Goal: Task Accomplishment & Management: Manage account settings

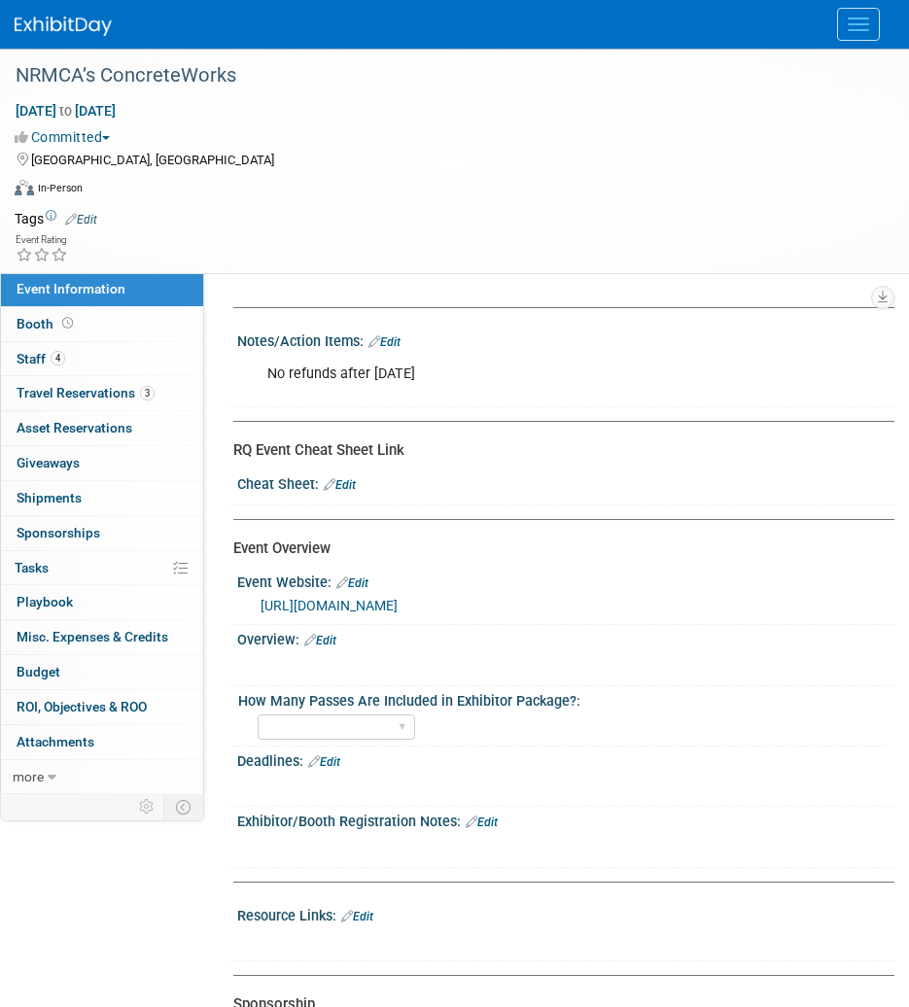
click at [323, 177] on div "Virtual In-Person Hybrid <img src="https://www.exhibitday.com/Images/Format-Vir…" at bounding box center [450, 191] width 870 height 29
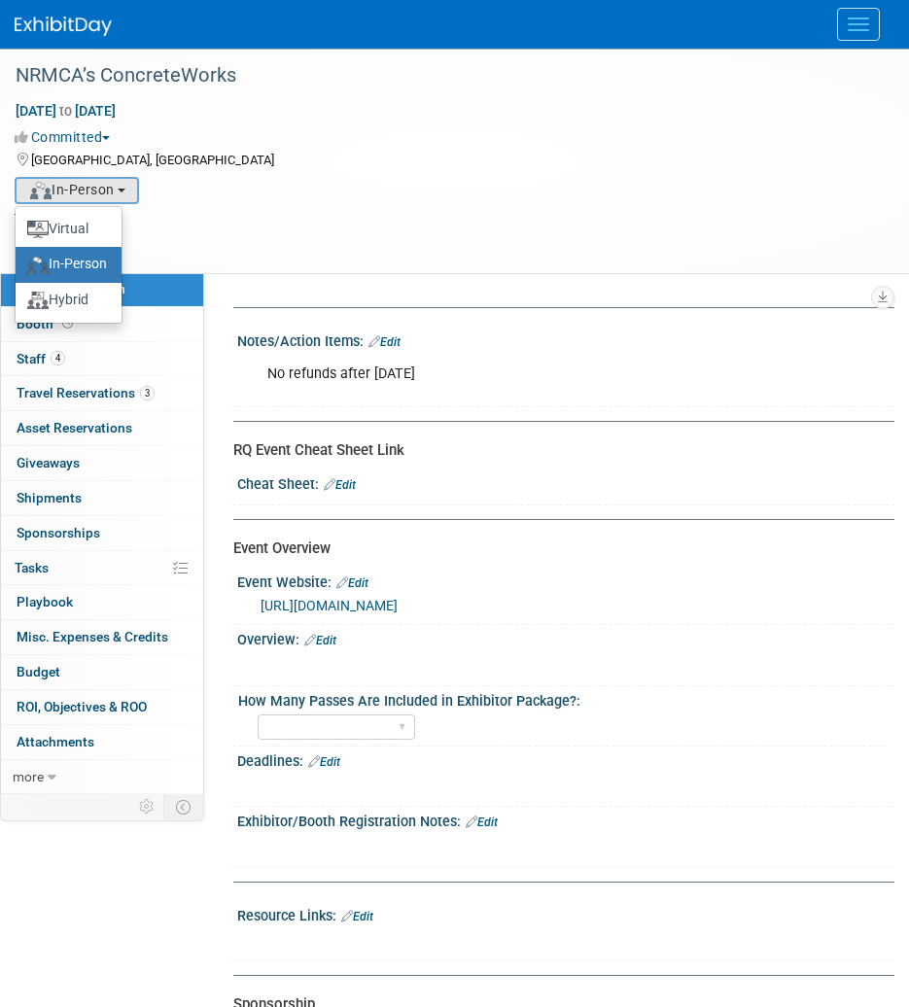
click at [67, 23] on img at bounding box center [63, 26] width 97 height 19
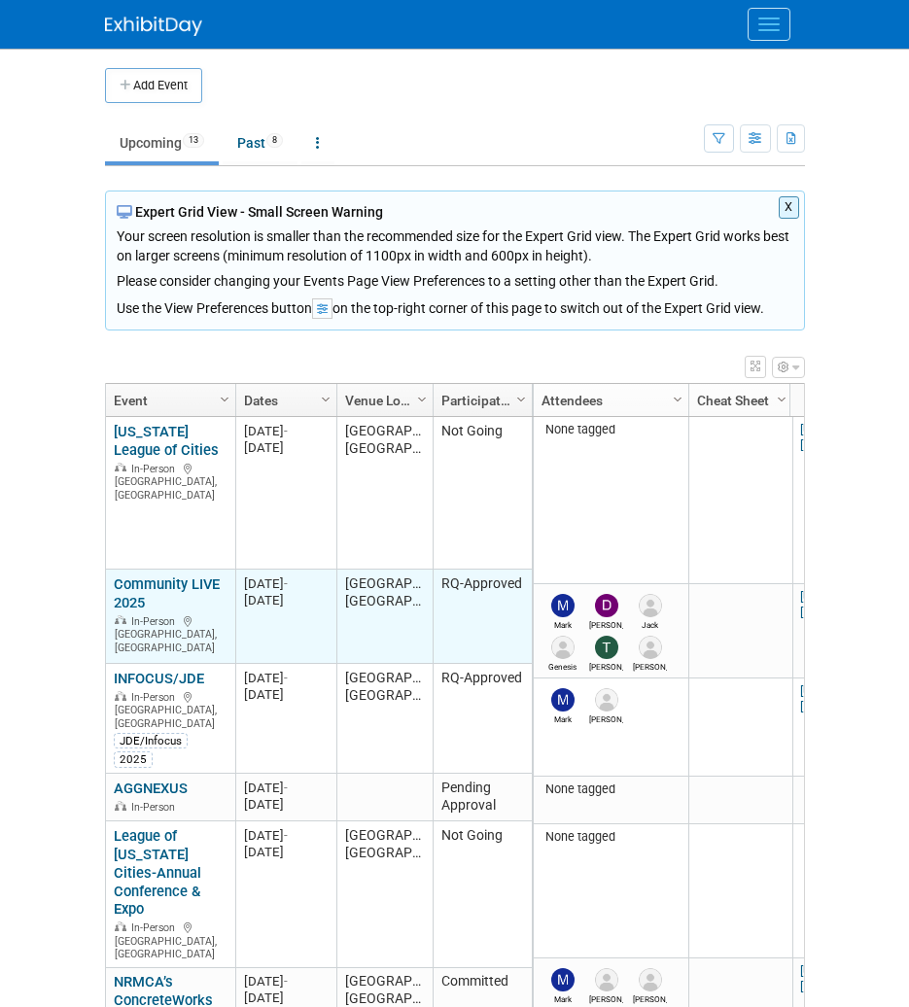
click at [139, 593] on link "Community LIVE 2025" at bounding box center [167, 593] width 106 height 36
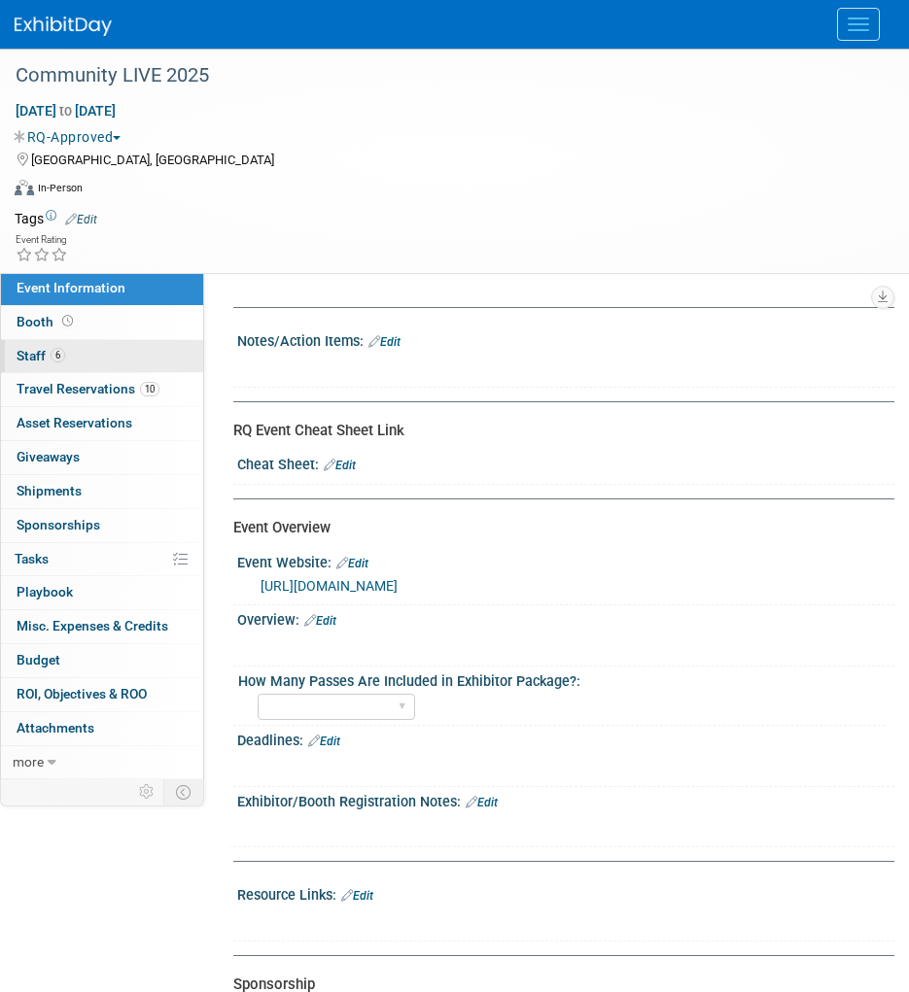
click at [118, 355] on link "6 Staff 6" at bounding box center [102, 356] width 202 height 33
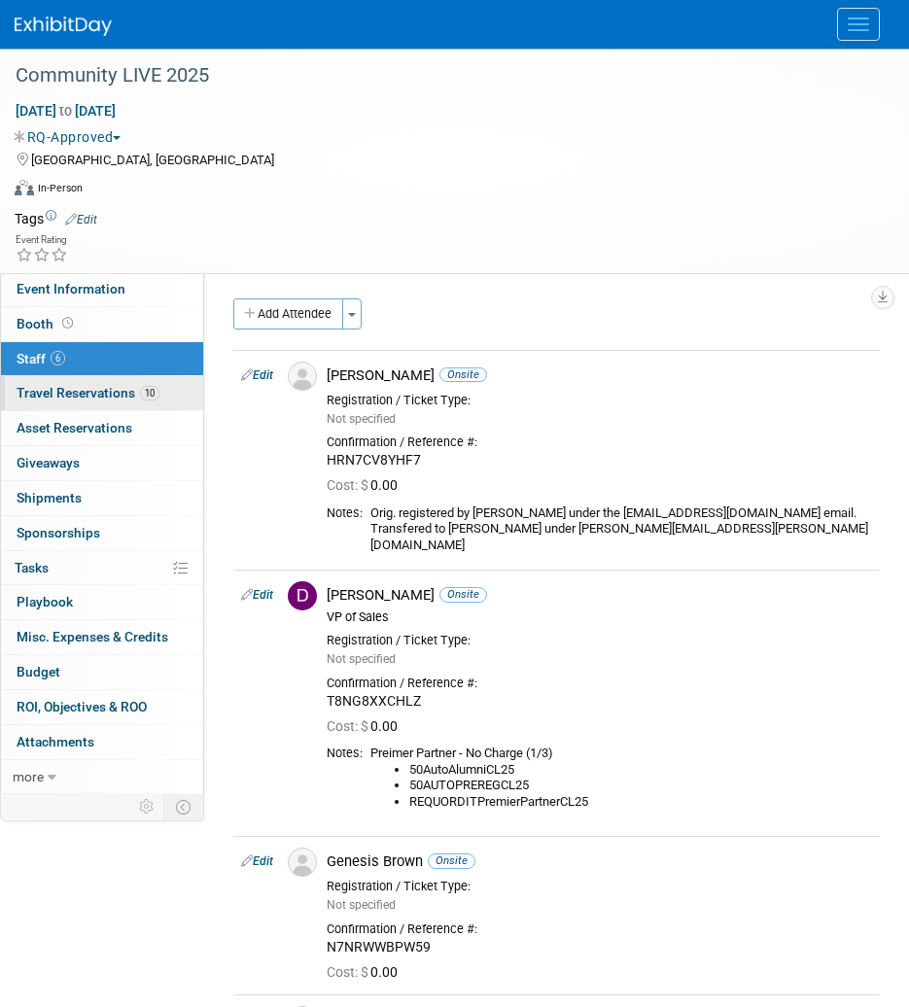
click at [132, 396] on span "Travel Reservations 10" at bounding box center [88, 393] width 143 height 16
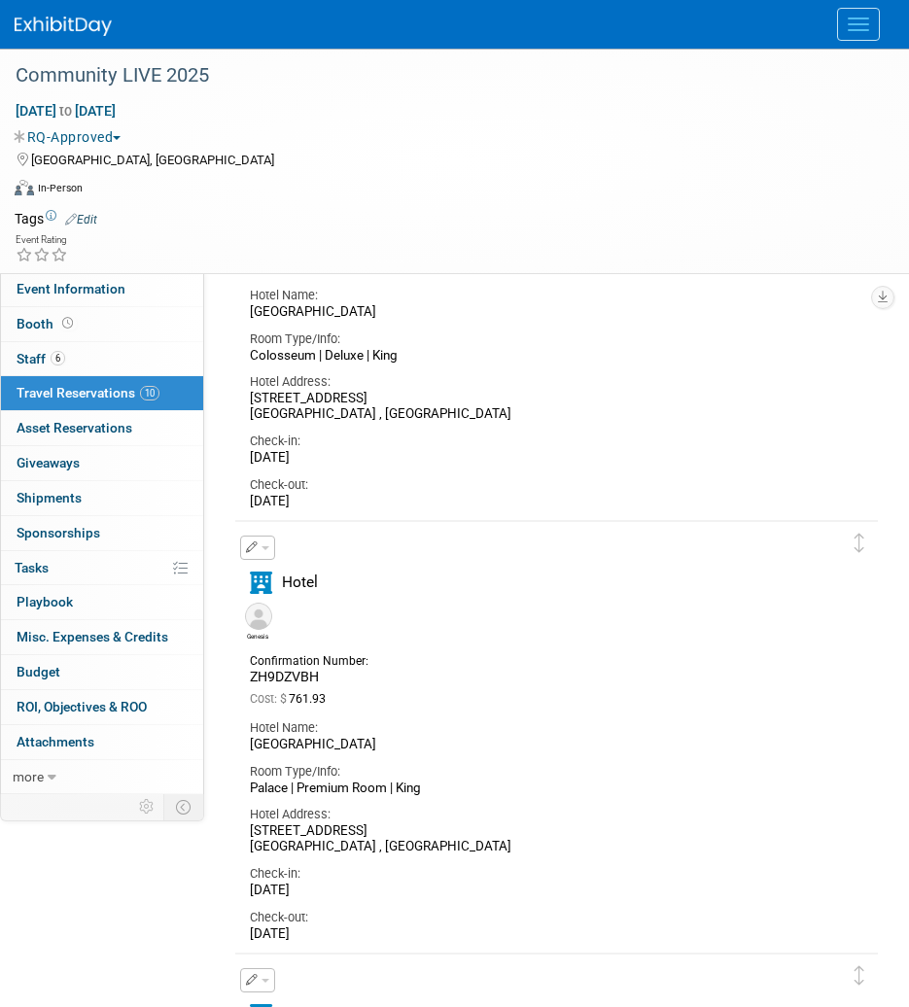
scroll to position [1555, 0]
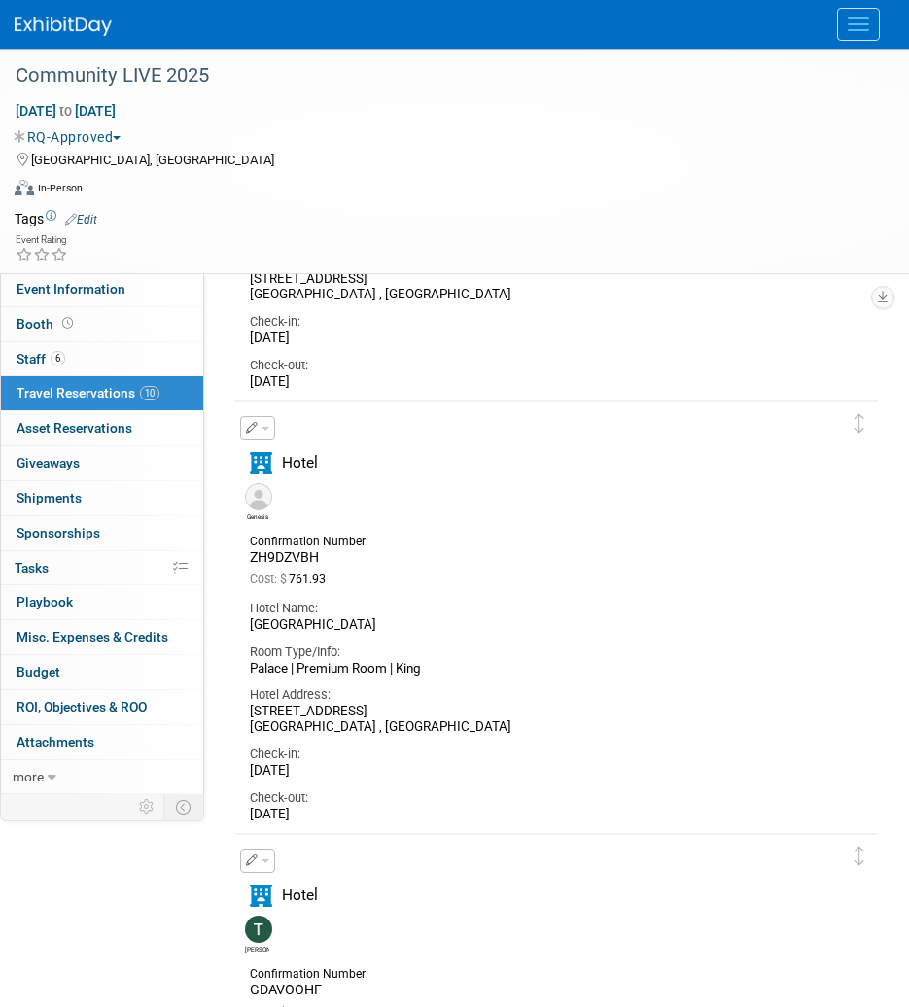
click at [485, 614] on div "Hotel Name:" at bounding box center [542, 608] width 584 height 17
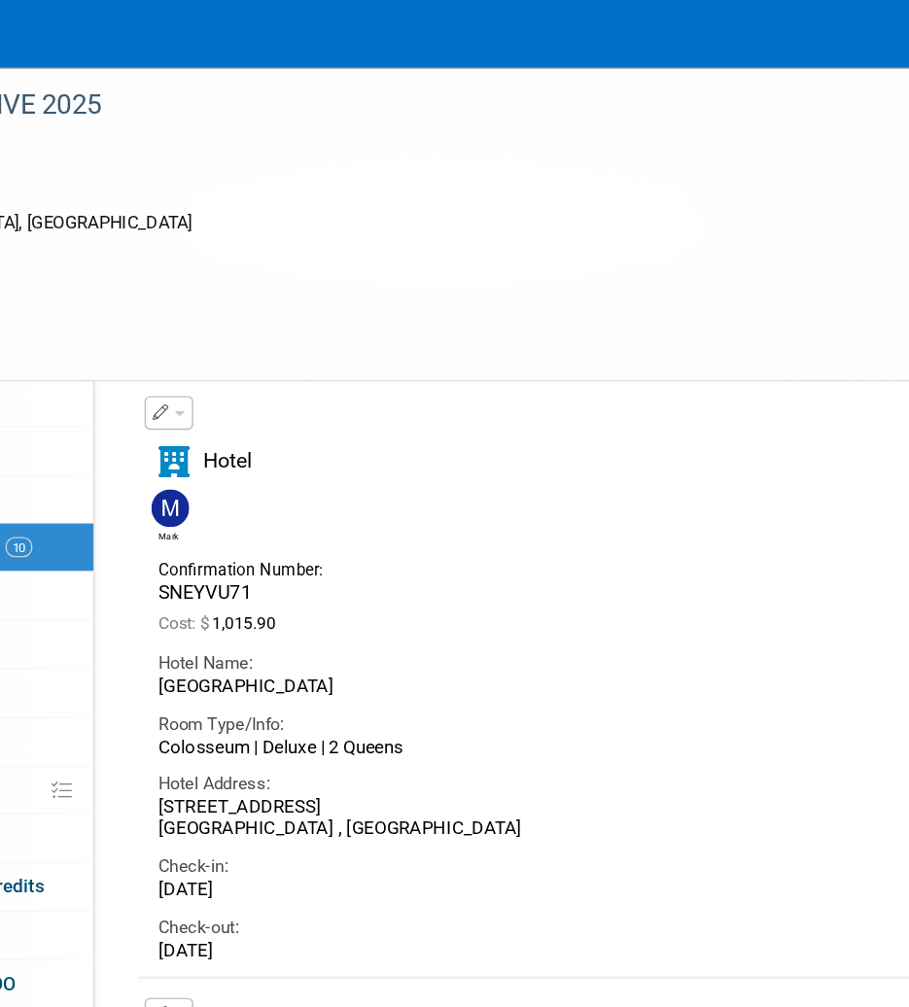
scroll to position [3494, 0]
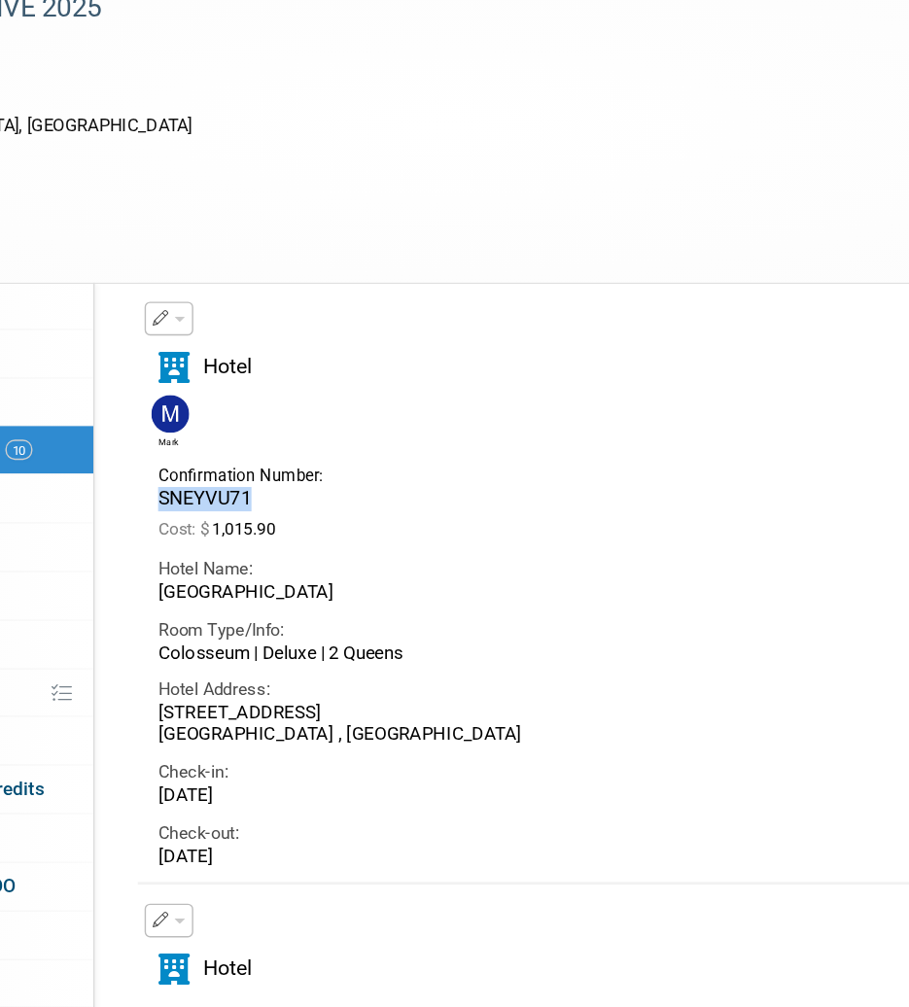
drag, startPoint x: 334, startPoint y: 433, endPoint x: 243, endPoint y: 432, distance: 91.4
click at [243, 432] on div "Confirmation Number: SNEYVU71" at bounding box center [316, 418] width 163 height 38
copy span "SNEYVU71"
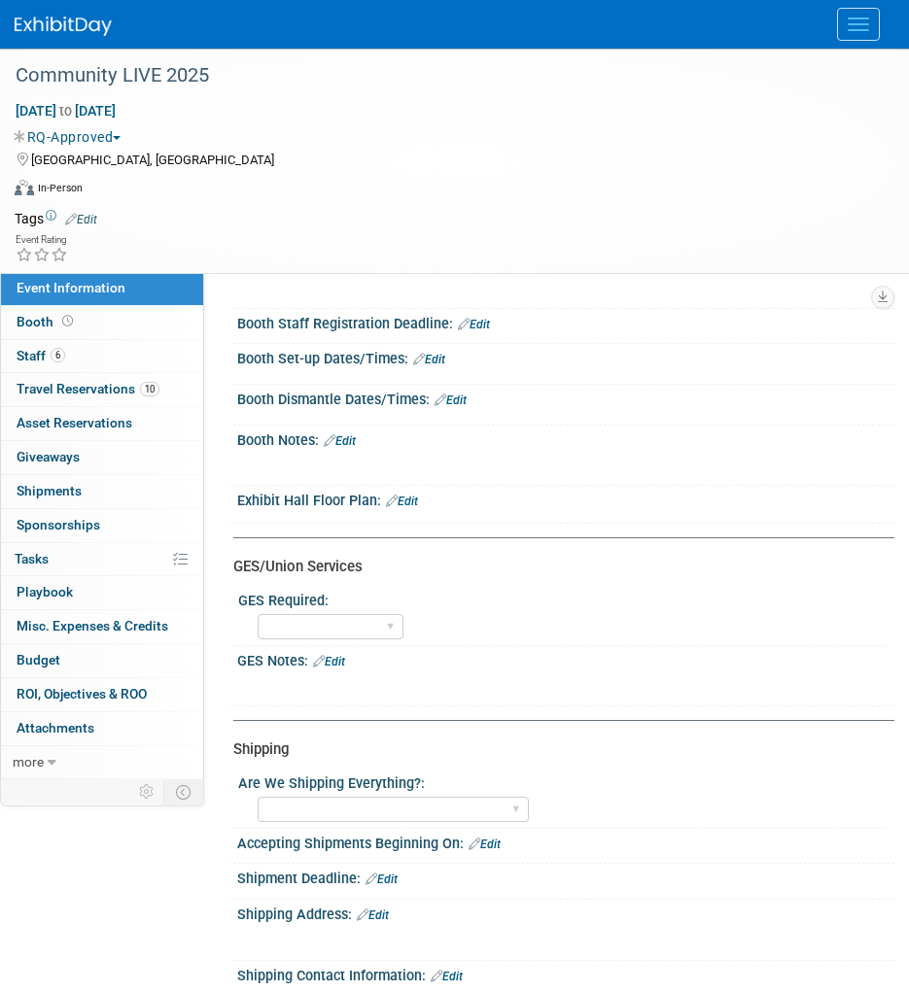
scroll to position [2424, 0]
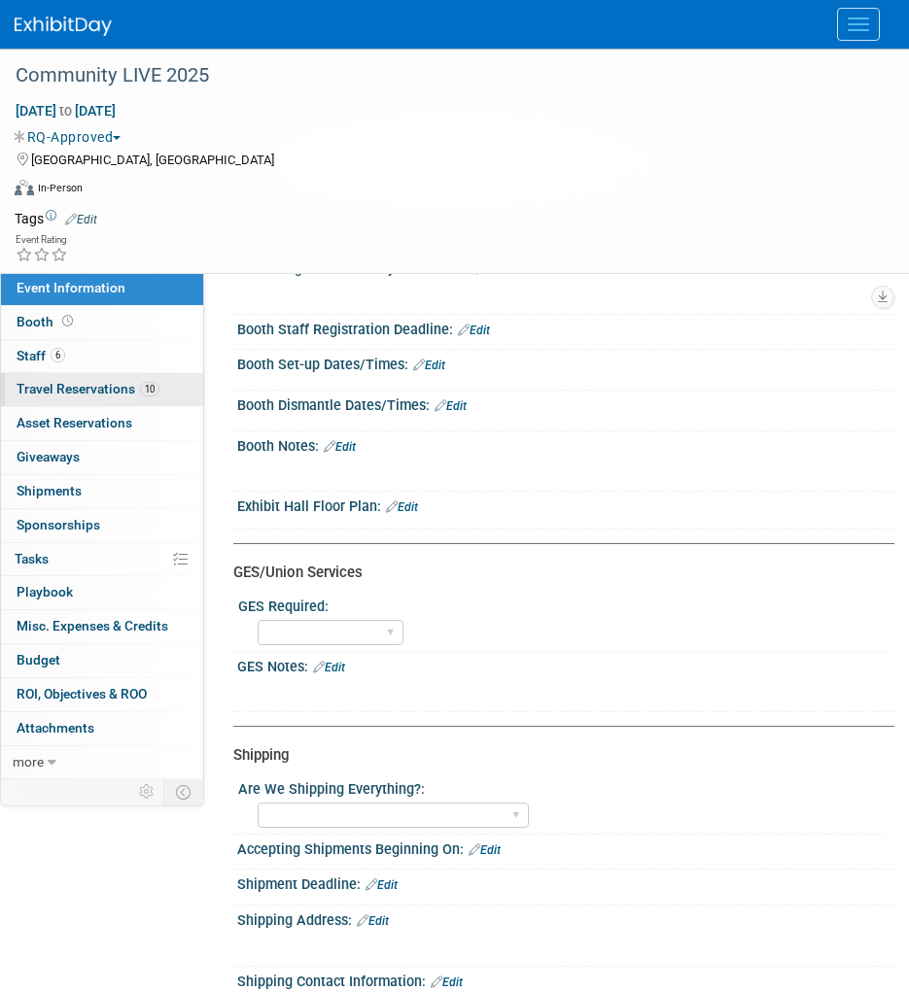
click at [102, 397] on span "Travel Reservations 10" at bounding box center [88, 389] width 143 height 16
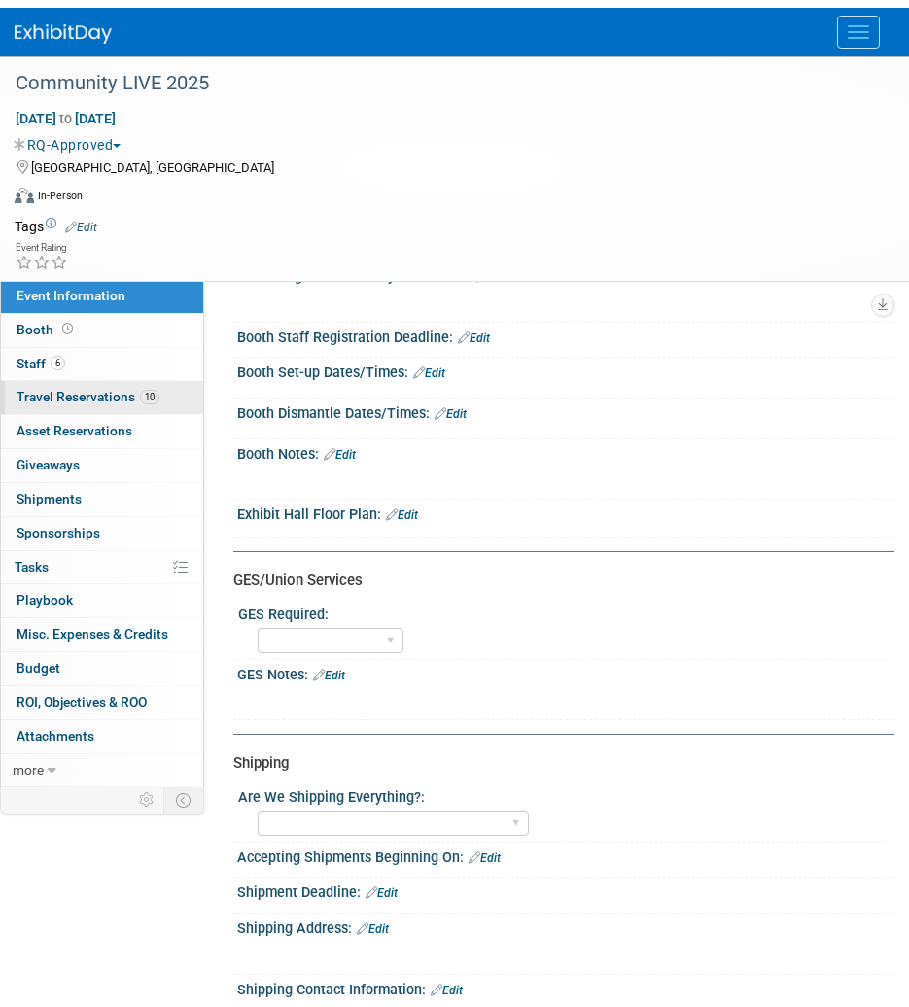
scroll to position [0, 0]
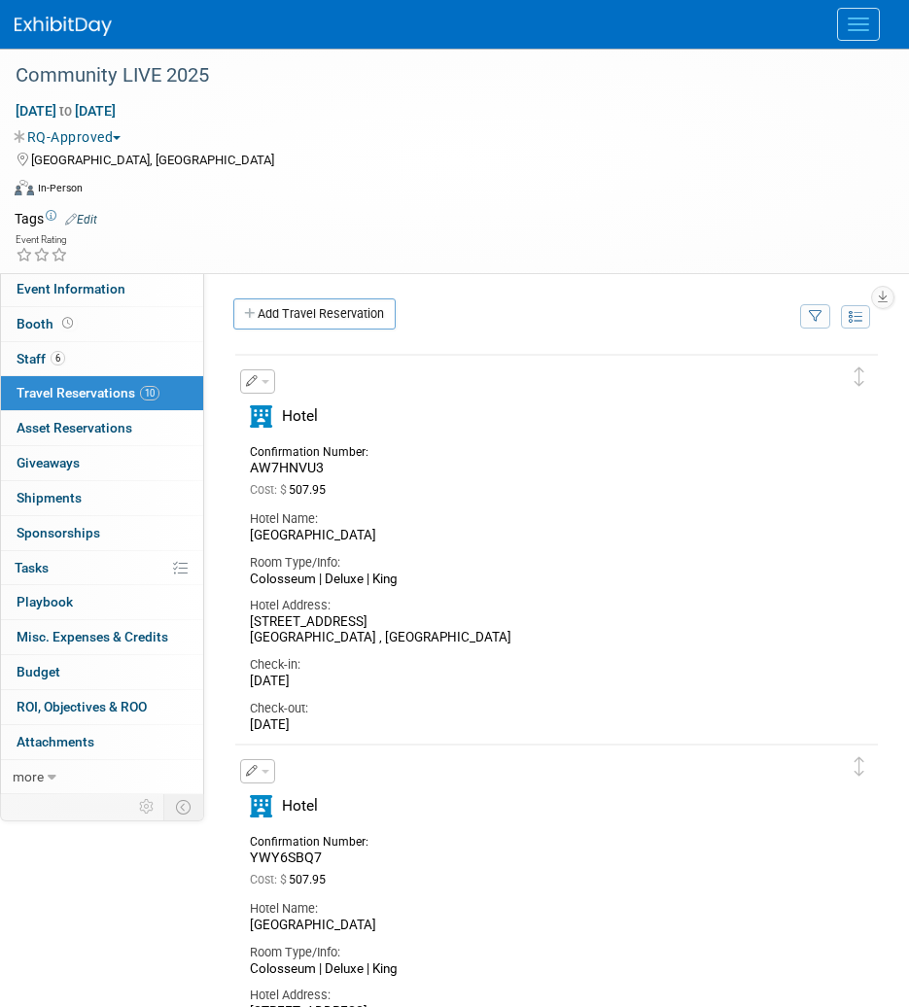
click at [481, 491] on div "Cost: $ 507.95" at bounding box center [542, 490] width 584 height 15
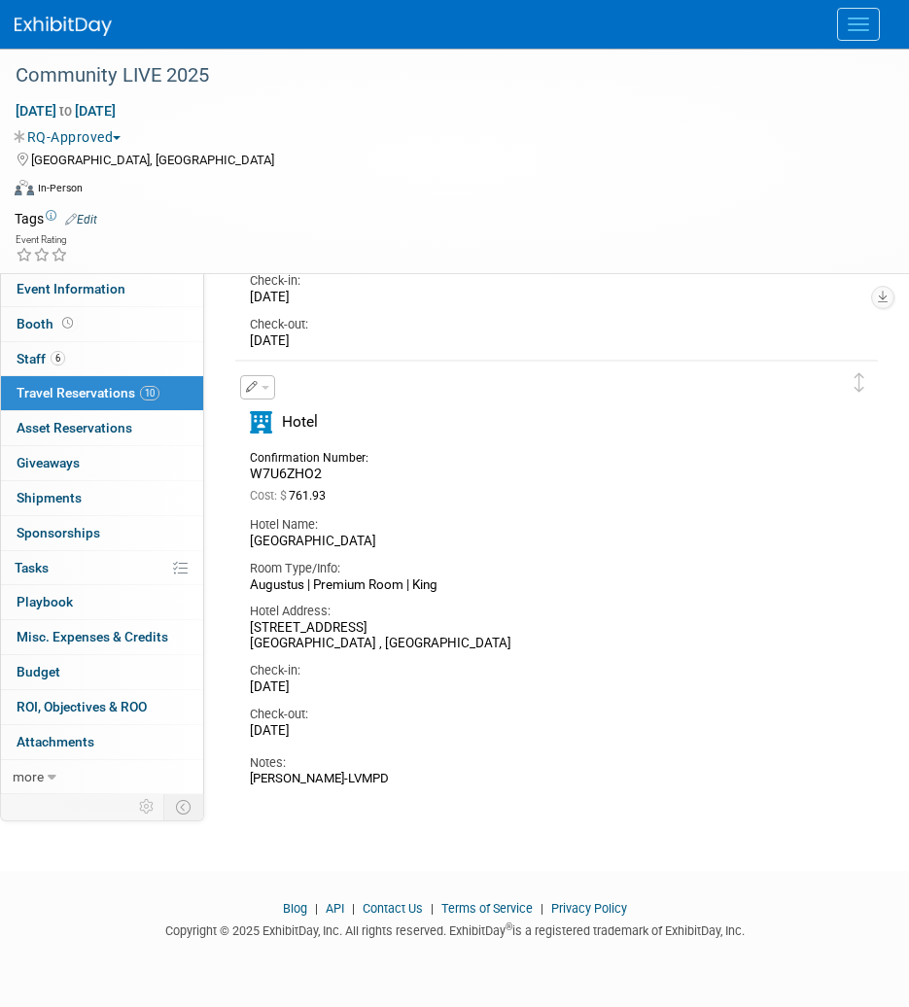
scroll to position [3839, 0]
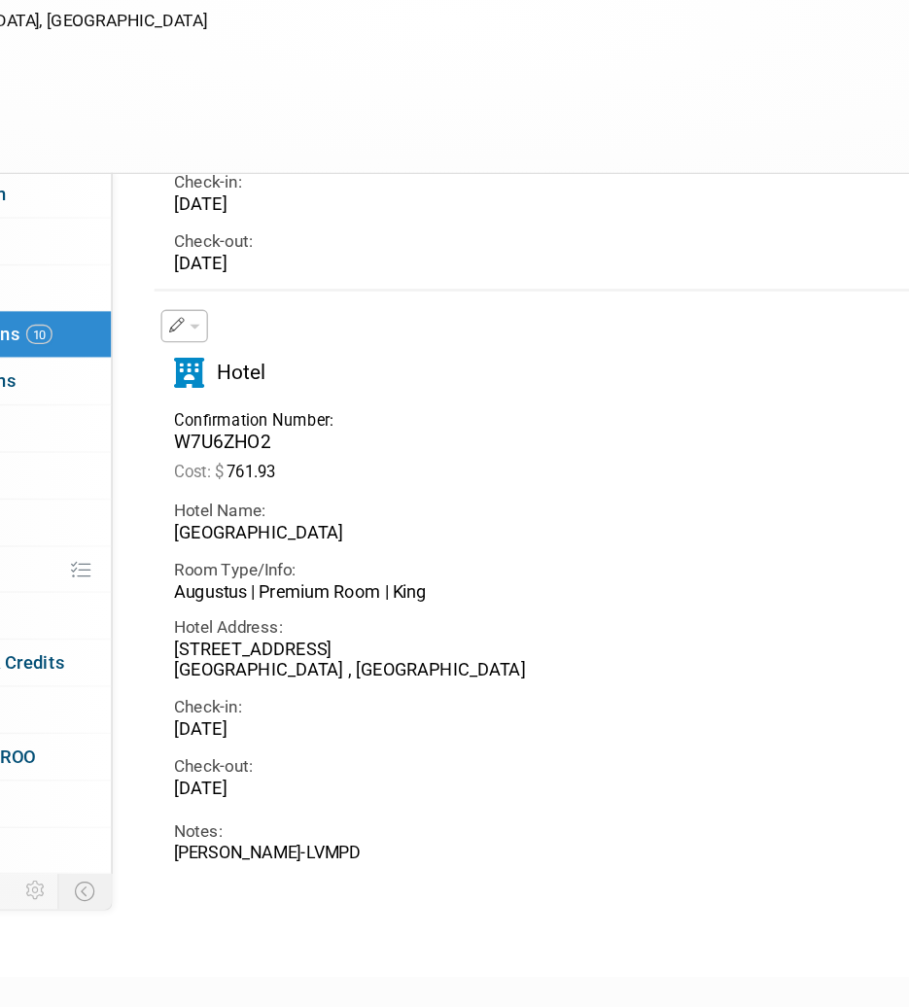
click at [326, 779] on div "[PERSON_NAME]-LVMPD" at bounding box center [542, 779] width 584 height 16
drag, startPoint x: 326, startPoint y: 473, endPoint x: 249, endPoint y: 470, distance: 76.8
click at [250, 470] on div "W7U6ZHO2" at bounding box center [317, 474] width 134 height 17
copy span "W7U6ZHO2"
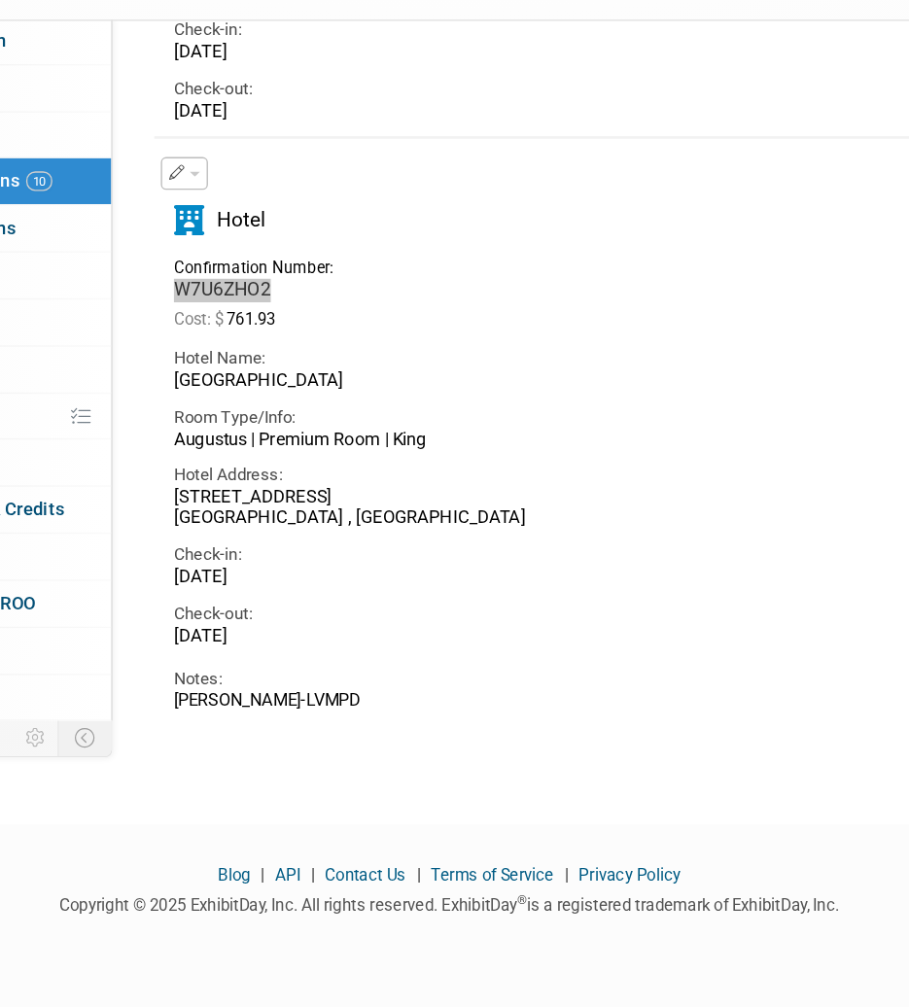
scroll to position [3836, 0]
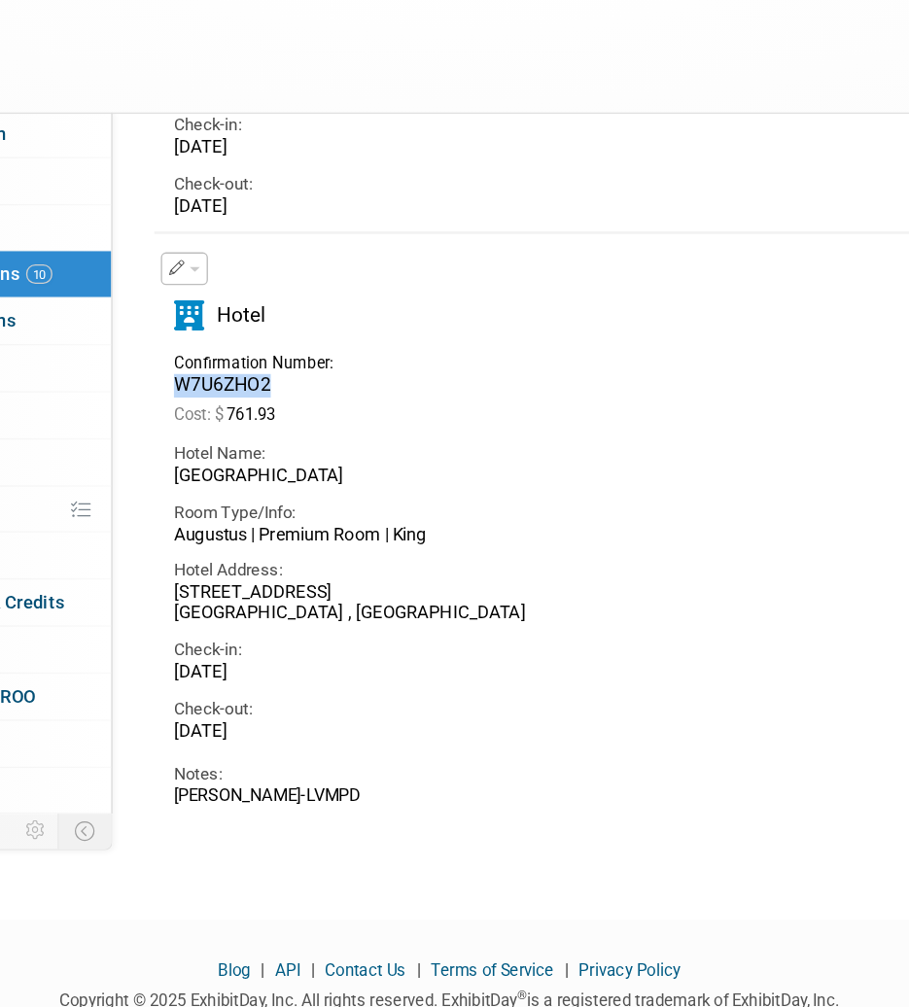
drag, startPoint x: 359, startPoint y: 731, endPoint x: 252, endPoint y: 729, distance: 106.9
click at [252, 729] on div "[DATE]" at bounding box center [542, 733] width 584 height 17
copy div "[DATE]"
click at [397, 659] on div "Check-in: [DATE]" at bounding box center [541, 676] width 613 height 44
drag, startPoint x: 365, startPoint y: 686, endPoint x: 244, endPoint y: 694, distance: 121.7
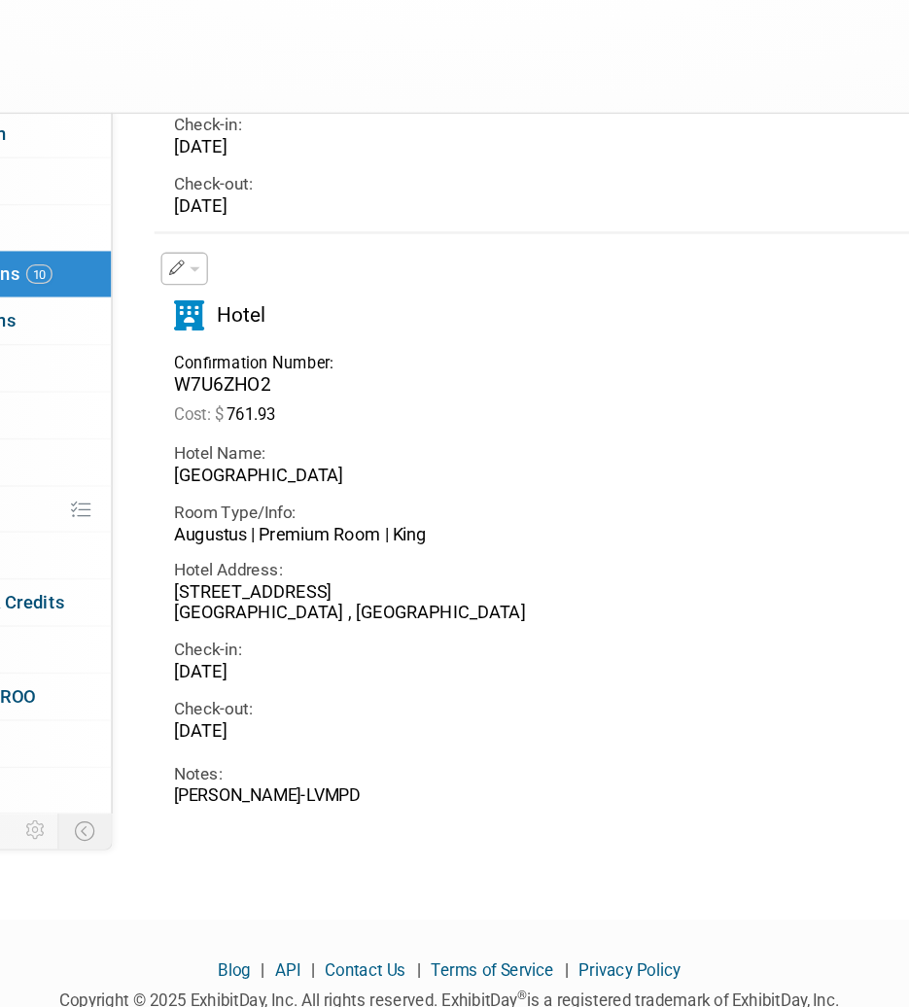
click at [244, 694] on div "Check-in: [DATE]" at bounding box center [541, 676] width 613 height 44
copy div "[DATE]"
click at [482, 639] on div "[STREET_ADDRESS]" at bounding box center [542, 638] width 584 height 33
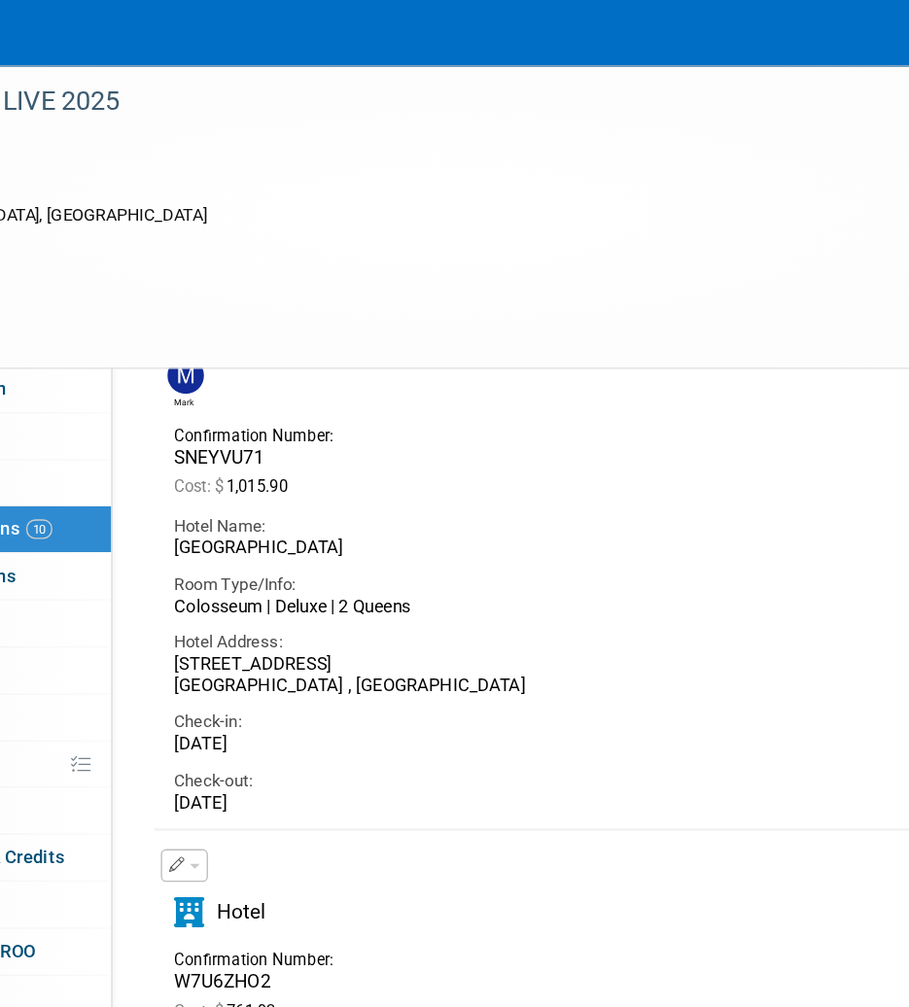
scroll to position [3547, 0]
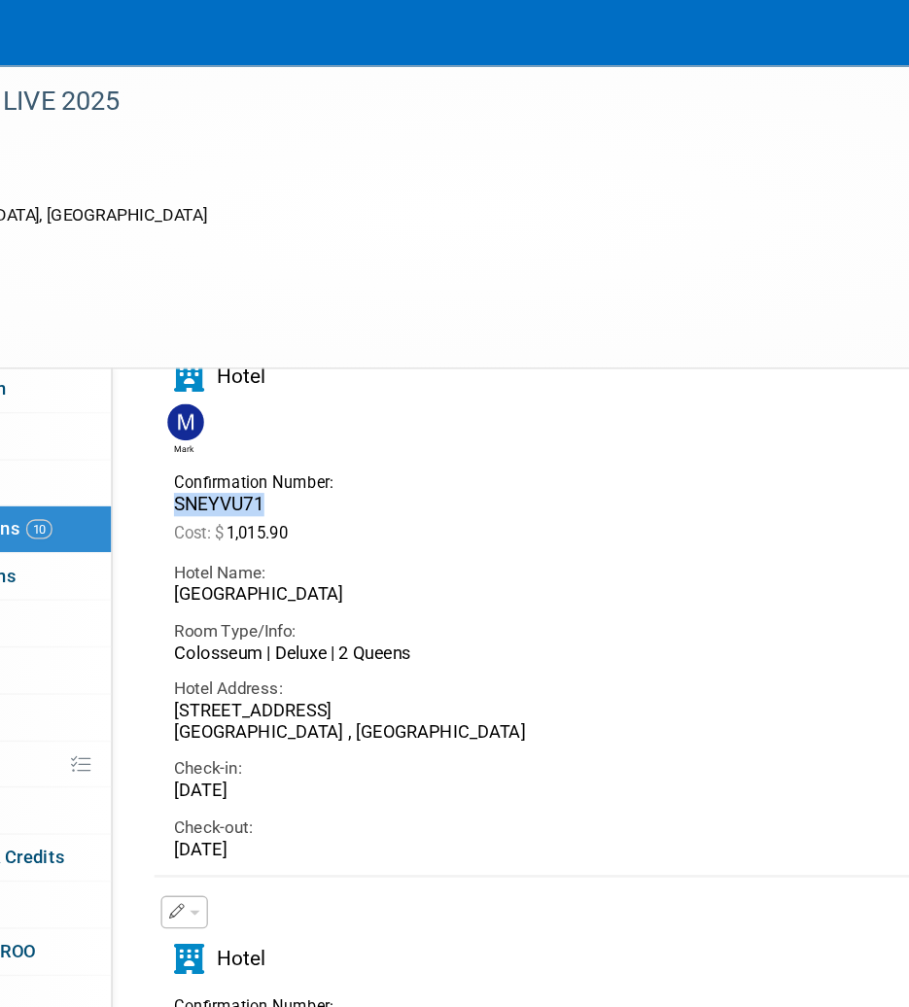
drag, startPoint x: 335, startPoint y: 370, endPoint x: 242, endPoint y: 371, distance: 93.3
click at [242, 371] on div "Confirmation Number: SNEYVU71" at bounding box center [316, 365] width 163 height 38
copy span "SNEYVU71"
drag, startPoint x: 368, startPoint y: 585, endPoint x: 247, endPoint y: 591, distance: 121.6
click at [247, 591] on div "Check-in: [DATE]" at bounding box center [541, 575] width 613 height 44
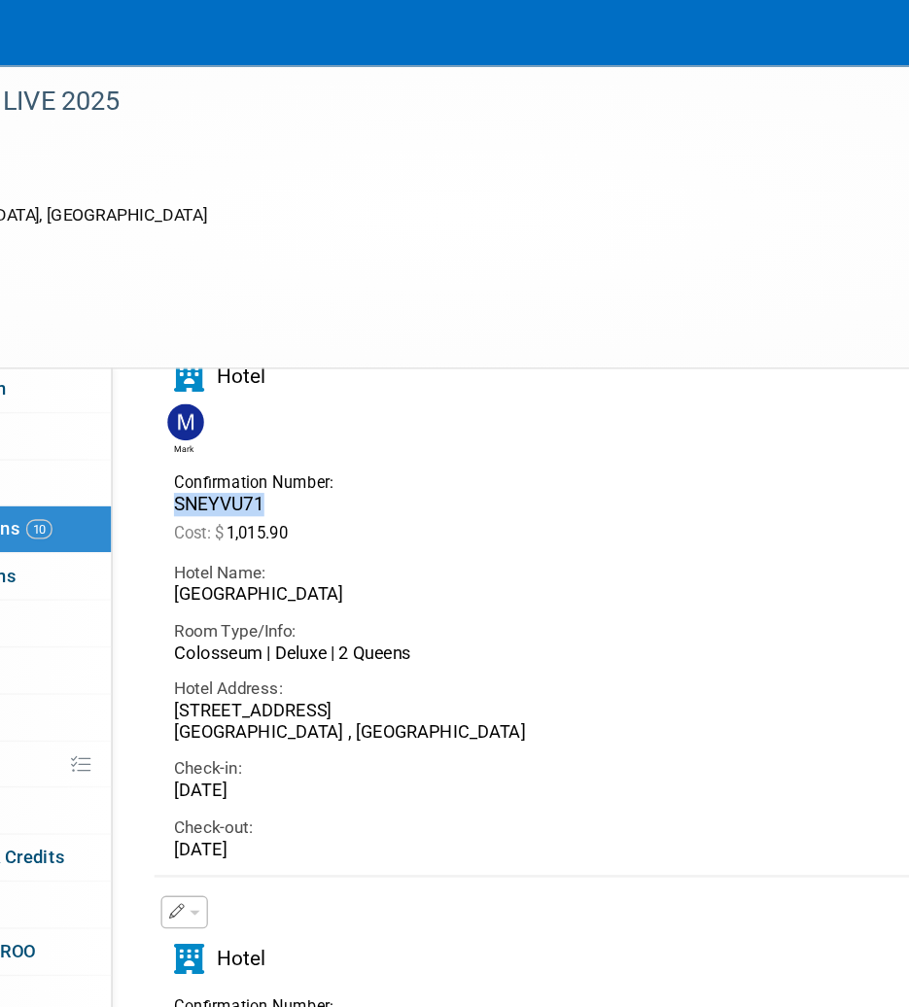
copy div "[DATE]"
drag, startPoint x: 305, startPoint y: 631, endPoint x: 244, endPoint y: 631, distance: 61.2
click at [244, 631] on div "Check-out: [DATE]" at bounding box center [541, 619] width 613 height 44
copy div "[DATE]"
click at [592, 383] on div "Confirmation Number: SNEYVU71 Cost: $ 1,015.90" at bounding box center [541, 376] width 613 height 61
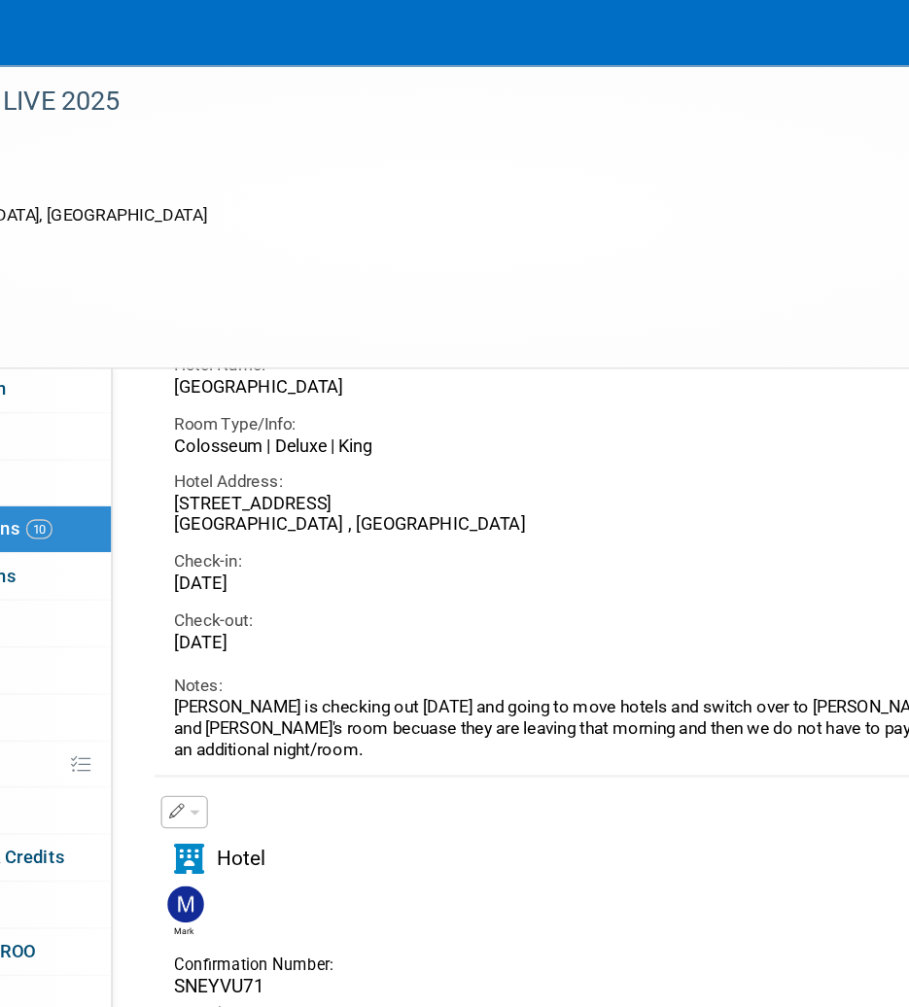
scroll to position [3186, 0]
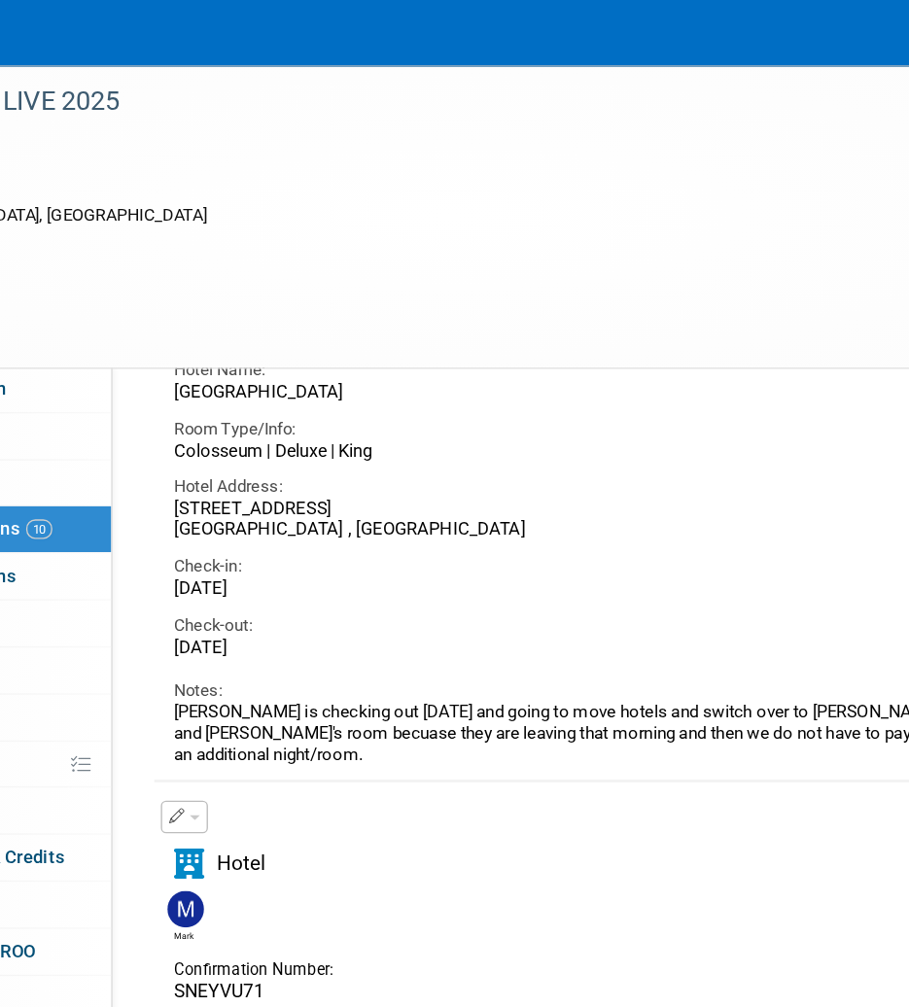
drag, startPoint x: 364, startPoint y: 475, endPoint x: 243, endPoint y: 479, distance: 121.6
click at [243, 479] on div "Check-out: [DATE]" at bounding box center [541, 468] width 613 height 44
copy div "[DATE]"
drag, startPoint x: 372, startPoint y: 437, endPoint x: 252, endPoint y: 433, distance: 120.6
click at [252, 433] on div "[DATE]" at bounding box center [542, 438] width 584 height 17
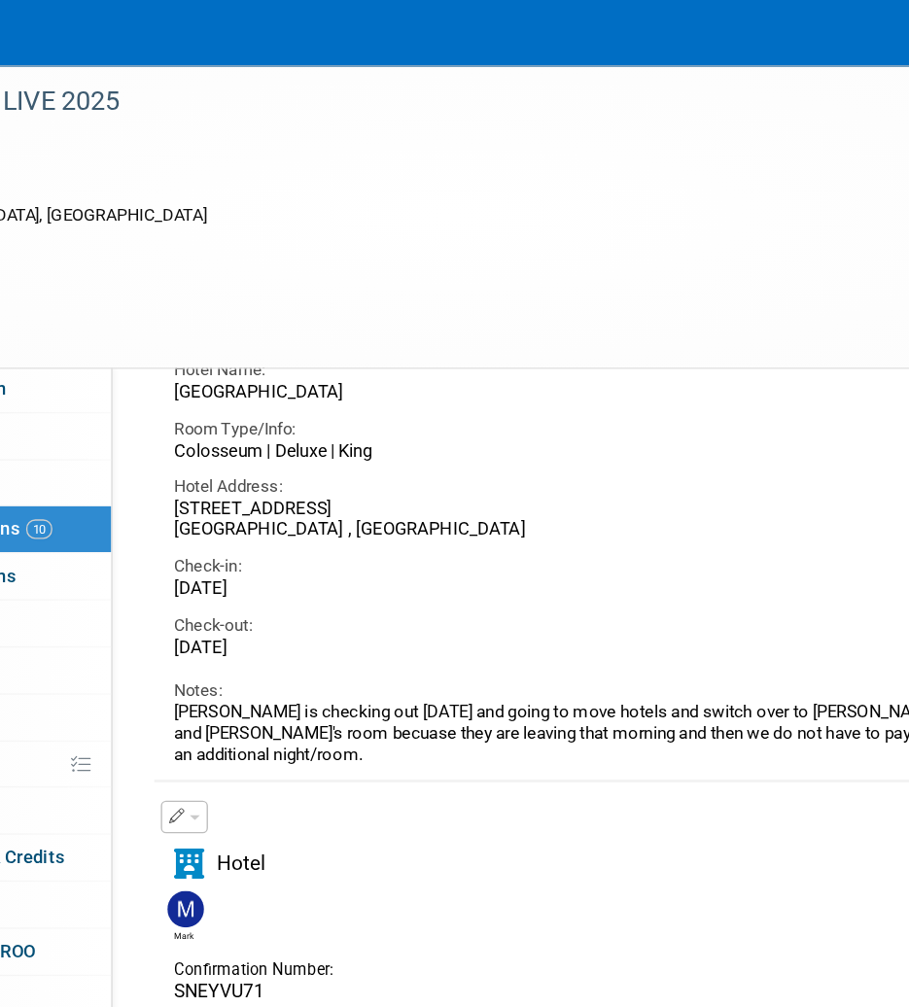
copy div "[DATE]"
click at [480, 351] on div "Hotel Address: [STREET_ADDRESS]" at bounding box center [541, 372] width 613 height 59
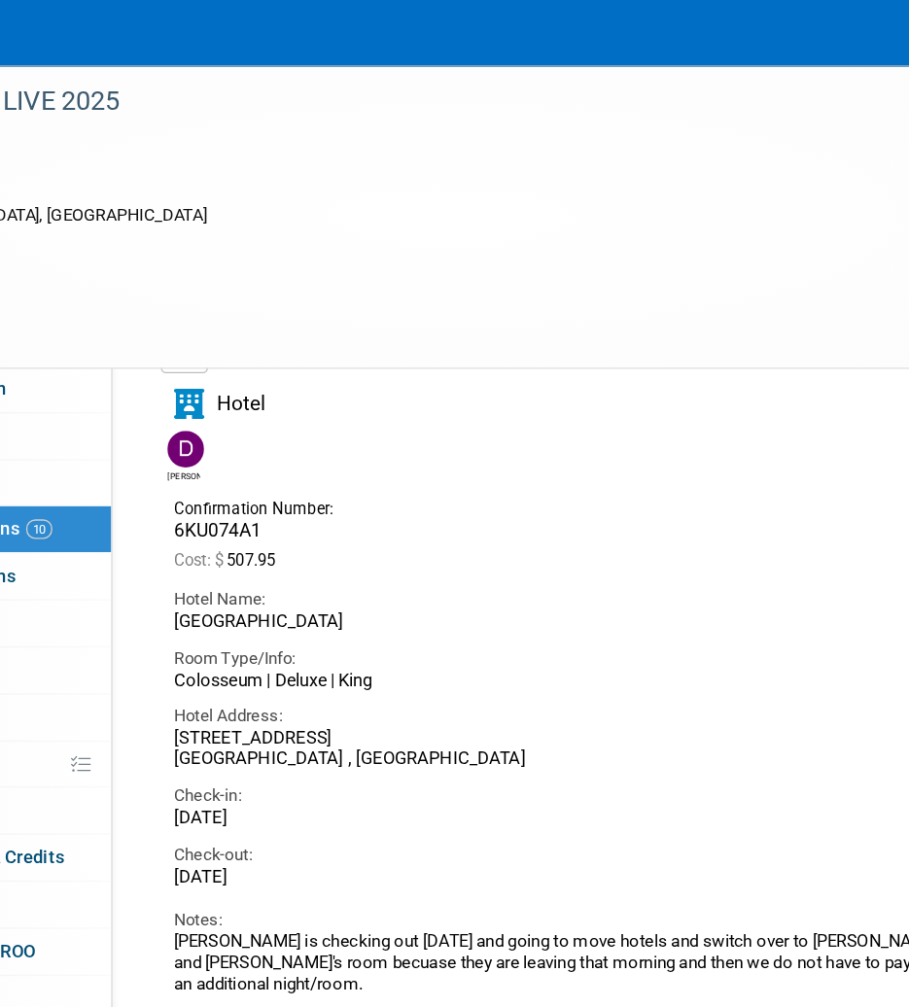
scroll to position [2969, 0]
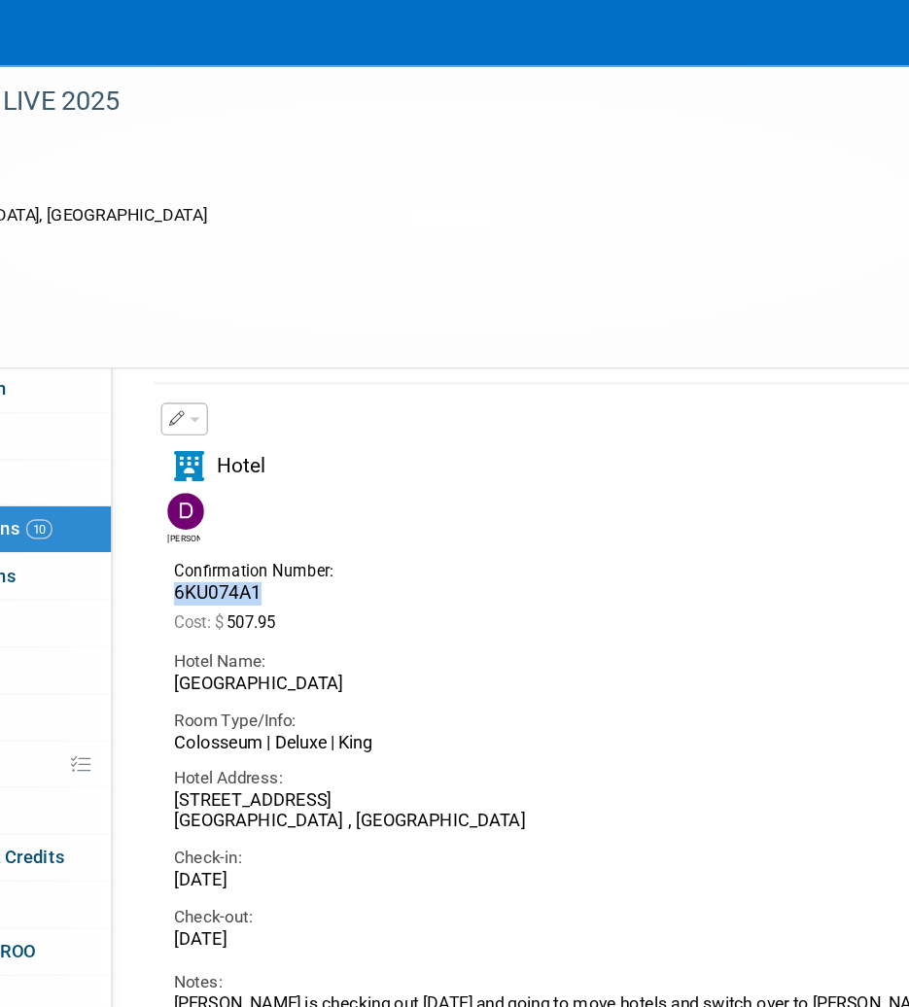
drag, startPoint x: 302, startPoint y: 437, endPoint x: 241, endPoint y: 437, distance: 61.2
click at [241, 437] on div "Confirmation Number: 6KU074A1" at bounding box center [316, 431] width 163 height 38
copy span "6KU074A1"
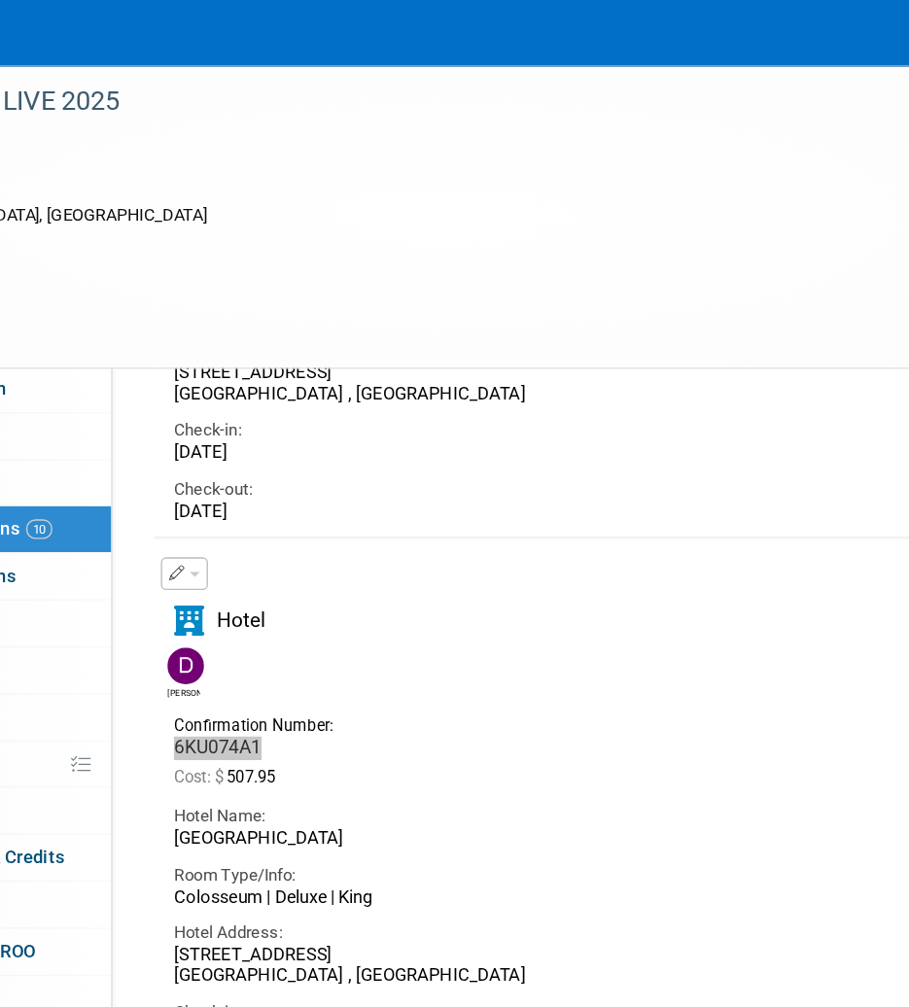
scroll to position [2753, 0]
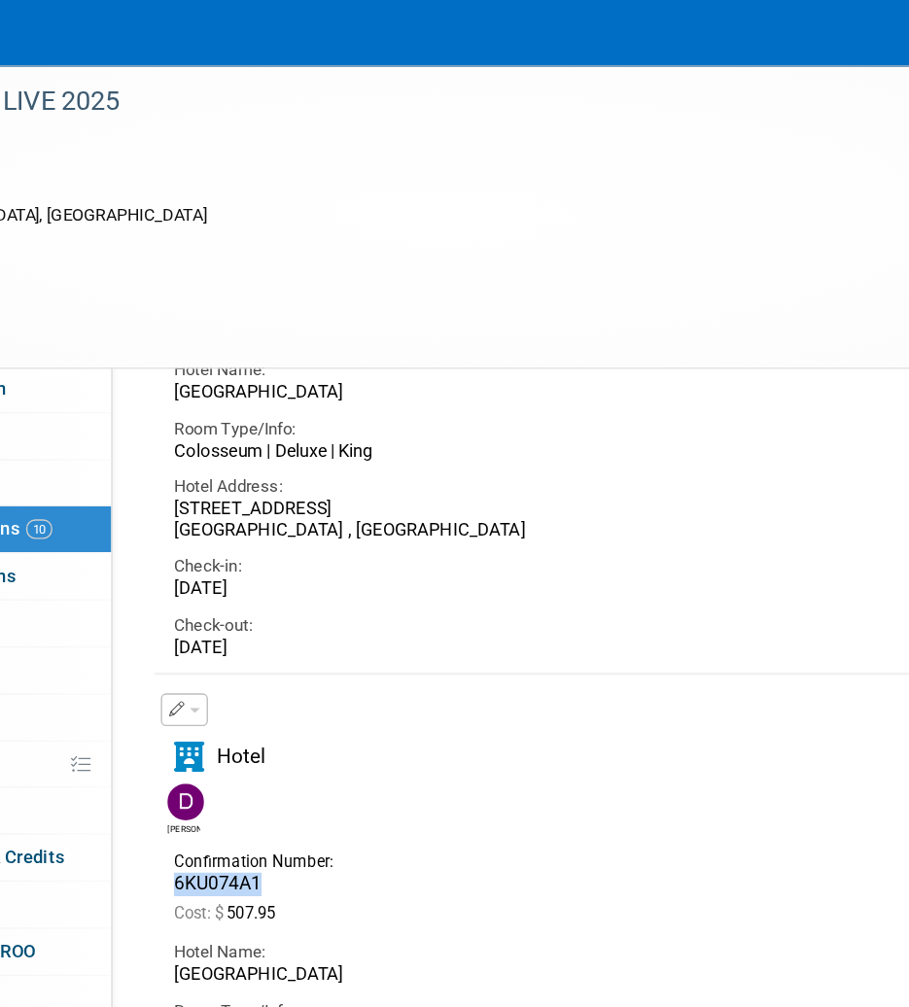
drag, startPoint x: 376, startPoint y: 482, endPoint x: 247, endPoint y: 482, distance: 129.3
click at [247, 482] on div "Check-out: [DATE]" at bounding box center [541, 468] width 613 height 44
copy div "[DATE]"
drag, startPoint x: 351, startPoint y: 437, endPoint x: 239, endPoint y: 436, distance: 111.8
click at [239, 436] on div "Check-in: [DATE]" at bounding box center [541, 424] width 613 height 44
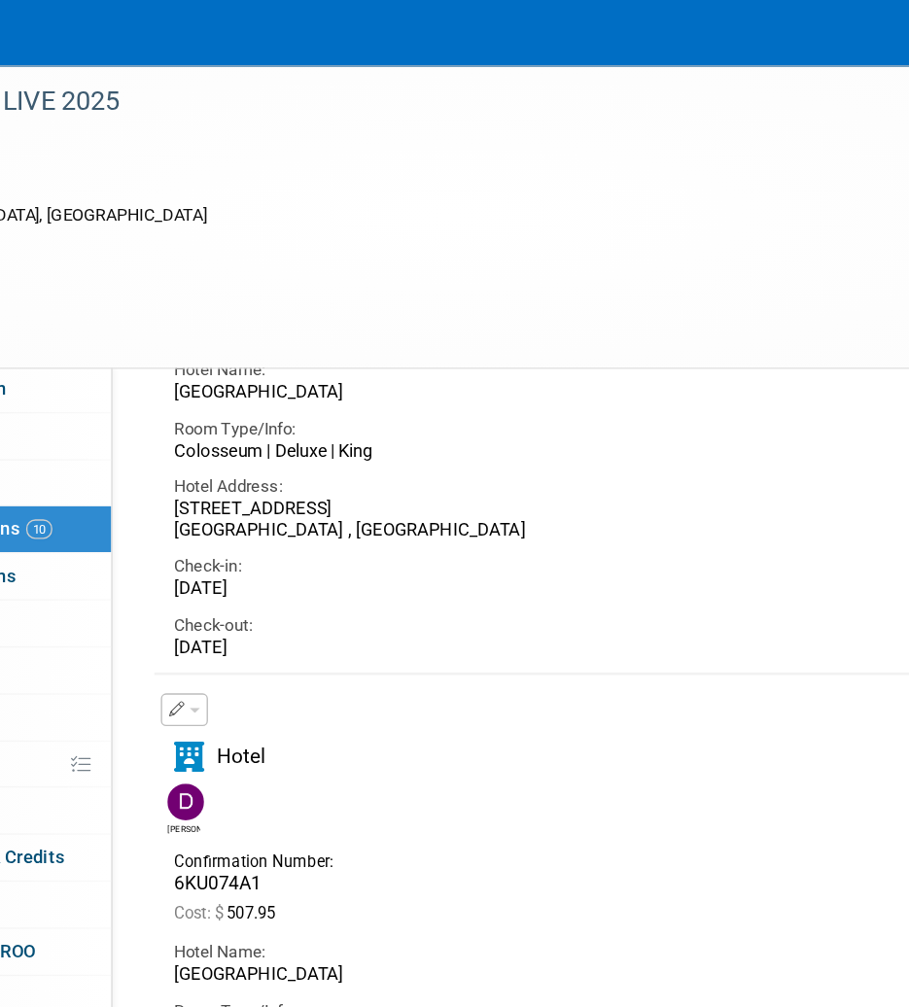
click at [485, 393] on div "[STREET_ADDRESS]" at bounding box center [542, 386] width 584 height 33
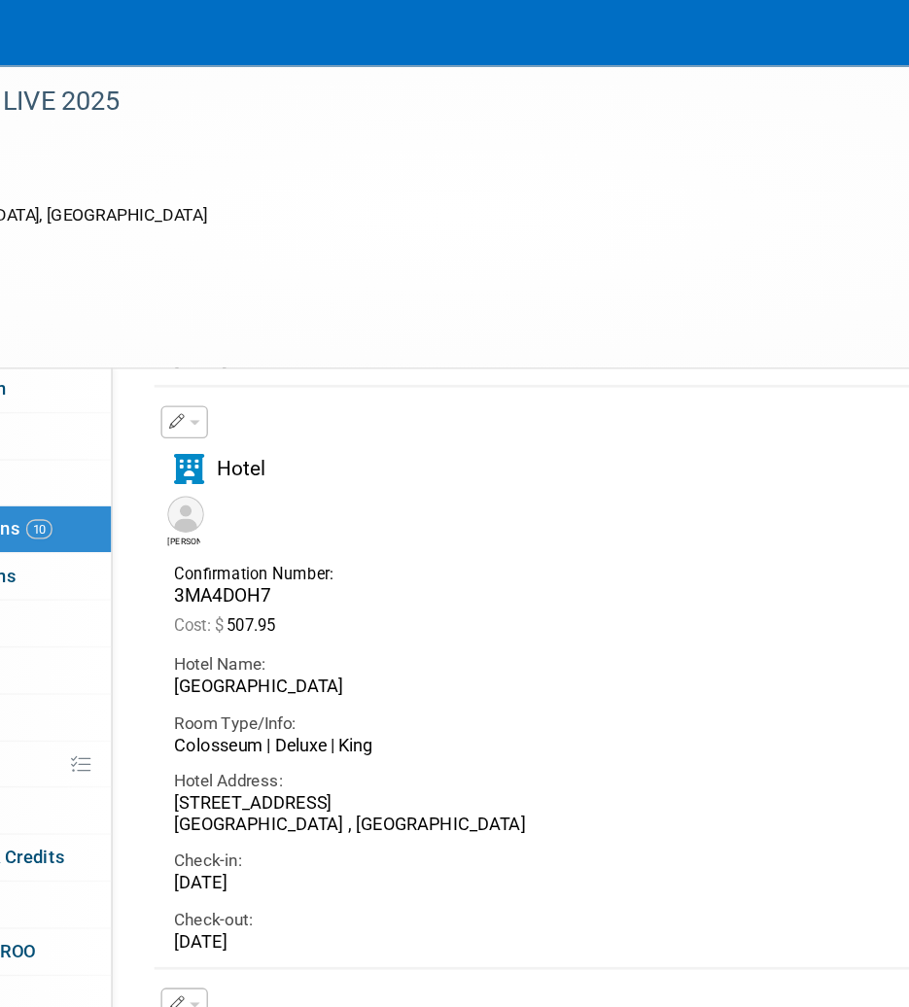
scroll to position [2464, 0]
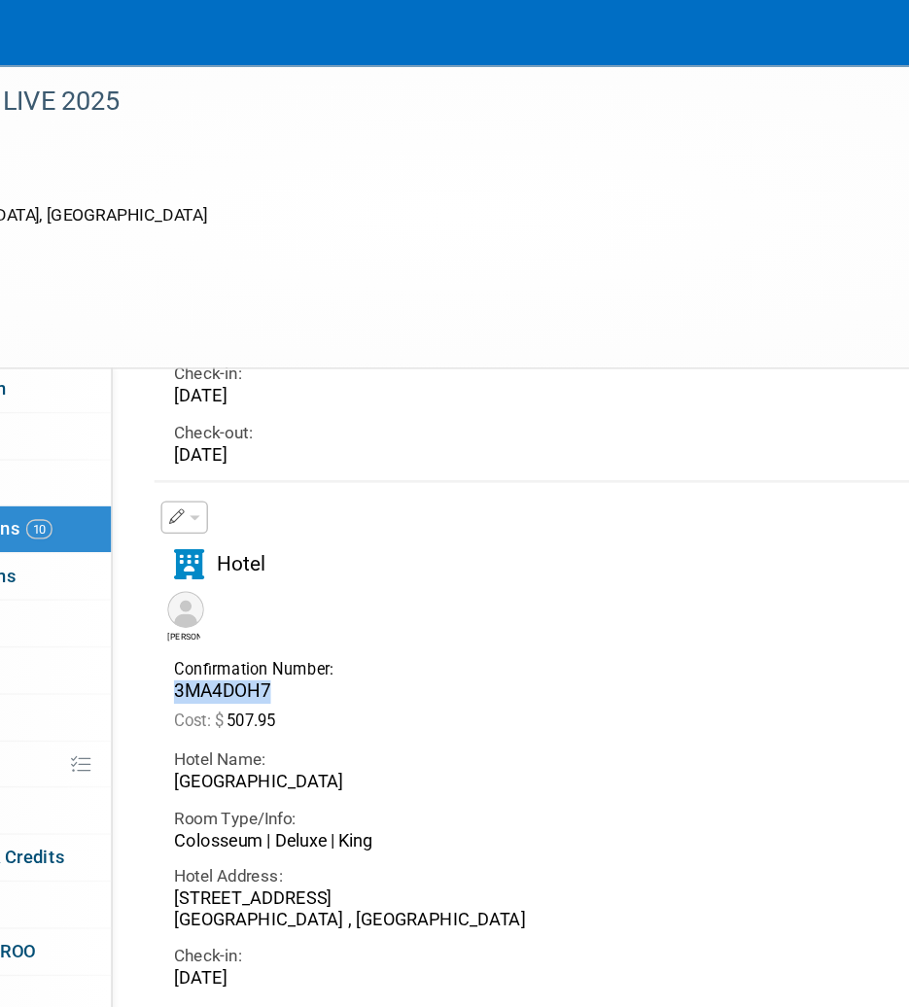
drag, startPoint x: 336, startPoint y: 514, endPoint x: 248, endPoint y: 509, distance: 88.6
click at [248, 509] on div "Confirmation Number: 3MA4DOH7" at bounding box center [316, 504] width 163 height 38
click at [482, 488] on div "Confirmation Number: 3MA4DOH7 Cost: $ 507.95" at bounding box center [541, 515] width 613 height 61
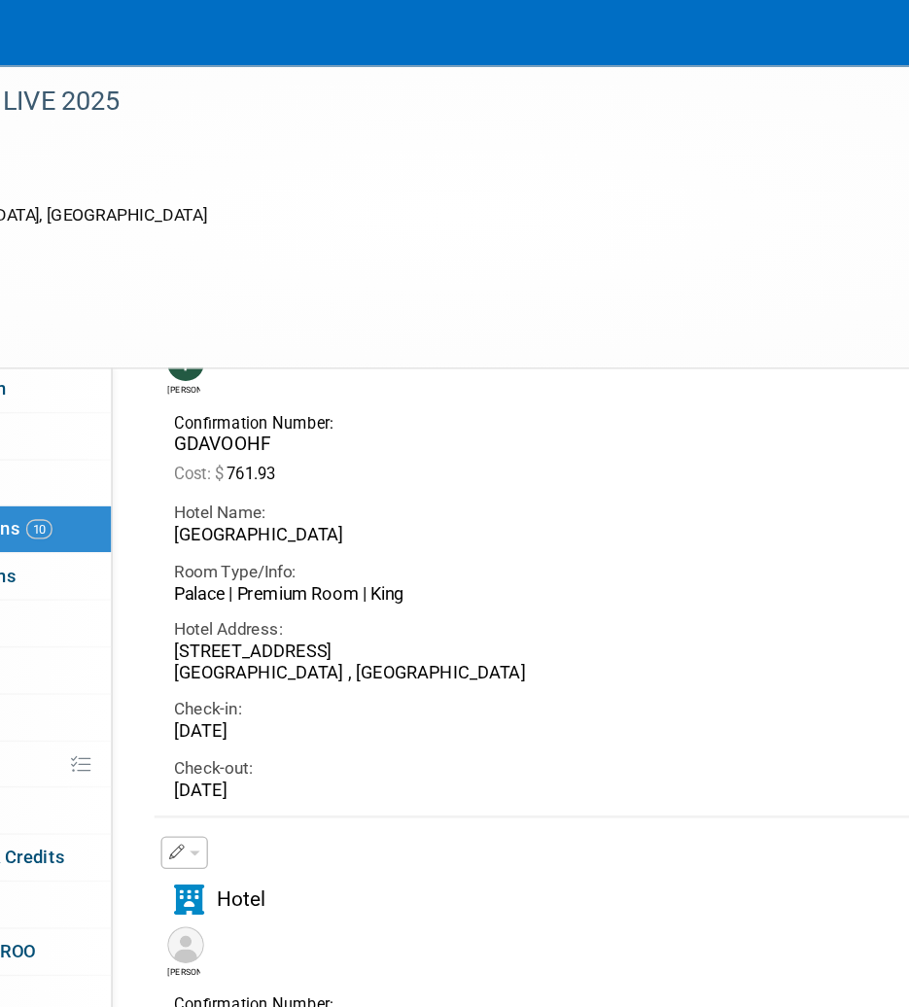
scroll to position [2103, 0]
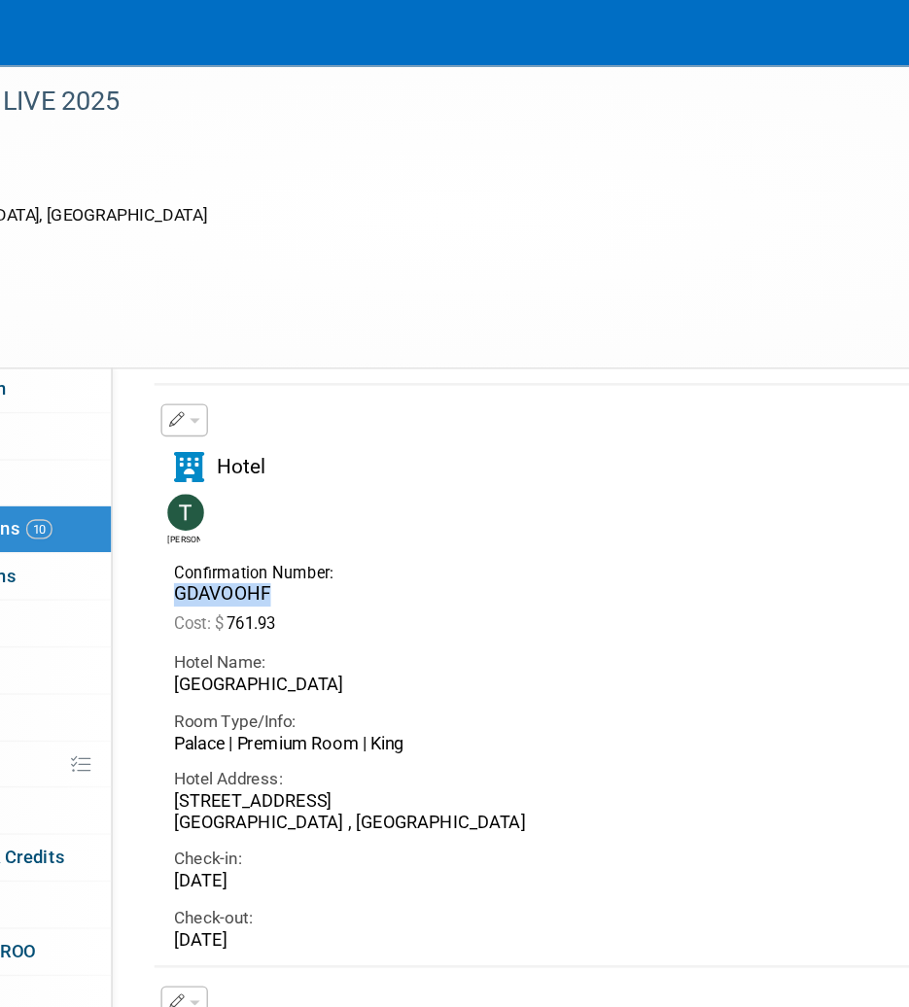
drag, startPoint x: 332, startPoint y: 444, endPoint x: 240, endPoint y: 444, distance: 92.3
click at [240, 444] on div "Confirmation Number: GDAVOOHF" at bounding box center [316, 432] width 163 height 38
click at [395, 488] on div "Hotel Name:" at bounding box center [542, 492] width 584 height 17
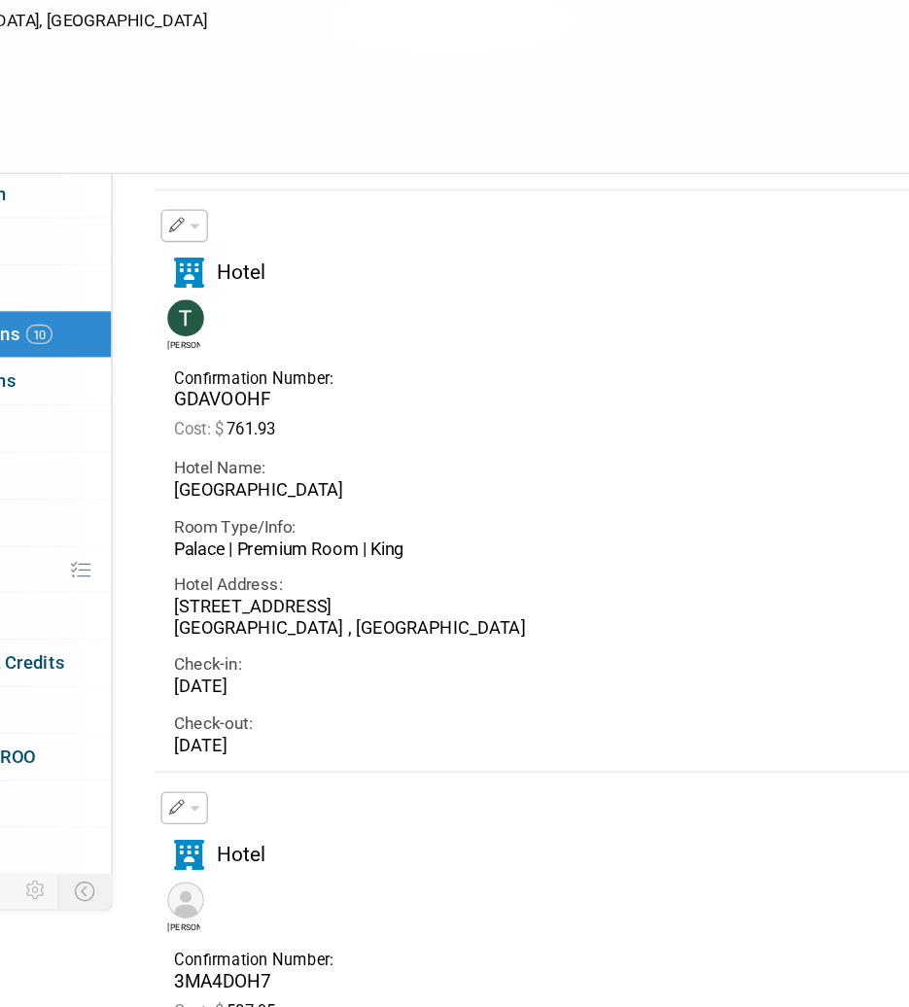
drag, startPoint x: 348, startPoint y: 653, endPoint x: 244, endPoint y: 653, distance: 104.0
click at [244, 653] on div "Check-in: [DATE]" at bounding box center [541, 642] width 613 height 44
click at [415, 611] on div "[STREET_ADDRESS]" at bounding box center [542, 604] width 584 height 33
drag, startPoint x: 357, startPoint y: 698, endPoint x: 253, endPoint y: 706, distance: 104.3
click at [253, 706] on div "[DATE]" at bounding box center [542, 699] width 584 height 17
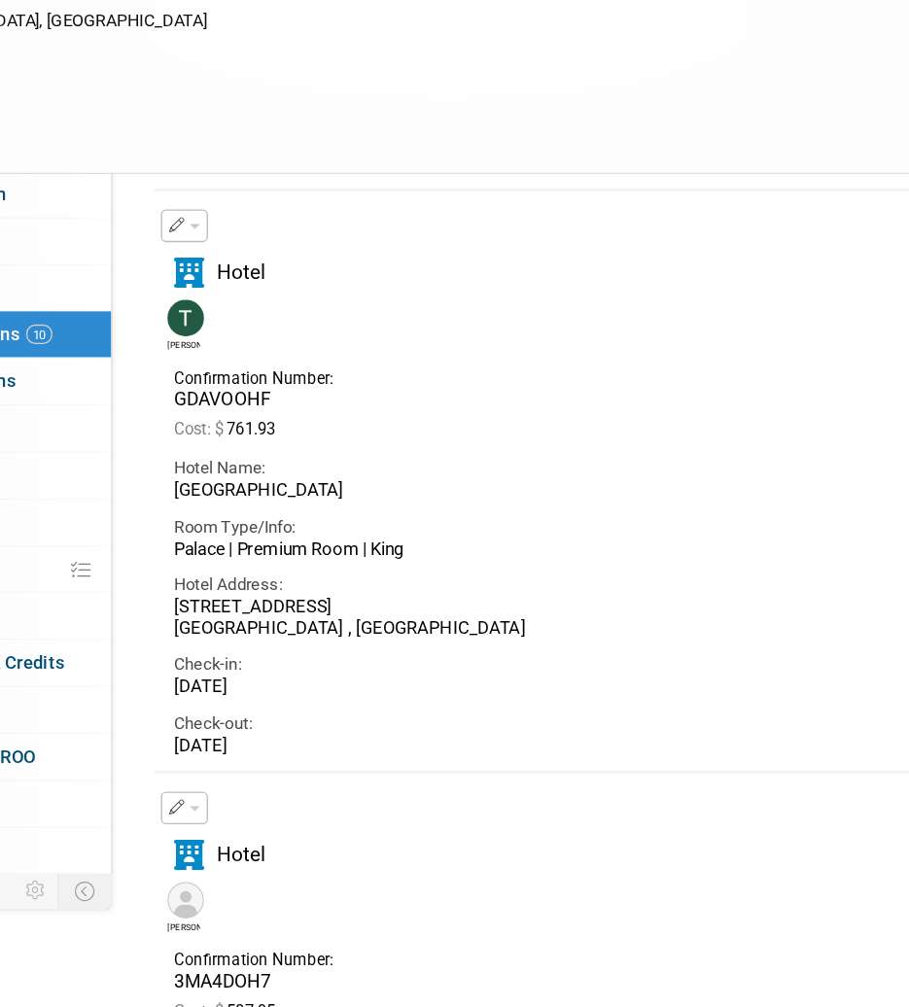
click at [676, 457] on div "Cost: $ 761.93" at bounding box center [542, 464] width 584 height 15
click at [690, 181] on div "Virtual In-Person Hybrid <img src="[URL][DOMAIN_NAME]" style="width: 22px; heig…" at bounding box center [450, 191] width 870 height 29
click at [480, 307] on div "Edit Reservation [PERSON_NAME] GDAVOOHF" at bounding box center [541, 503] width 613 height 407
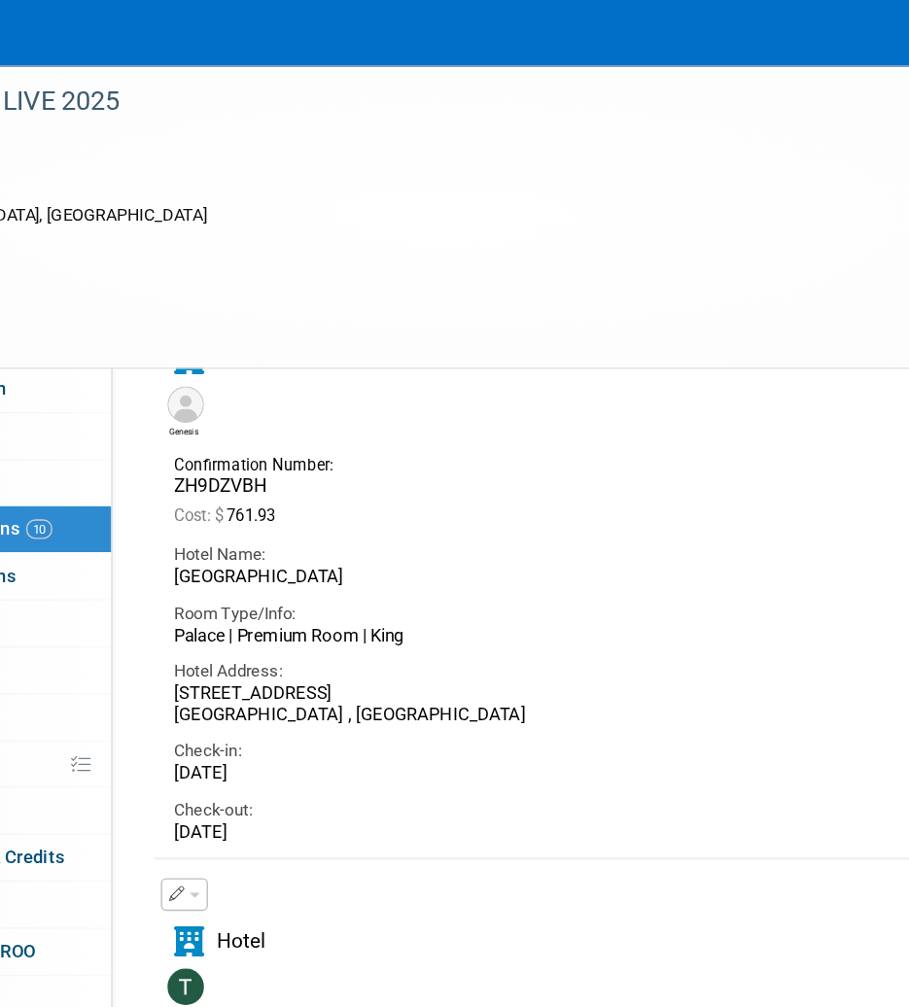
scroll to position [1742, 0]
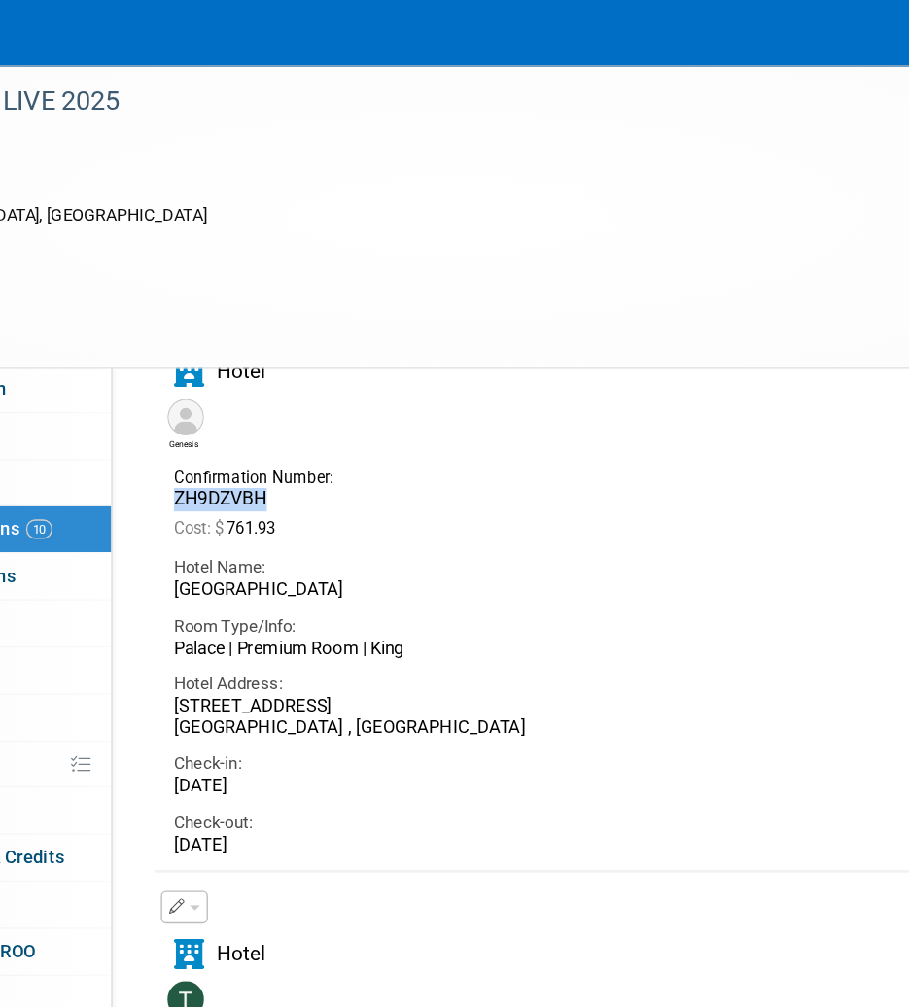
drag, startPoint x: 330, startPoint y: 372, endPoint x: 244, endPoint y: 370, distance: 86.5
click at [244, 370] on div "Confirmation Number: ZH9DZVBH" at bounding box center [316, 361] width 163 height 38
drag, startPoint x: 362, startPoint y: 593, endPoint x: 239, endPoint y: 591, distance: 122.5
click at [239, 591] on div "Hotel Name: [GEOGRAPHIC_DATA] Room Type/Info: Palace | Premium Room | [GEOGRAPH…" at bounding box center [541, 519] width 613 height 232
click at [300, 595] on div "Check-out: [DATE]" at bounding box center [541, 615] width 613 height 44
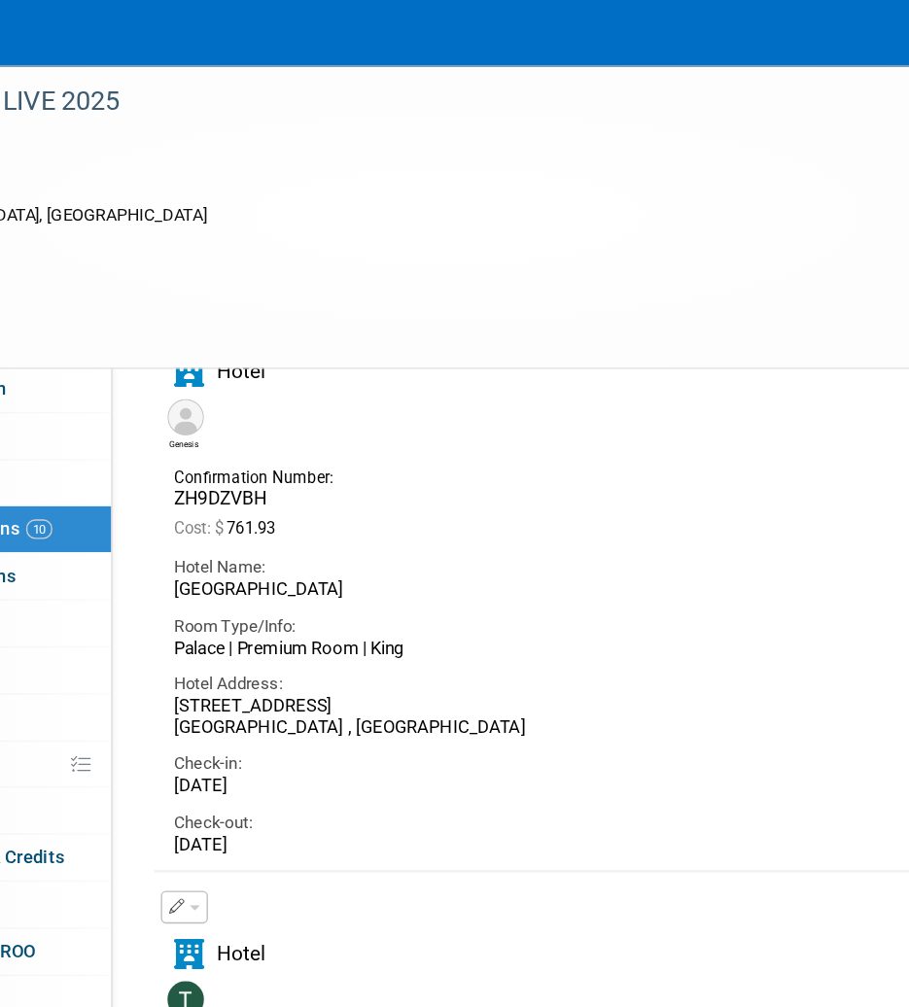
drag, startPoint x: 364, startPoint y: 582, endPoint x: 250, endPoint y: 587, distance: 114.8
click at [250, 587] on div "[DATE]" at bounding box center [542, 584] width 584 height 17
drag, startPoint x: 351, startPoint y: 629, endPoint x: 233, endPoint y: 633, distance: 117.7
click at [233, 633] on div "Delete Reservation Genesis ZH9DZVBH Cost: $ 761.93 Hotel Name: Check-in:" at bounding box center [556, 428] width 646 height 433
click at [312, 629] on div "[DATE]" at bounding box center [542, 628] width 584 height 17
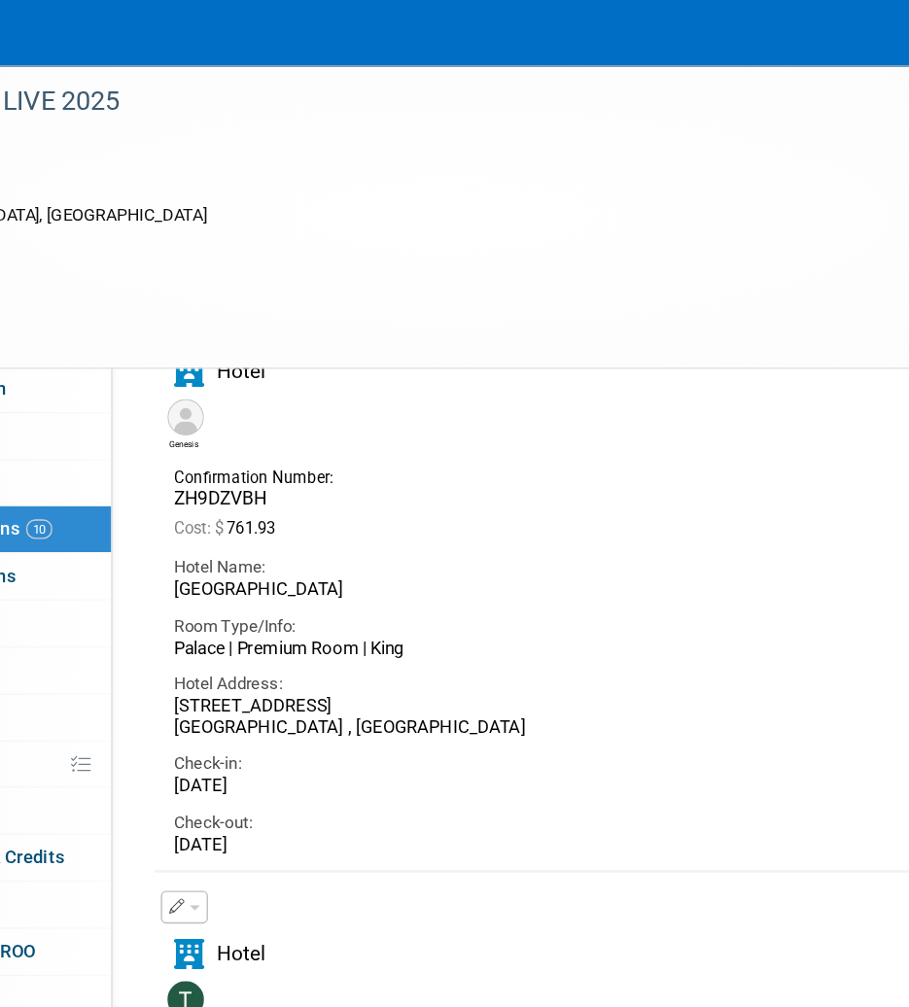
click at [293, 625] on span at bounding box center [291, 627] width 3 height 15
drag, startPoint x: 358, startPoint y: 629, endPoint x: 251, endPoint y: 635, distance: 107.1
click at [251, 635] on div "[DATE]" at bounding box center [542, 628] width 584 height 17
click at [493, 363] on div "Confirmation Number: ZH9DZVBH Cost: $ 761.93" at bounding box center [541, 372] width 613 height 61
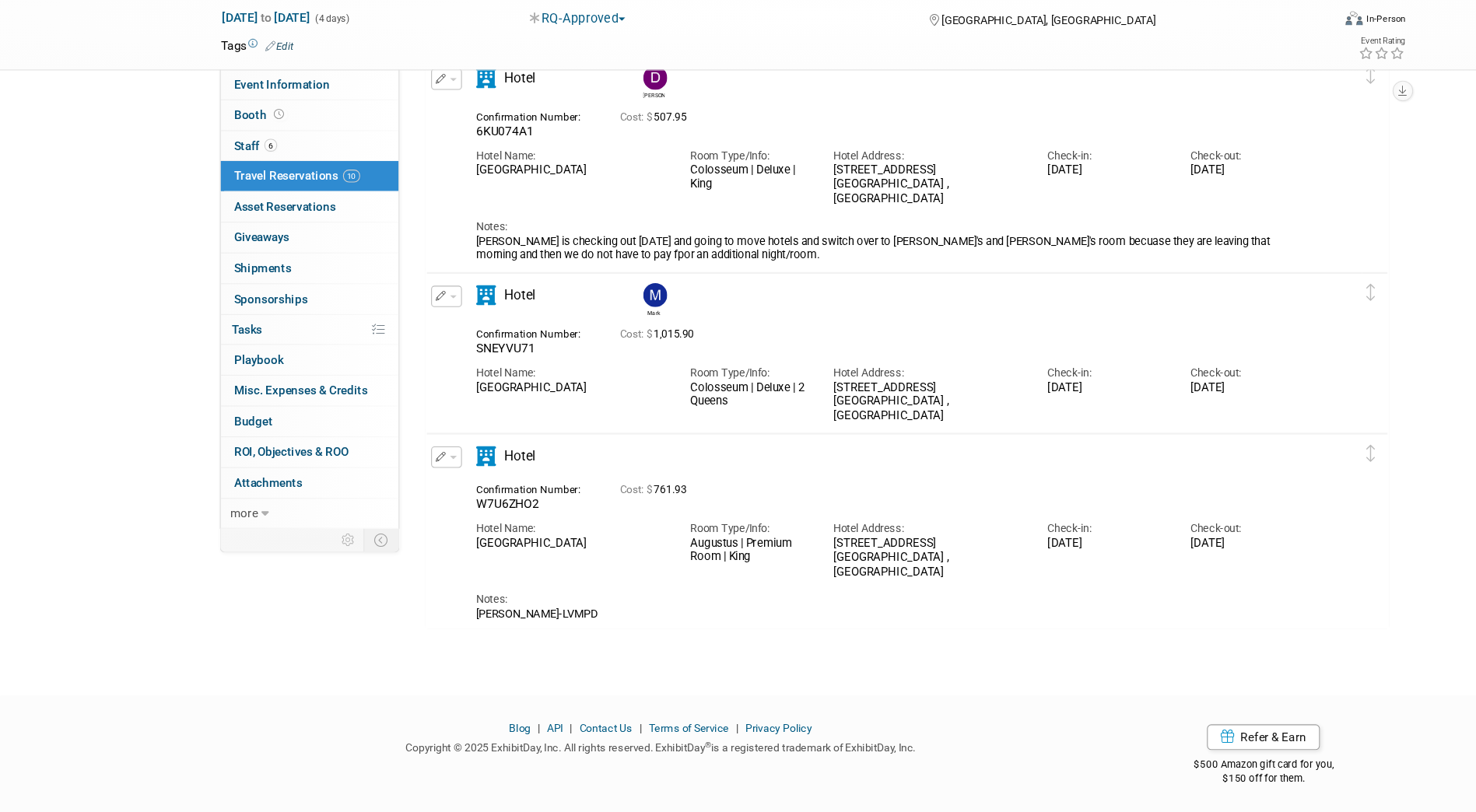
scroll to position [1083, 0]
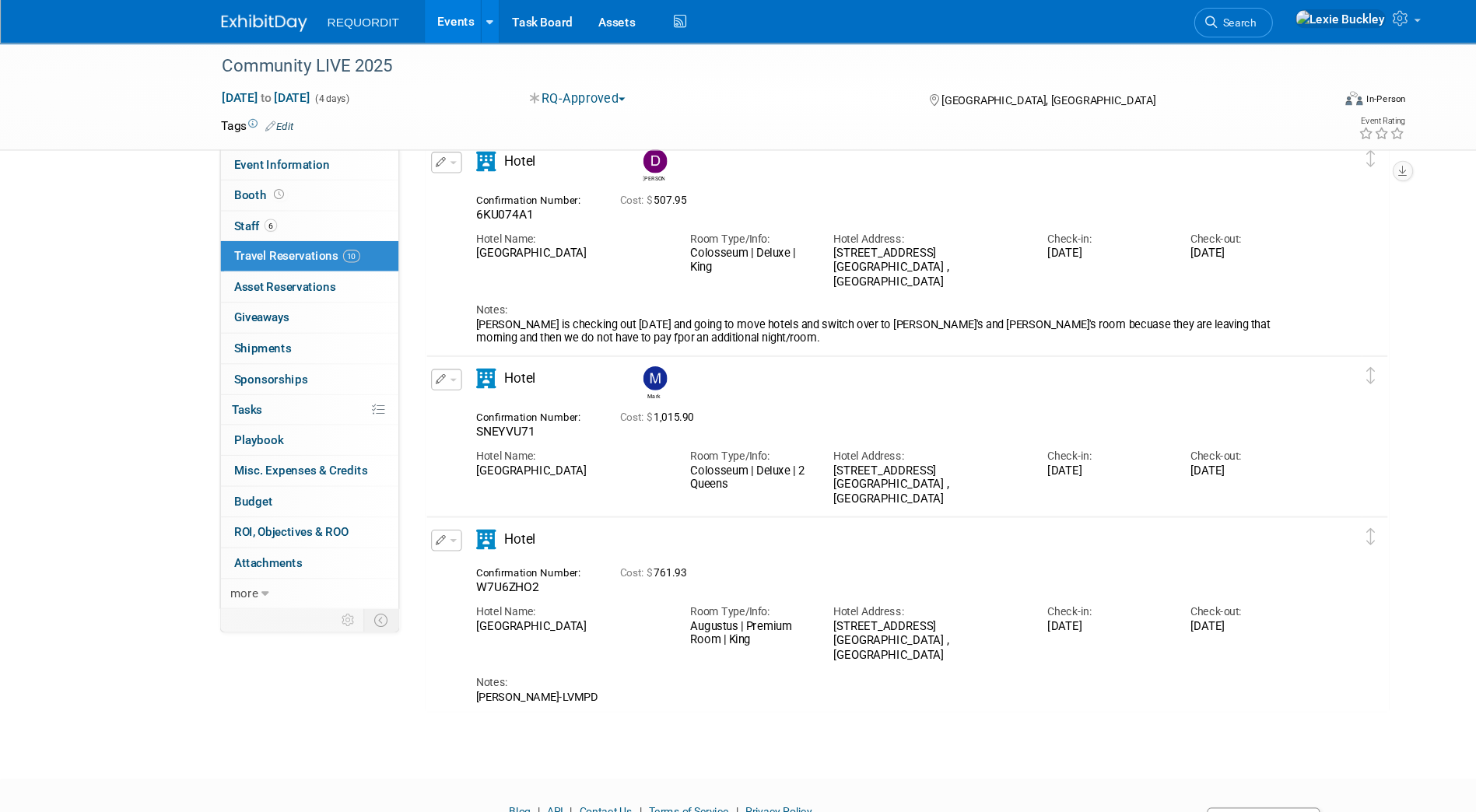
click at [402, 495] on icon "button" at bounding box center [402, 490] width 10 height 10
click at [469, 518] on button "Edit Reservation" at bounding box center [459, 518] width 131 height 22
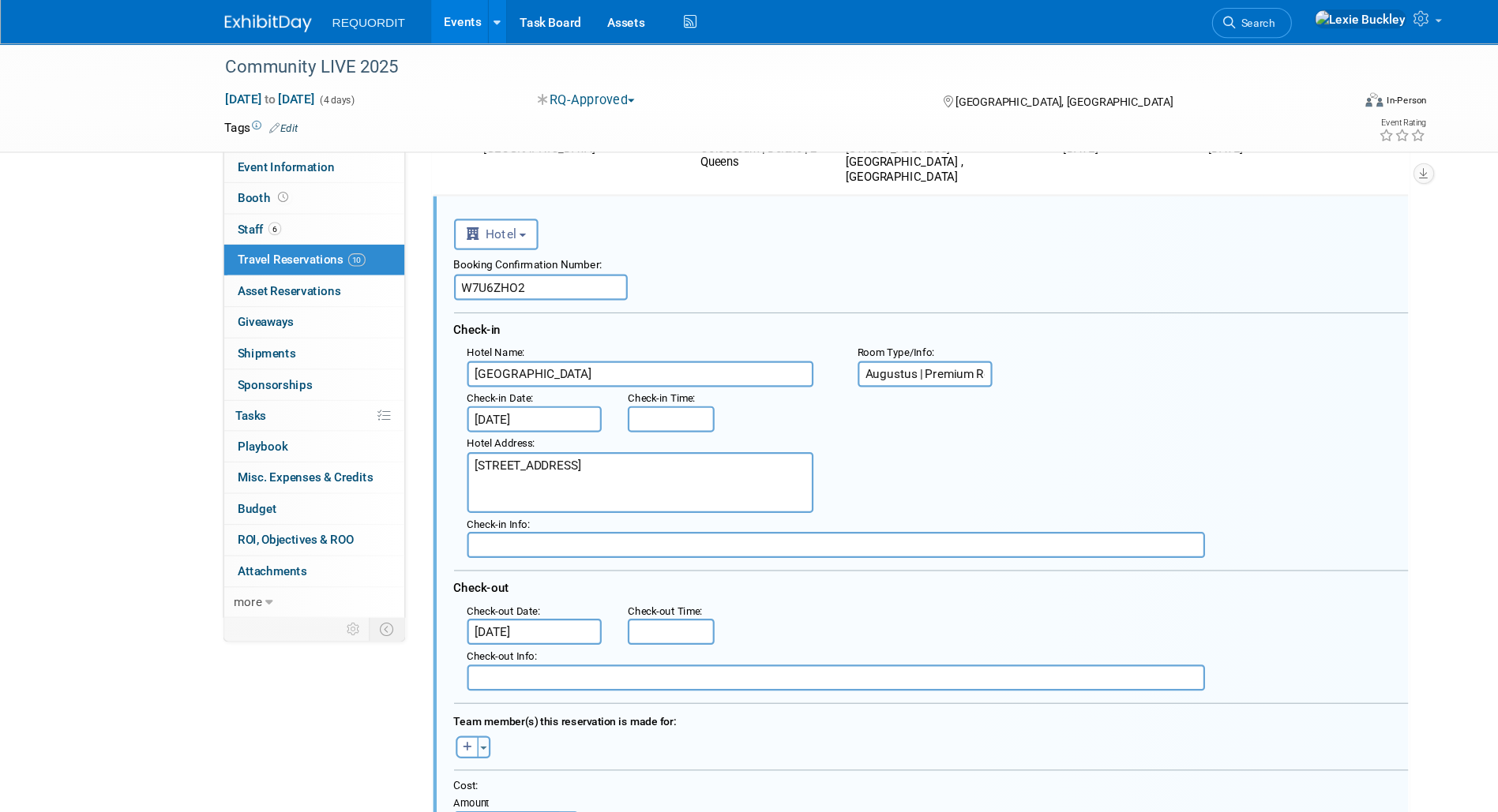
scroll to position [0, 0]
drag, startPoint x: 500, startPoint y: 263, endPoint x: 319, endPoint y: 263, distance: 181.0
click at [512, 265] on input "W7U6ZHO2" at bounding box center [491, 261] width 158 height 24
paste input "W7U6ZHO2"
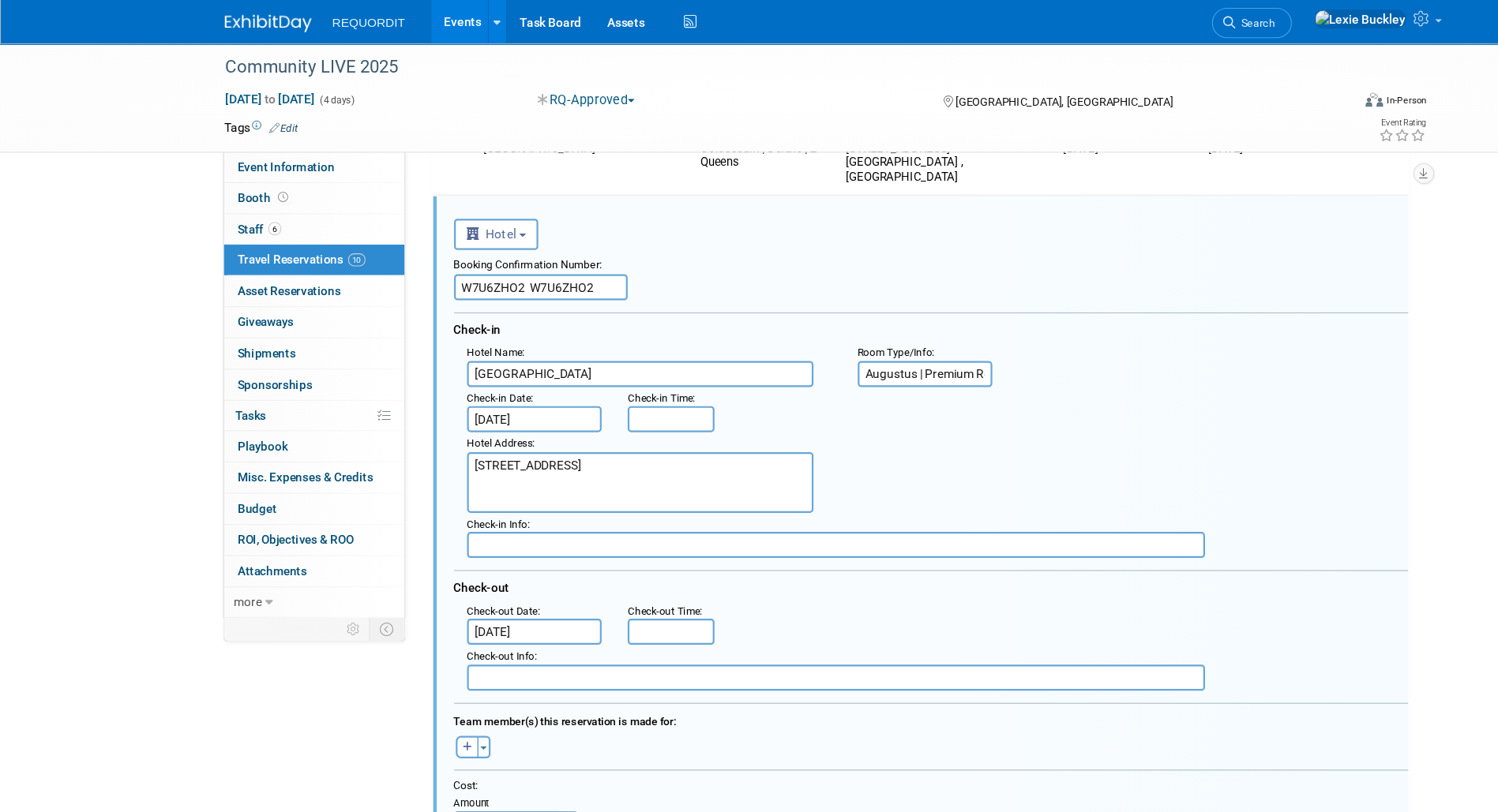
drag, startPoint x: 484, startPoint y: 261, endPoint x: 405, endPoint y: 264, distance: 79.1
click at [405, 264] on div "<i class="fas fa-plane" style="padding: 6px 4px 6px 1px;"></i> Flight <i class=…" at bounding box center [837, 630] width 886 height 903
type input "W7U6ZHO2"
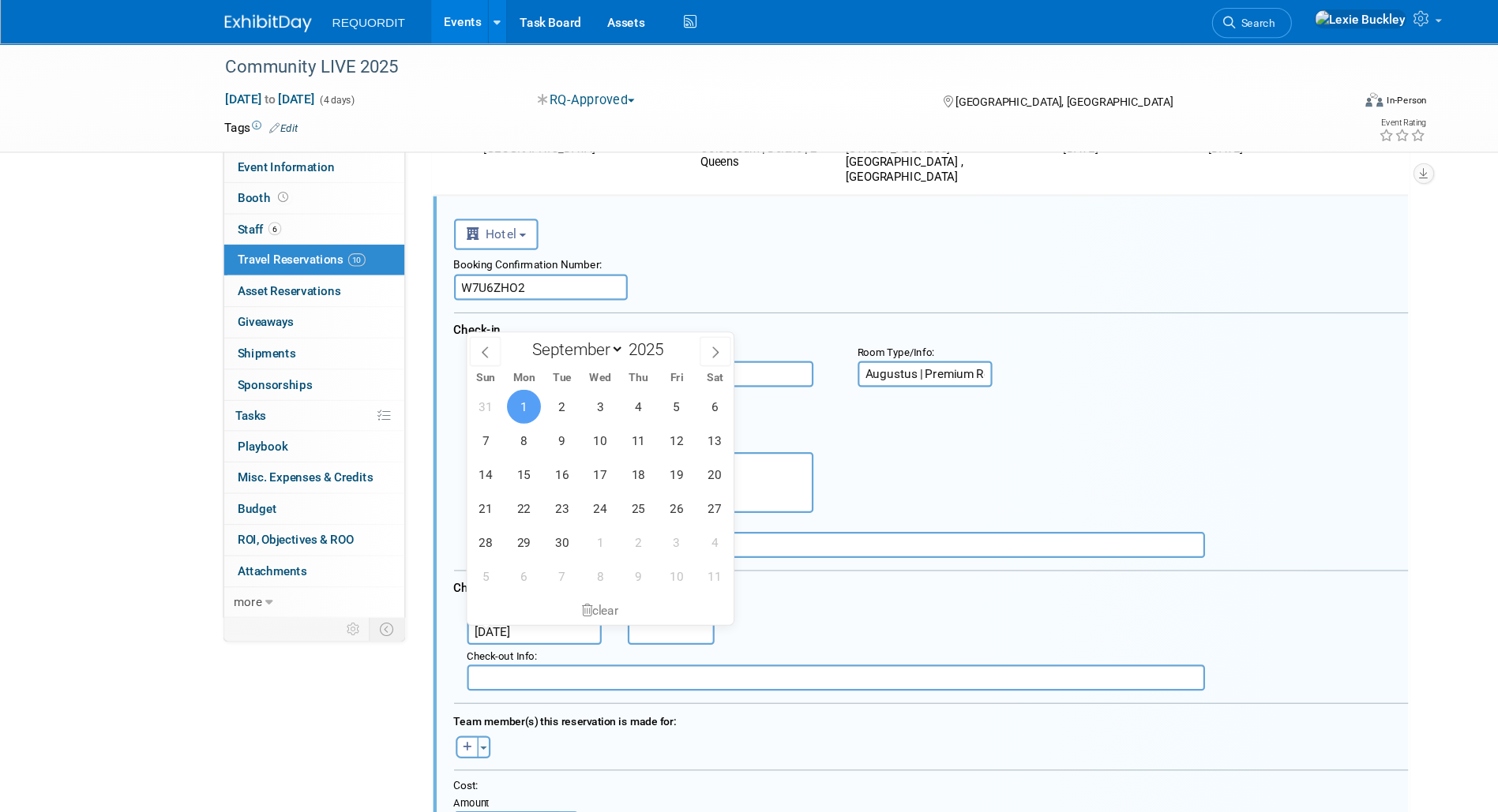
click at [481, 579] on input "[DATE]" at bounding box center [487, 574] width 123 height 24
click at [443, 324] on icon at bounding box center [440, 321] width 6 height 11
select select "7"
click at [584, 505] on span "28" at bounding box center [581, 493] width 31 height 31
type input "[DATE]"
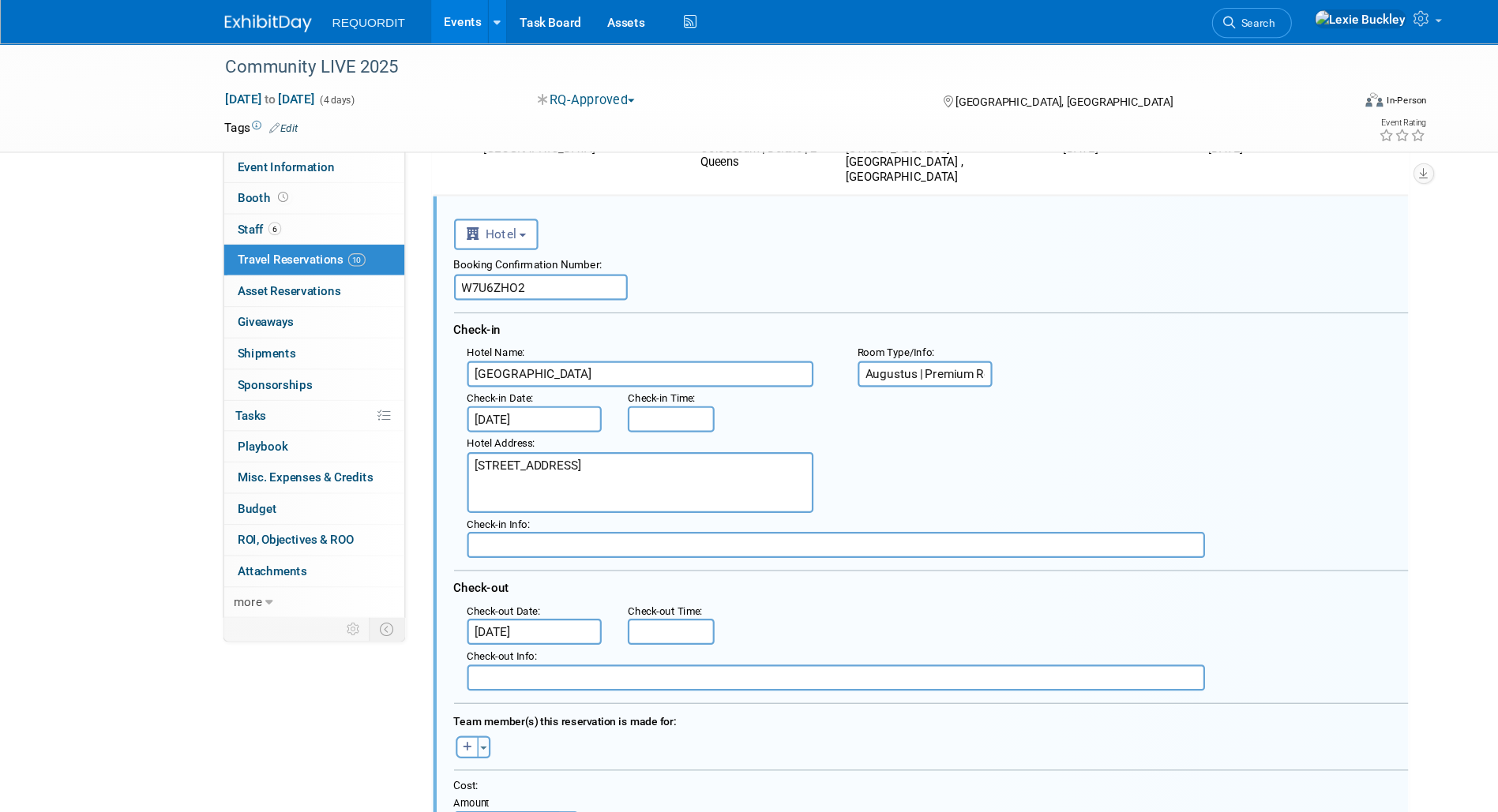
click at [738, 407] on div "Hotel Address : [STREET_ADDRESS]" at bounding box center [852, 430] width 880 height 73
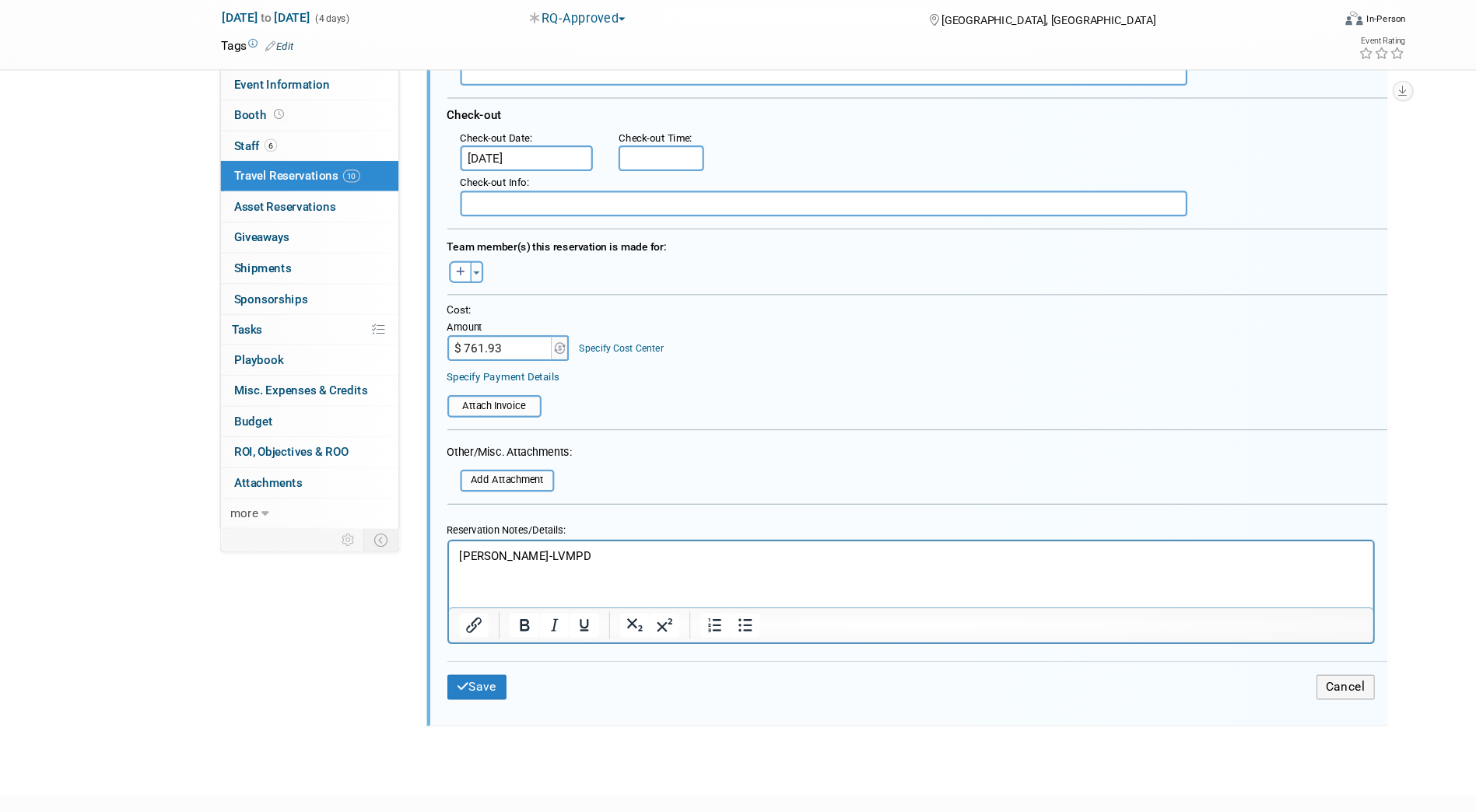
scroll to position [1729, 0]
click at [575, 558] on p "[PERSON_NAME]-LVMPD" at bounding box center [868, 553] width 822 height 14
click at [455, 549] on html "[PERSON_NAME]-LVMPD" at bounding box center [868, 550] width 840 height 21
drag, startPoint x: 568, startPoint y: 550, endPoint x: 571, endPoint y: 576, distance: 26.2
click at [568, 550] on p "Room is booked under: [PERSON_NAME], [PERSON_NAME] SNOW-LVMPD" at bounding box center [868, 553] width 822 height 14
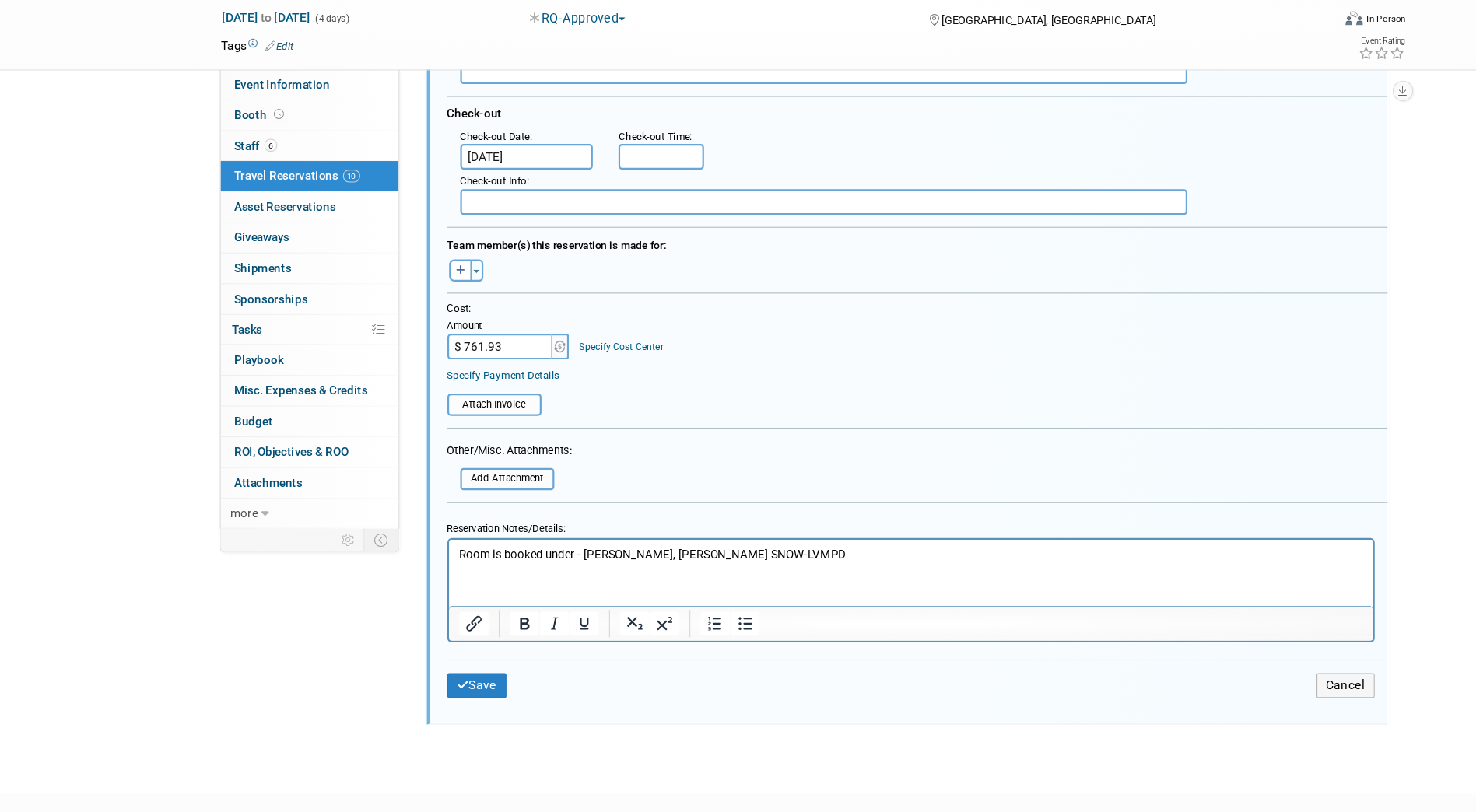
click at [715, 552] on p "Room is booked under - [PERSON_NAME], [PERSON_NAME] SNOW-LVMPD" at bounding box center [868, 553] width 822 height 14
click at [727, 555] on p "Room is booked under - [PERSON_NAME], [PERSON_NAME] ([PERSON_NAME]-LVMPD" at bounding box center [868, 553] width 822 height 14
click at [727, 547] on p "Room is booked under - [PERSON_NAME], [PERSON_NAME] (PERRY [EMAIL_ADDRESS][DOMA…" at bounding box center [868, 553] width 822 height 14
drag, startPoint x: 573, startPoint y: 553, endPoint x: 563, endPoint y: 555, distance: 10.2
click at [563, 555] on p "Room is booked under - [PERSON_NAME], [PERSON_NAME] (PERRY [EMAIL_ADDRESS][DOMA…" at bounding box center [868, 553] width 822 height 14
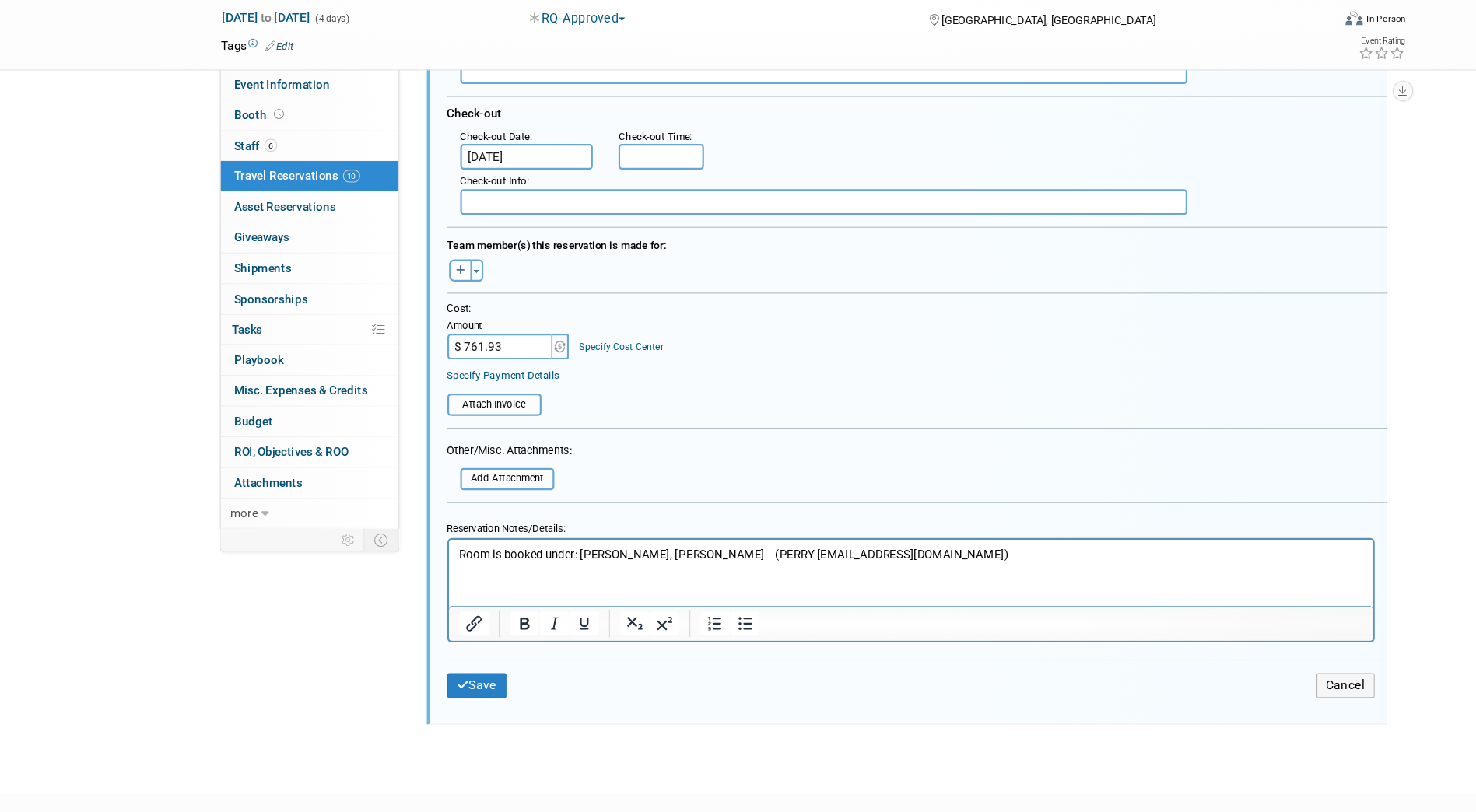
click at [721, 553] on p "Room is booked under: [PERSON_NAME], [PERSON_NAME] (PERRY [EMAIL_ADDRESS][DOMAI…" at bounding box center [868, 553] width 822 height 14
click at [429, 695] on button "Save" at bounding box center [434, 696] width 54 height 22
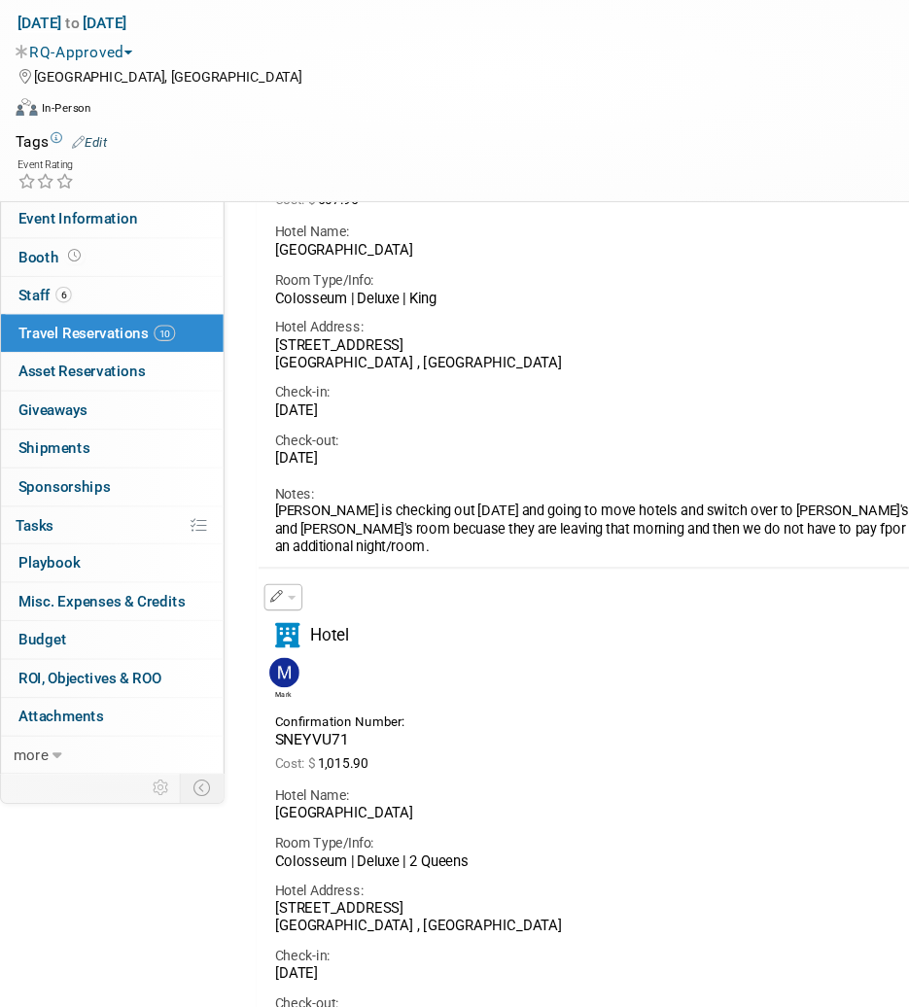
scroll to position [3840, 0]
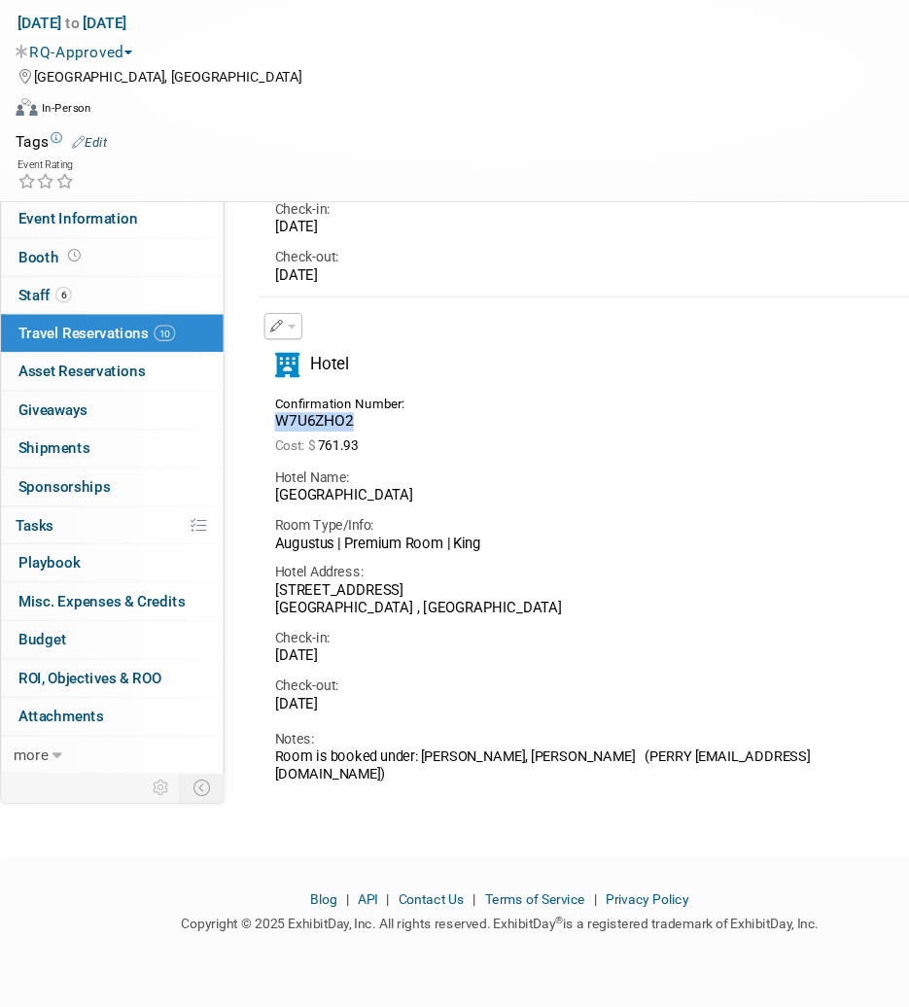
drag, startPoint x: 334, startPoint y: 475, endPoint x: 250, endPoint y: 476, distance: 84.6
click at [250, 476] on div "W7U6ZHO2" at bounding box center [317, 474] width 134 height 17
click at [606, 655] on div "Check-in: [DATE]" at bounding box center [541, 674] width 613 height 44
drag, startPoint x: 372, startPoint y: 732, endPoint x: 251, endPoint y: 732, distance: 121.5
click at [251, 732] on div "[DATE]" at bounding box center [542, 731] width 584 height 17
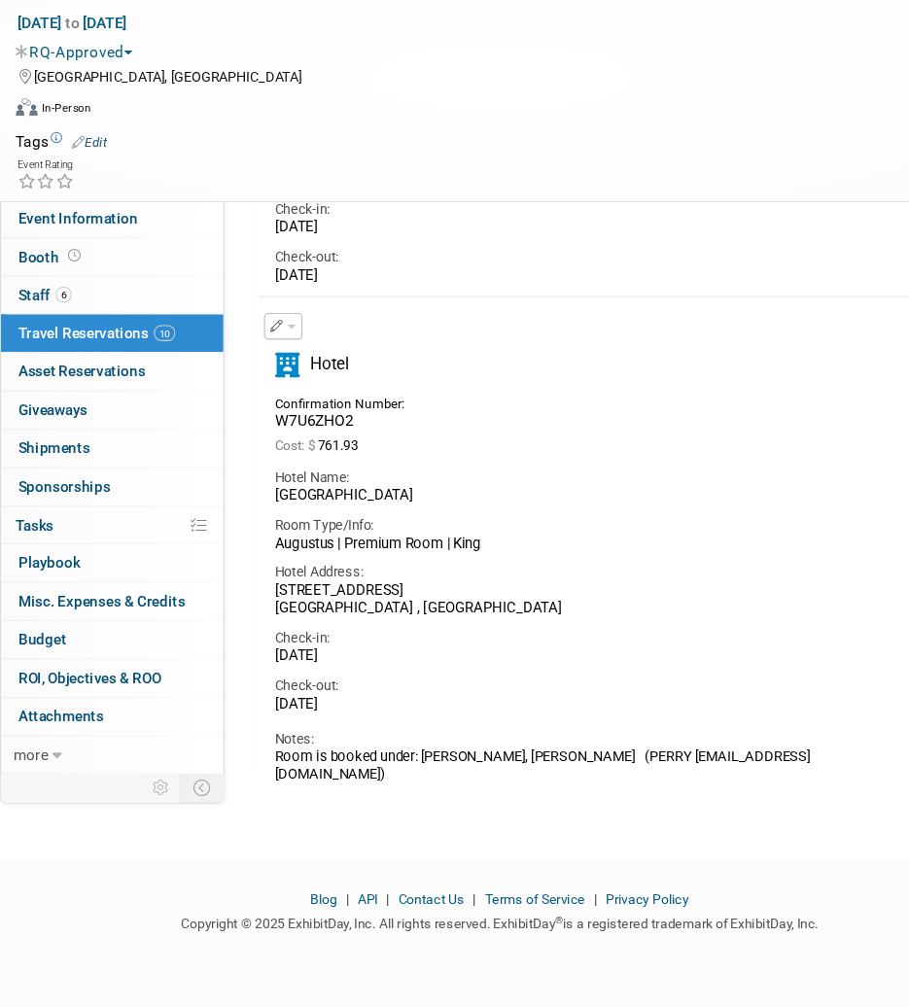
click at [362, 671] on div "Check-in:" at bounding box center [542, 670] width 584 height 17
drag, startPoint x: 374, startPoint y: 680, endPoint x: 241, endPoint y: 684, distance: 133.2
click at [241, 684] on div "Check-in: [DATE]" at bounding box center [541, 674] width 613 height 44
click at [415, 666] on div "Check-in:" at bounding box center [542, 670] width 584 height 17
click at [661, 476] on div "Confirmation Number: W7U6ZHO2 Cost: $ 761.93" at bounding box center [541, 475] width 613 height 61
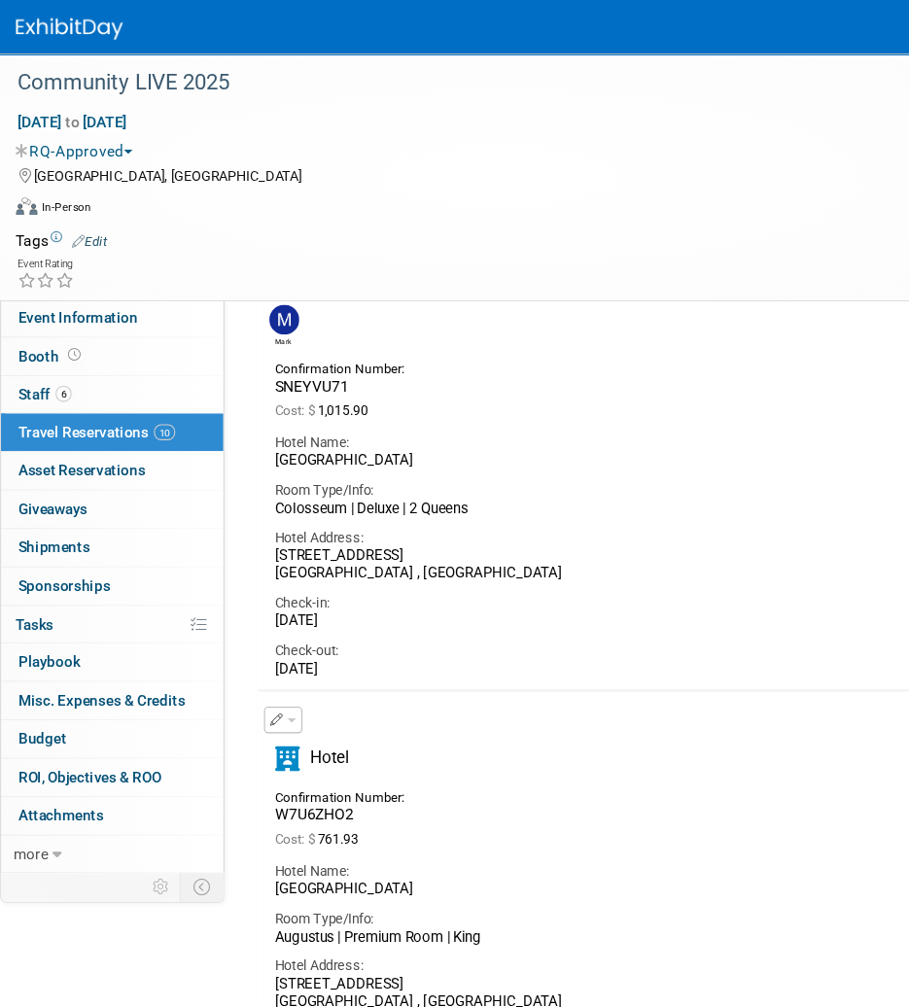
scroll to position [3570, 0]
drag, startPoint x: 353, startPoint y: 612, endPoint x: 244, endPoint y: 613, distance: 108.9
click at [244, 613] on div "Check-out: [DATE]" at bounding box center [541, 596] width 613 height 44
drag, startPoint x: 365, startPoint y: 570, endPoint x: 242, endPoint y: 570, distance: 123.4
click at [242, 570] on div "Check-in: [DATE]" at bounding box center [541, 553] width 613 height 44
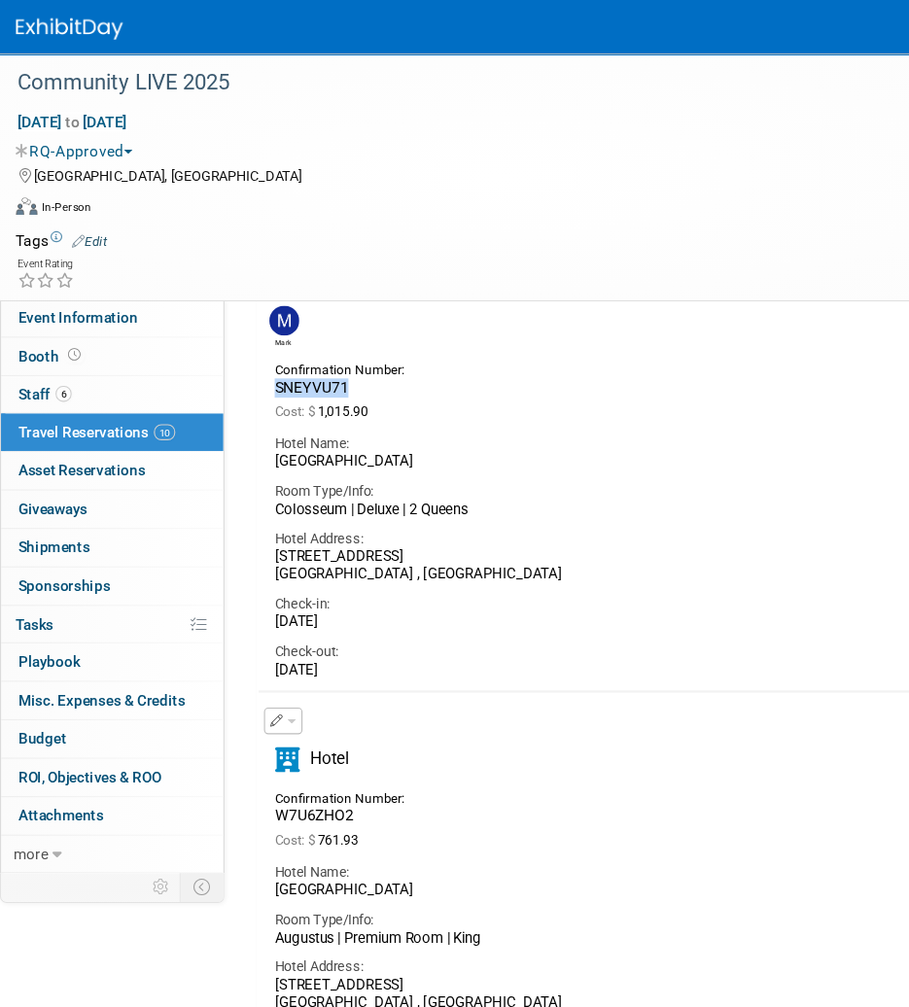
drag, startPoint x: 341, startPoint y: 345, endPoint x: 242, endPoint y: 347, distance: 99.2
click at [242, 347] on div "Confirmation Number: SNEYVU71" at bounding box center [316, 343] width 163 height 38
click at [586, 438] on div "Room Type/Info:" at bounding box center [542, 446] width 584 height 17
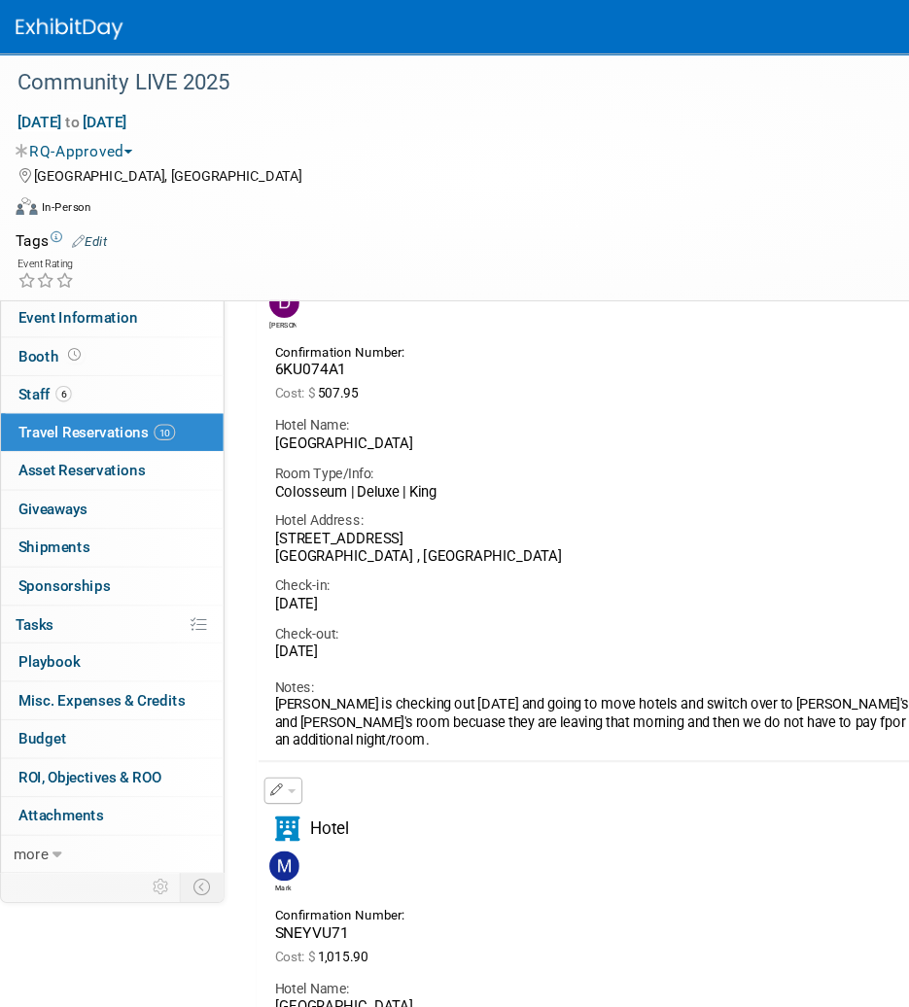
scroll to position [3039, 0]
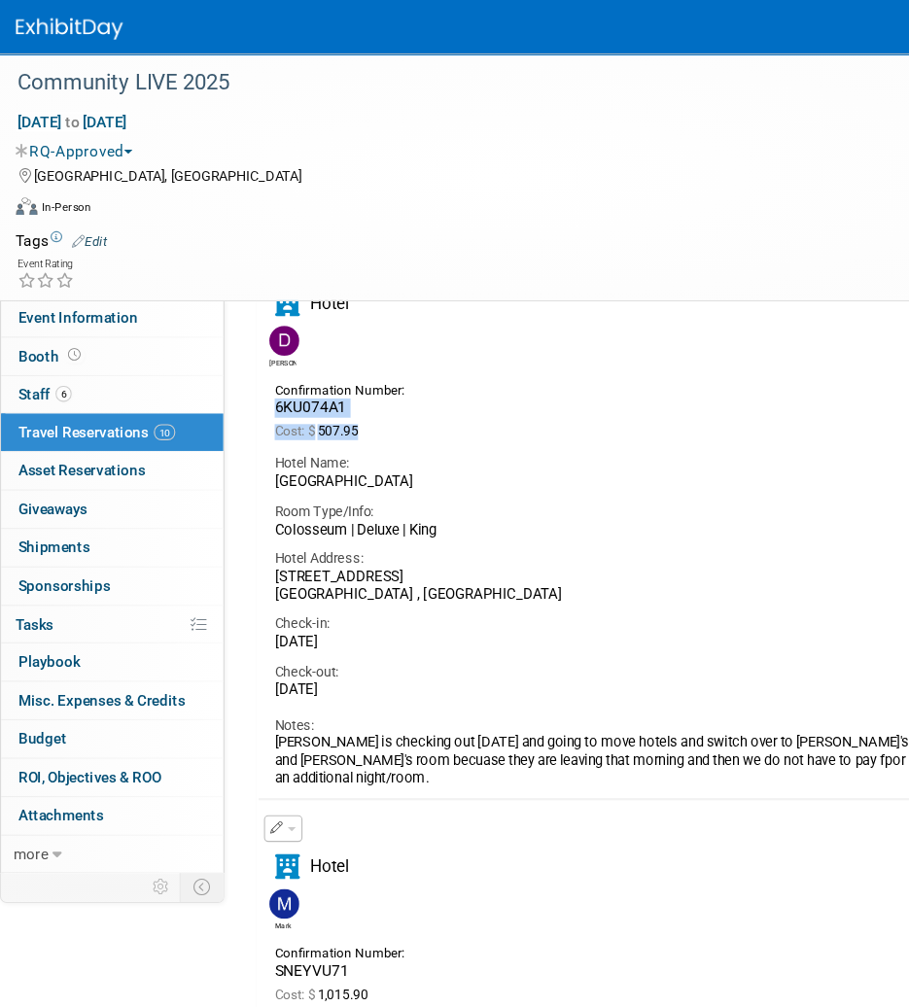
drag, startPoint x: 339, startPoint y: 380, endPoint x: 248, endPoint y: 368, distance: 92.1
click at [248, 368] on div "Confirmation Number: 6KU074A1 Cost: $ 507.95" at bounding box center [541, 372] width 613 height 61
drag, startPoint x: 248, startPoint y: 368, endPoint x: 302, endPoint y: 397, distance: 61.3
click at [295, 399] on span "Cost: $ 507.95" at bounding box center [292, 393] width 84 height 14
drag, startPoint x: 324, startPoint y: 370, endPoint x: 244, endPoint y: 368, distance: 79.7
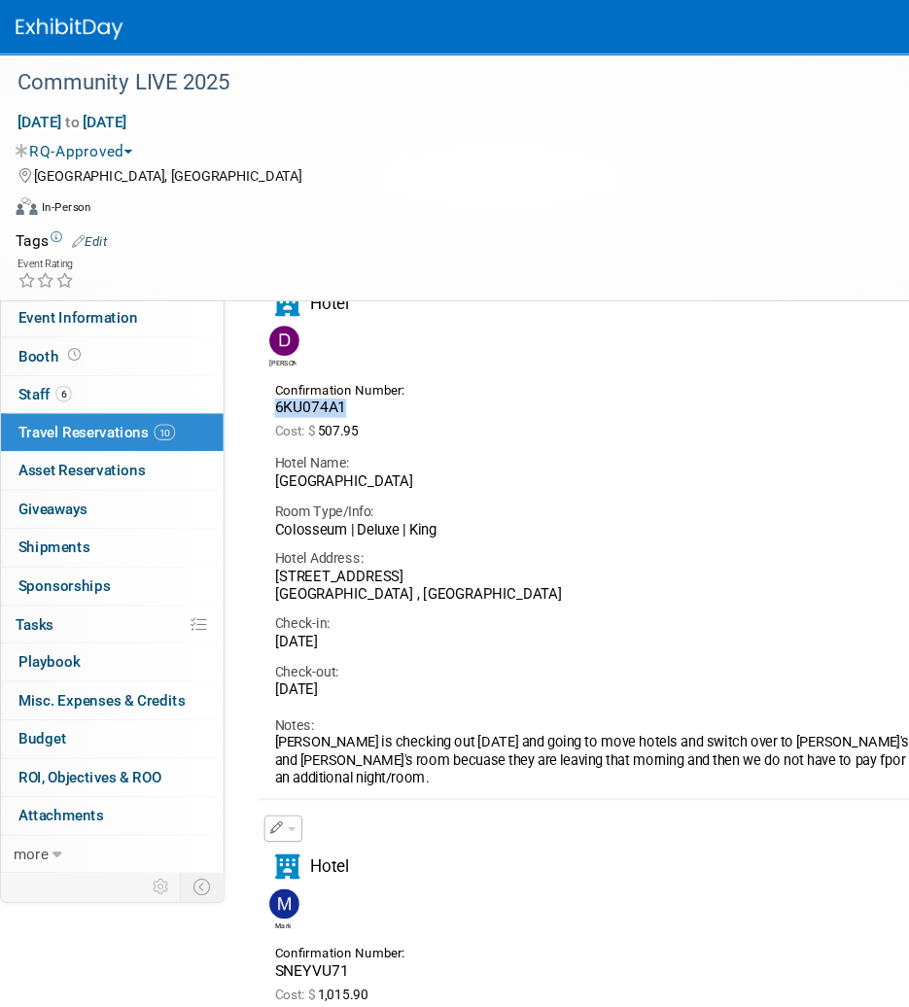
click at [244, 368] on div "Confirmation Number: 6KU074A1" at bounding box center [316, 361] width 163 height 38
drag, startPoint x: 371, startPoint y: 459, endPoint x: 370, endPoint y: 500, distance: 40.8
click at [371, 459] on div "Room Type/Info:" at bounding box center [542, 465] width 584 height 17
drag, startPoint x: 354, startPoint y: 590, endPoint x: 249, endPoint y: 588, distance: 105.0
click at [250, 588] on div "[DATE]" at bounding box center [542, 584] width 584 height 17
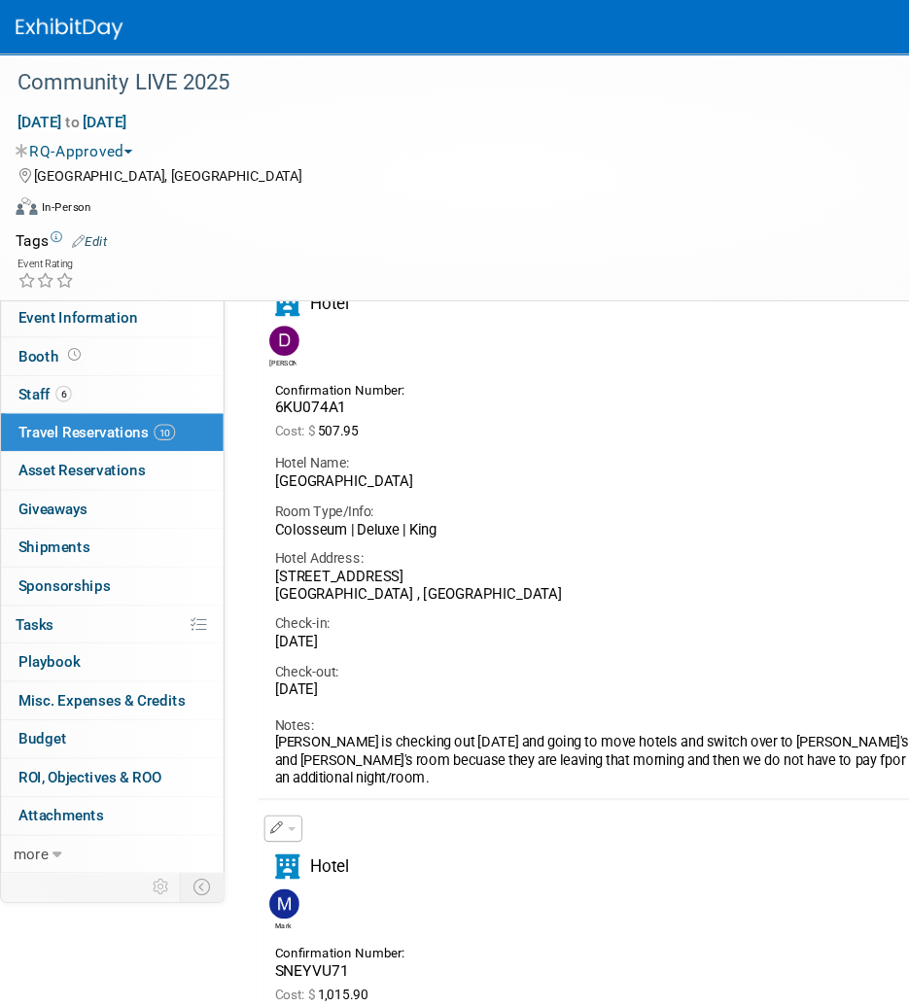
click at [456, 494] on div "Hotel Address: [STREET_ADDRESS]" at bounding box center [541, 519] width 613 height 59
drag, startPoint x: 348, startPoint y: 631, endPoint x: 254, endPoint y: 631, distance: 94.3
click at [254, 631] on div "[DATE]" at bounding box center [542, 628] width 584 height 17
click at [538, 461] on div "Room Type/Info:" at bounding box center [542, 465] width 584 height 17
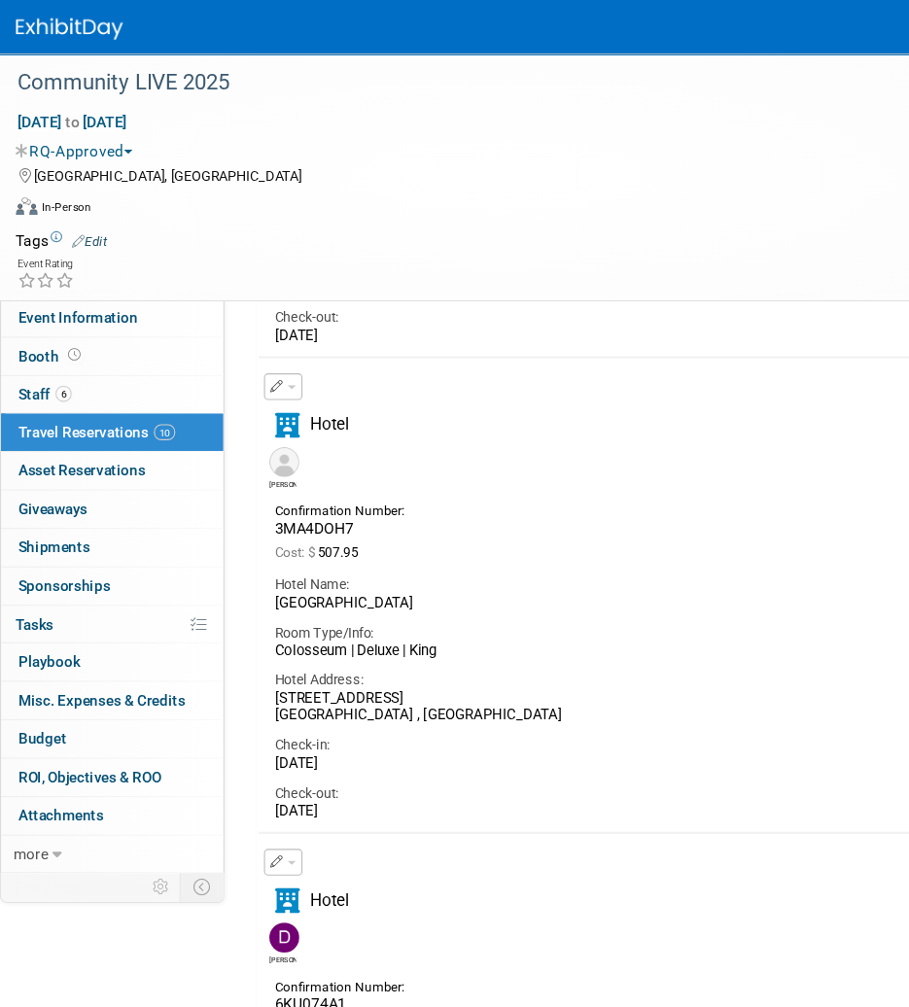
scroll to position [2421, 0]
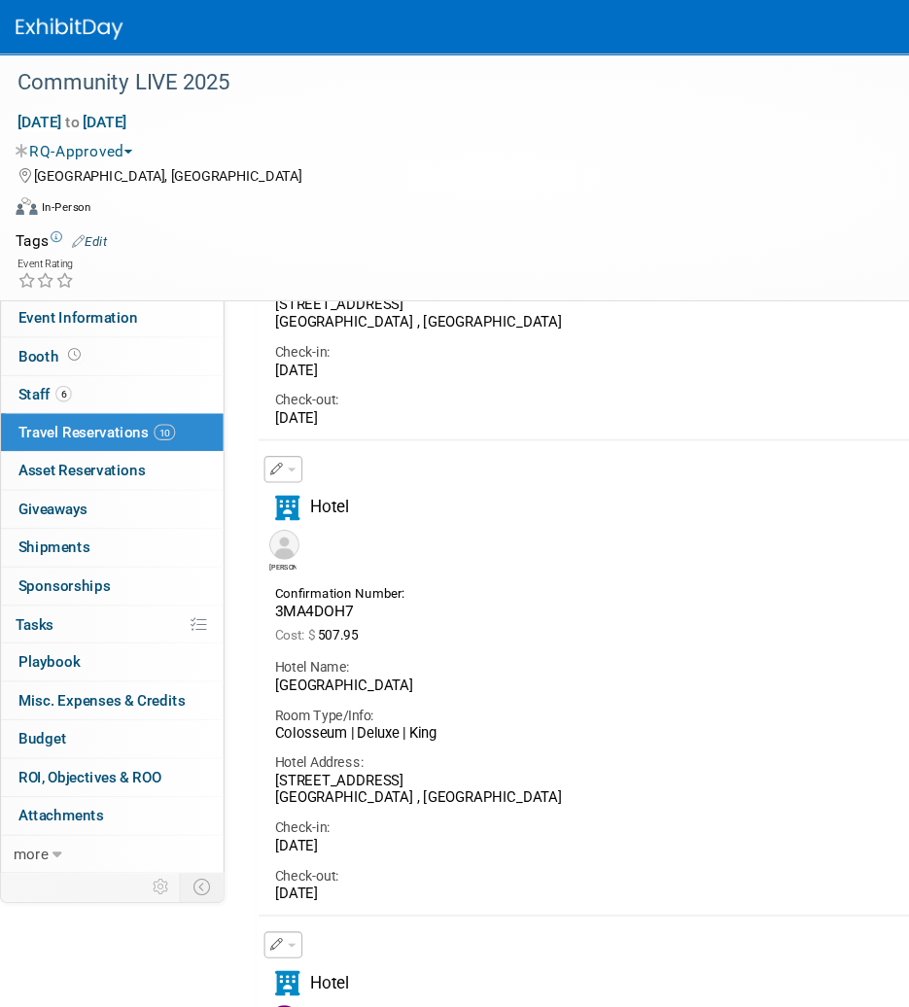
drag, startPoint x: 359, startPoint y: 814, endPoint x: 254, endPoint y: 819, distance: 105.1
click at [254, 819] on div "[DATE]" at bounding box center [542, 814] width 584 height 17
click at [540, 735] on div "Hotel Name: [GEOGRAPHIC_DATA] Room Type/Info: [GEOGRAPHIC_DATA] | Deluxe | [GEO…" at bounding box center [541, 705] width 613 height 232
drag, startPoint x: 389, startPoint y: 772, endPoint x: 246, endPoint y: 771, distance: 142.9
click at [246, 771] on div "Check-in: [DATE]" at bounding box center [541, 757] width 613 height 44
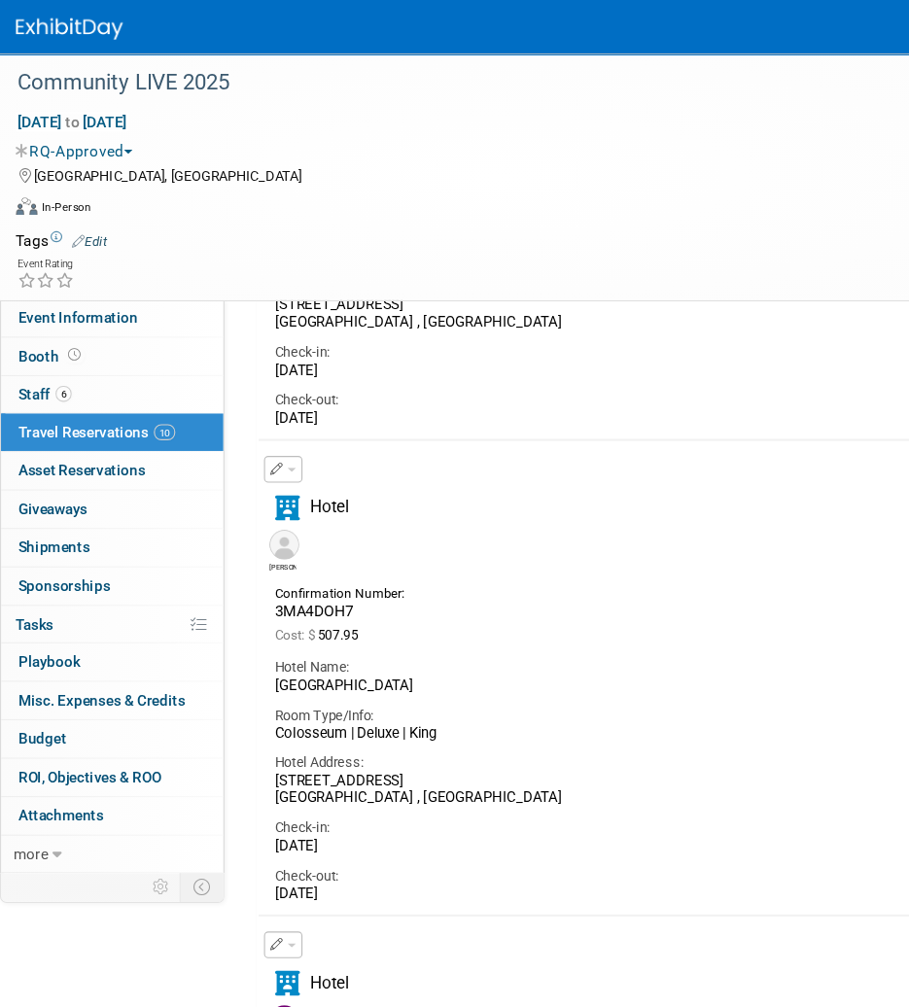
click at [376, 508] on div "[PERSON_NAME]" at bounding box center [541, 498] width 613 height 43
drag, startPoint x: 283, startPoint y: 554, endPoint x: 250, endPoint y: 557, distance: 33.2
click at [250, 557] on div "3MA4DOH7" at bounding box center [317, 556] width 134 height 17
click at [511, 486] on div "[PERSON_NAME]" at bounding box center [541, 498] width 613 height 43
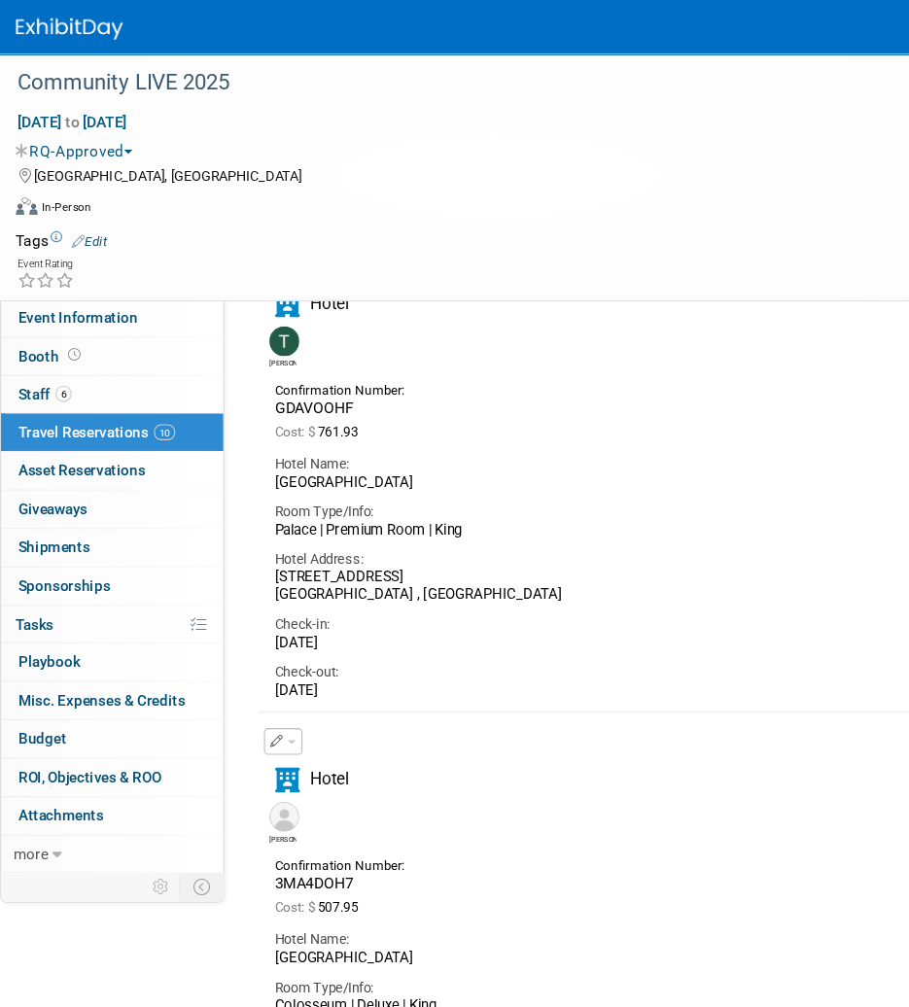
scroll to position [2156, 0]
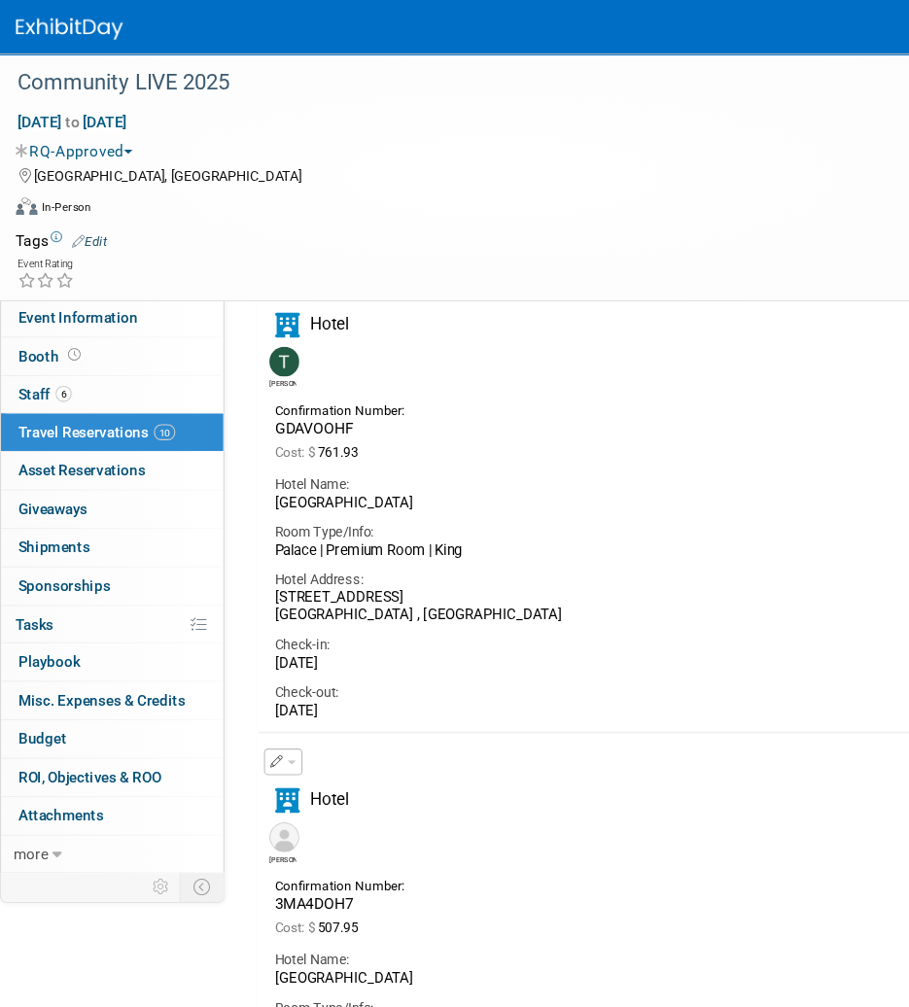
drag, startPoint x: 355, startPoint y: 647, endPoint x: 237, endPoint y: 648, distance: 117.6
click at [237, 648] on div "Check-out: [DATE]" at bounding box center [541, 633] width 613 height 44
drag, startPoint x: 354, startPoint y: 601, endPoint x: 244, endPoint y: 602, distance: 109.8
click at [244, 602] on div "Check-in: [DATE]" at bounding box center [541, 590] width 613 height 44
click at [330, 480] on div "Room Type/Info:" at bounding box center [542, 483] width 584 height 17
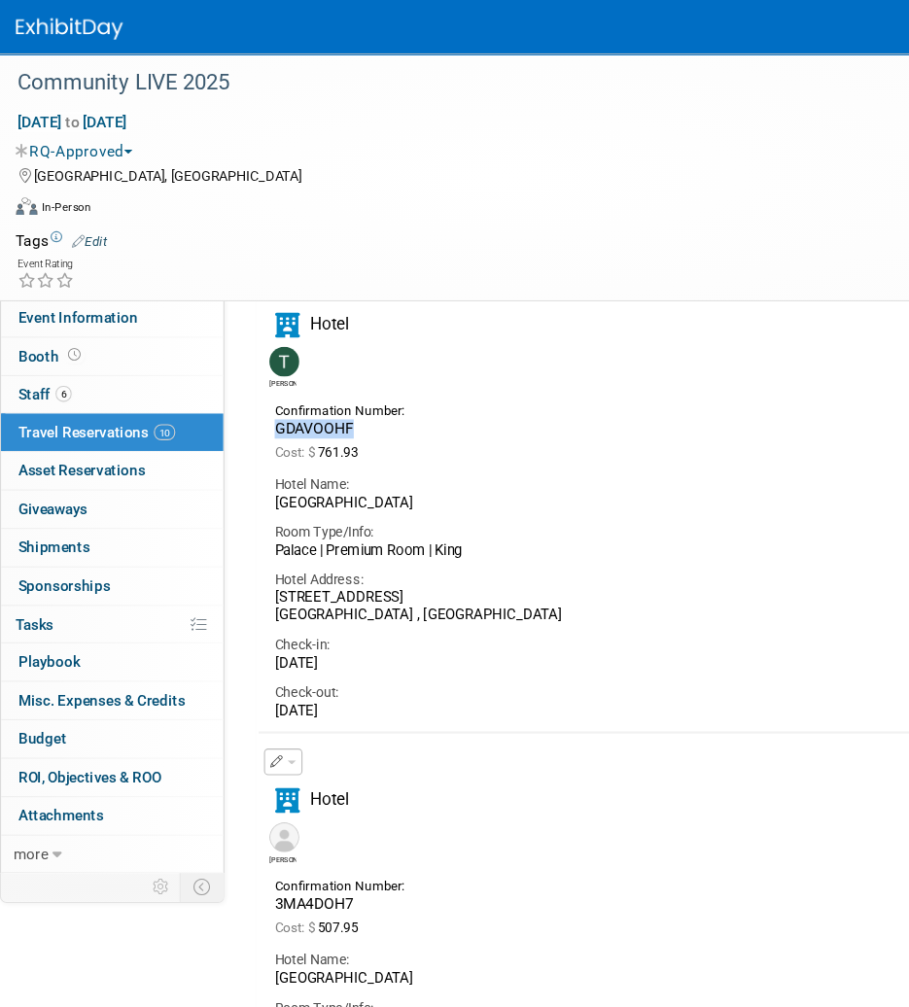
drag, startPoint x: 314, startPoint y: 387, endPoint x: 243, endPoint y: 394, distance: 71.3
click at [243, 394] on div "Confirmation Number: GDAVOOHF" at bounding box center [316, 380] width 163 height 38
click at [448, 461] on div "[GEOGRAPHIC_DATA]" at bounding box center [542, 457] width 584 height 17
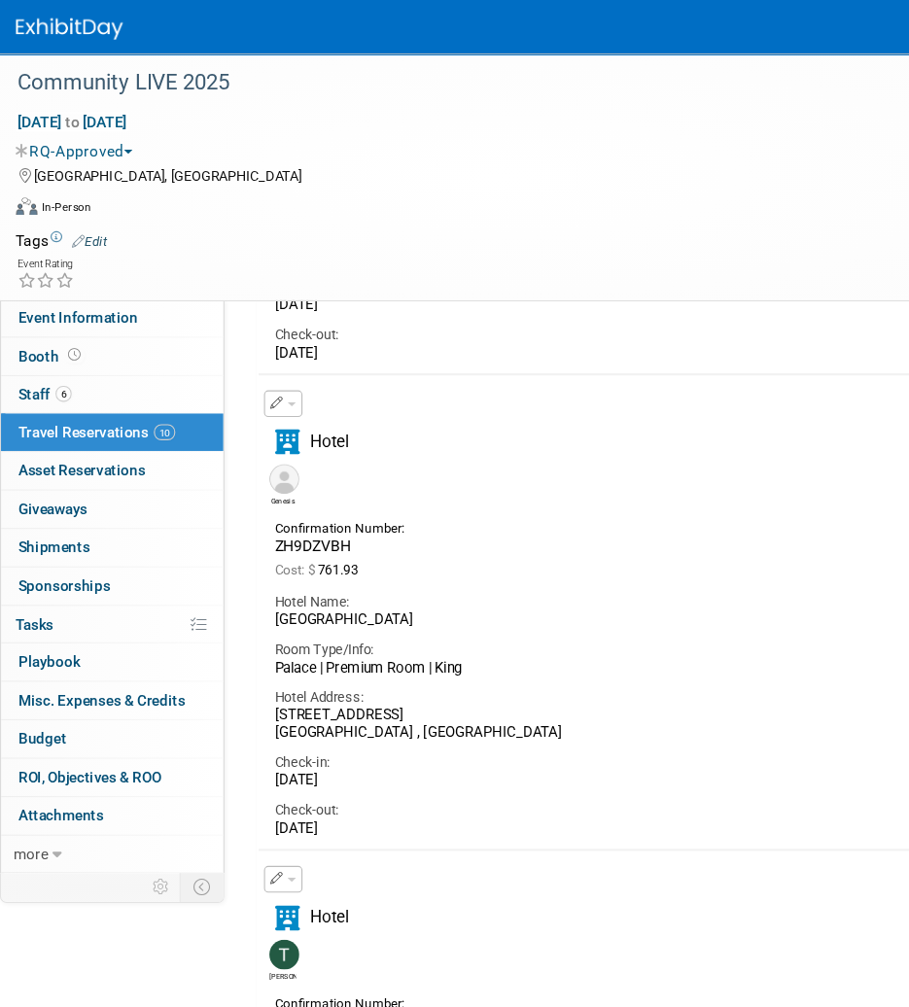
scroll to position [1537, 0]
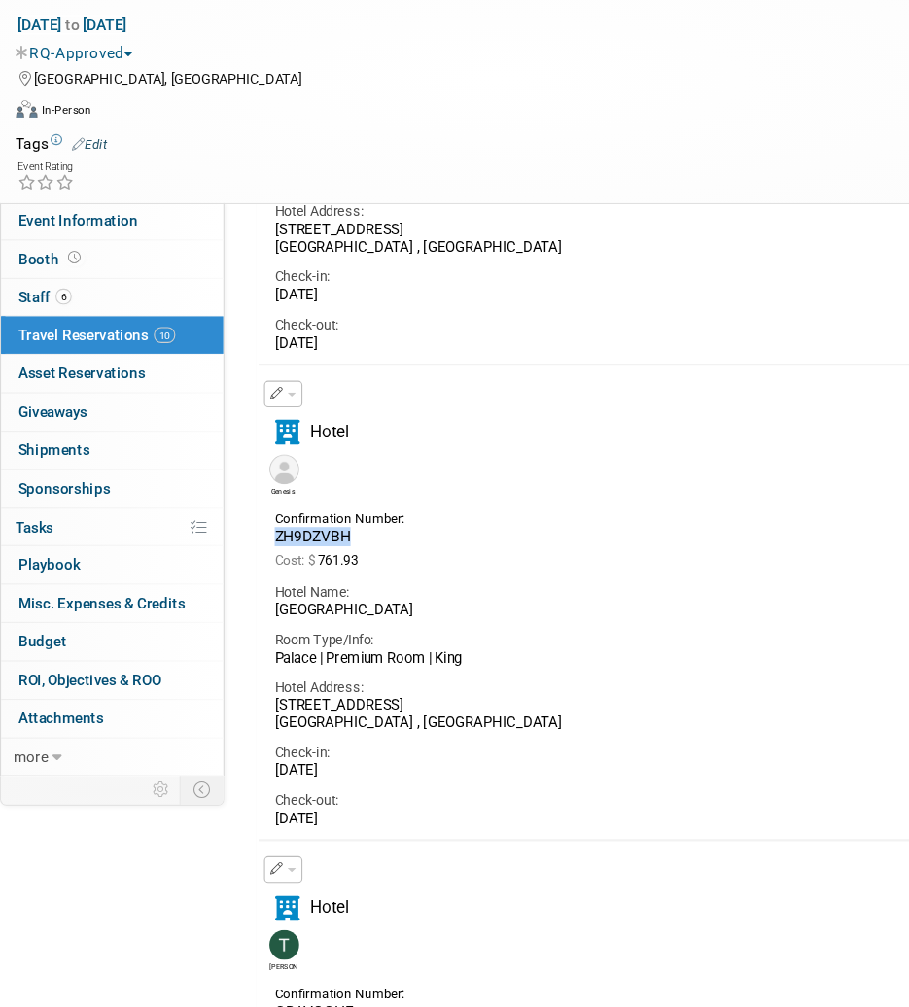
drag, startPoint x: 330, startPoint y: 571, endPoint x: 251, endPoint y: 571, distance: 79.7
click at [251, 571] on div "ZH9DZVBH" at bounding box center [317, 576] width 134 height 17
drag, startPoint x: 356, startPoint y: 786, endPoint x: 234, endPoint y: 794, distance: 121.7
click at [235, 794] on div "Check-in: [DATE]" at bounding box center [541, 776] width 613 height 44
click at [385, 804] on div "Check-out: [DATE]" at bounding box center [541, 820] width 613 height 44
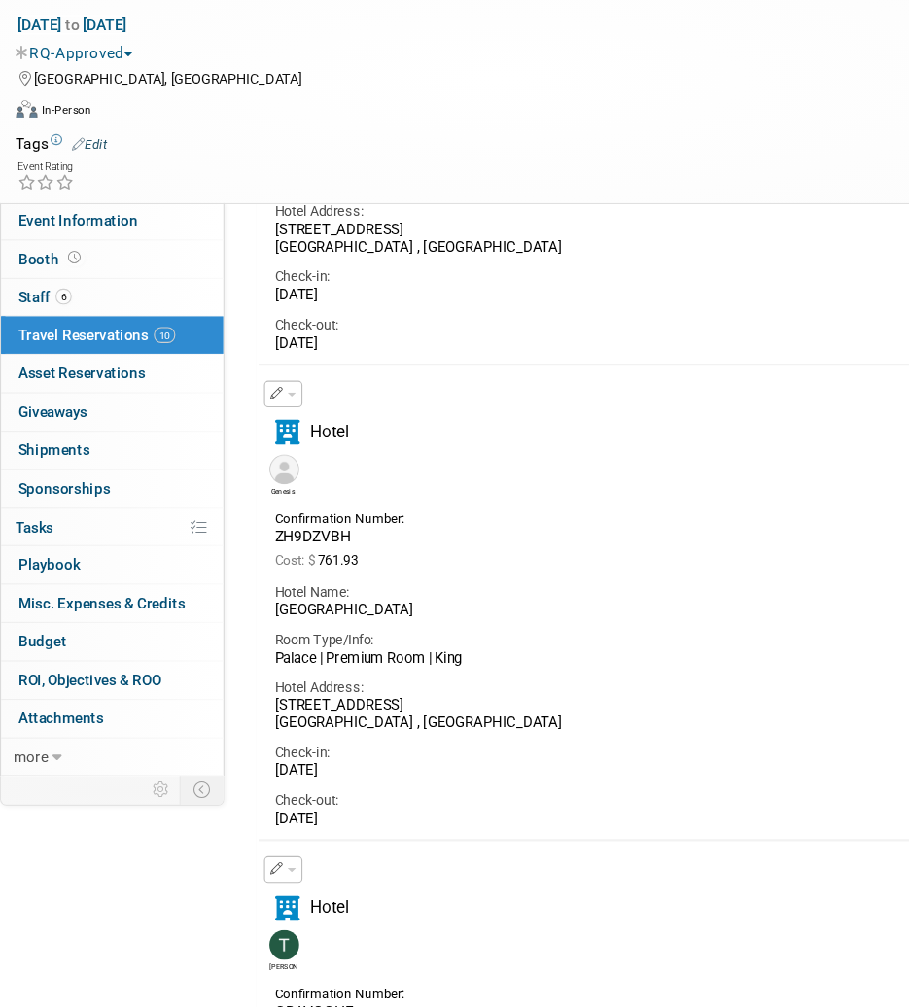
drag, startPoint x: 363, startPoint y: 792, endPoint x: 250, endPoint y: 791, distance: 112.7
click at [250, 791] on div "[DATE]" at bounding box center [542, 789] width 584 height 17
click at [389, 821] on div "Check-out:" at bounding box center [542, 816] width 584 height 17
drag, startPoint x: 352, startPoint y: 831, endPoint x: 243, endPoint y: 844, distance: 109.6
click at [243, 844] on td "Delete Reservation Genesis ZH9DZVBH Cost: $ 761.93" at bounding box center [541, 634] width 613 height 428
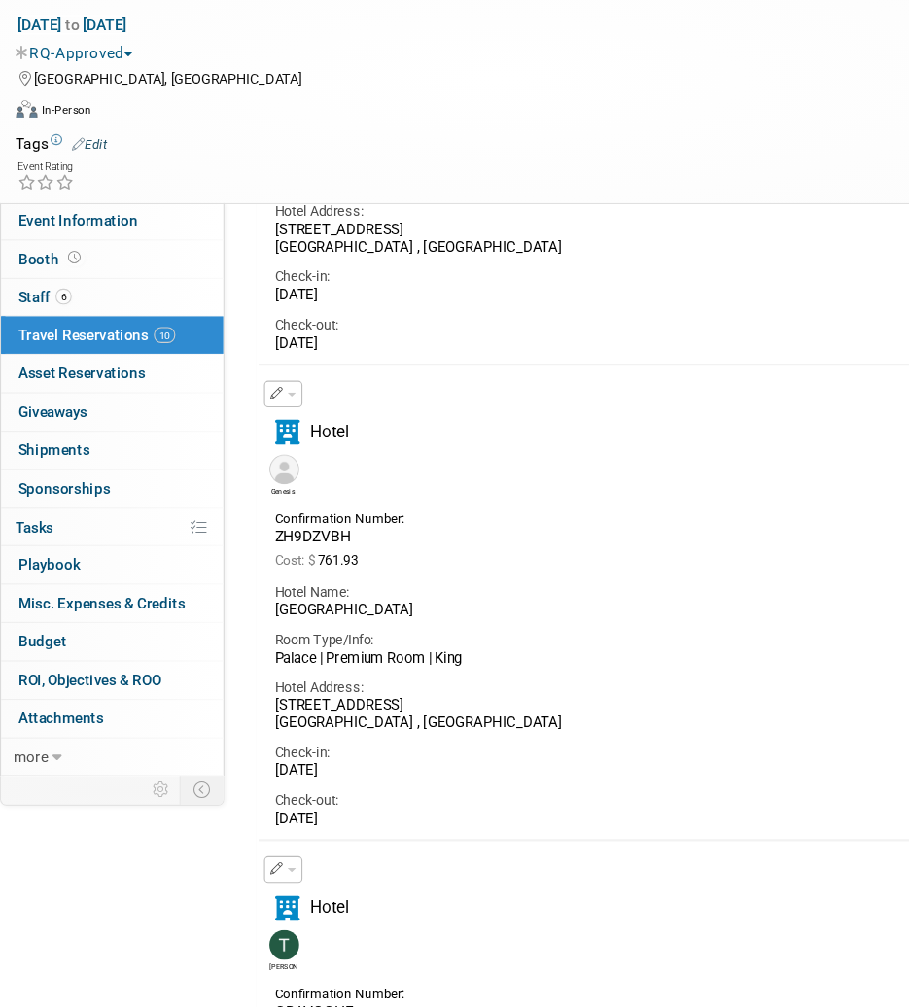
click at [610, 566] on div "Confirmation Number: ZH9DZVBH Cost: $ 761.93" at bounding box center [541, 577] width 613 height 61
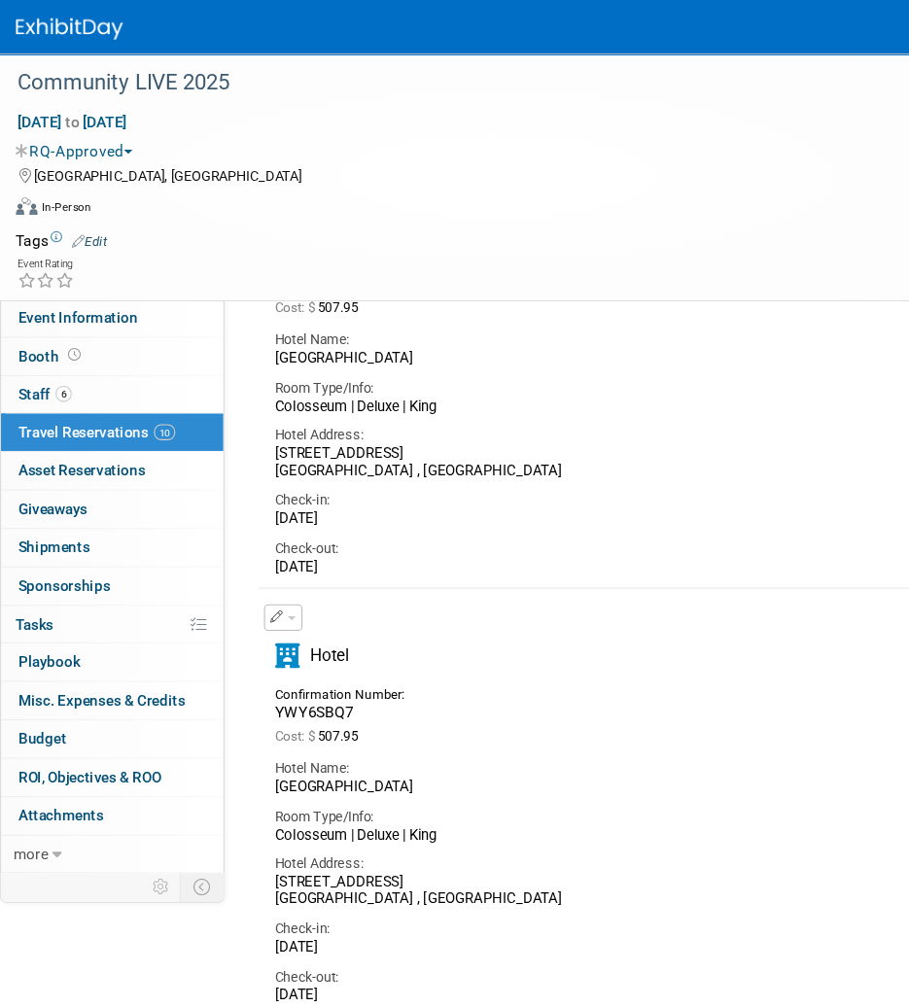
scroll to position [0, 0]
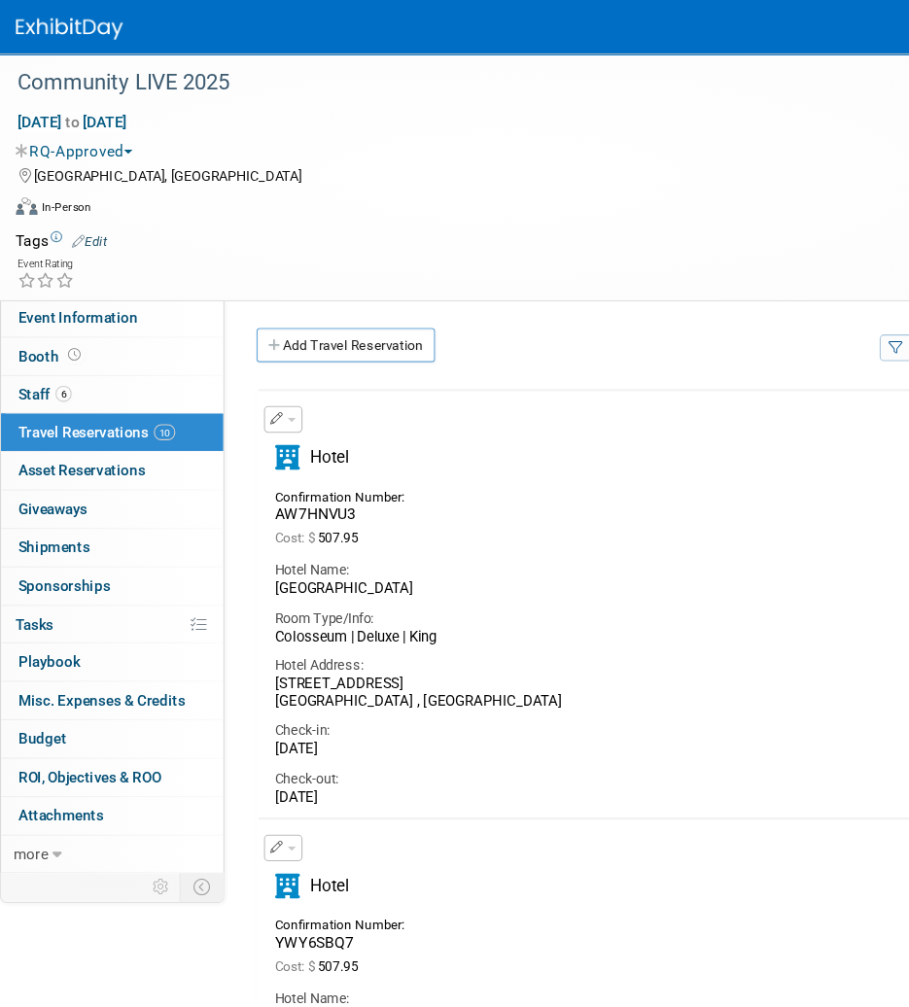
click at [791, 122] on div "RQ-Approved Committed Considering Not Going Virtual Pending Approval RQ-Approve…" at bounding box center [442, 134] width 884 height 26
